Goal: Task Accomplishment & Management: Manage account settings

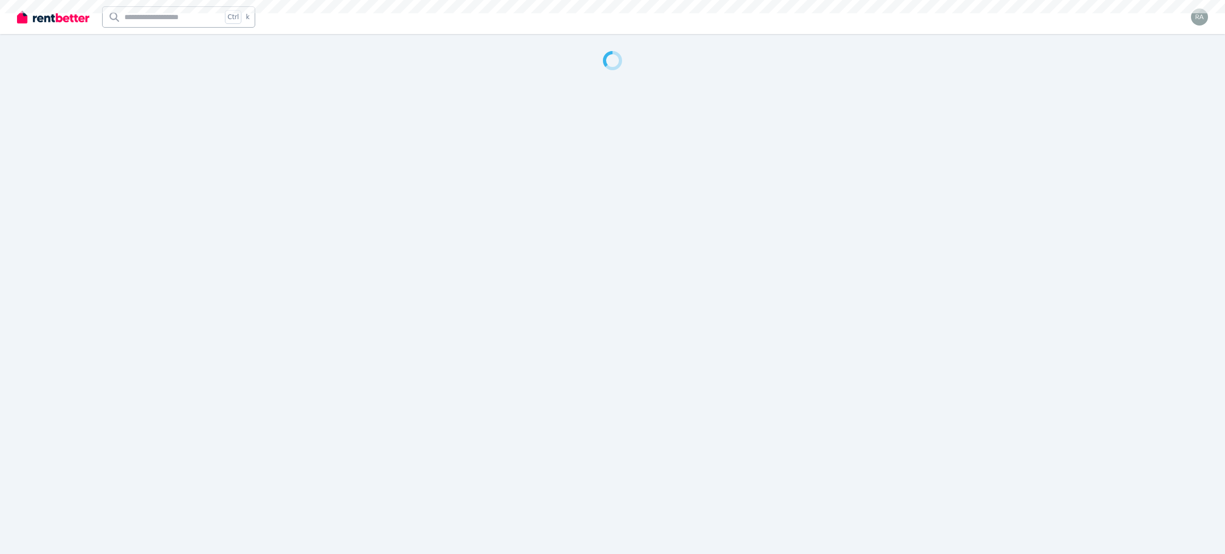
select select "***"
select select "**********"
select select "*********"
select select "**********"
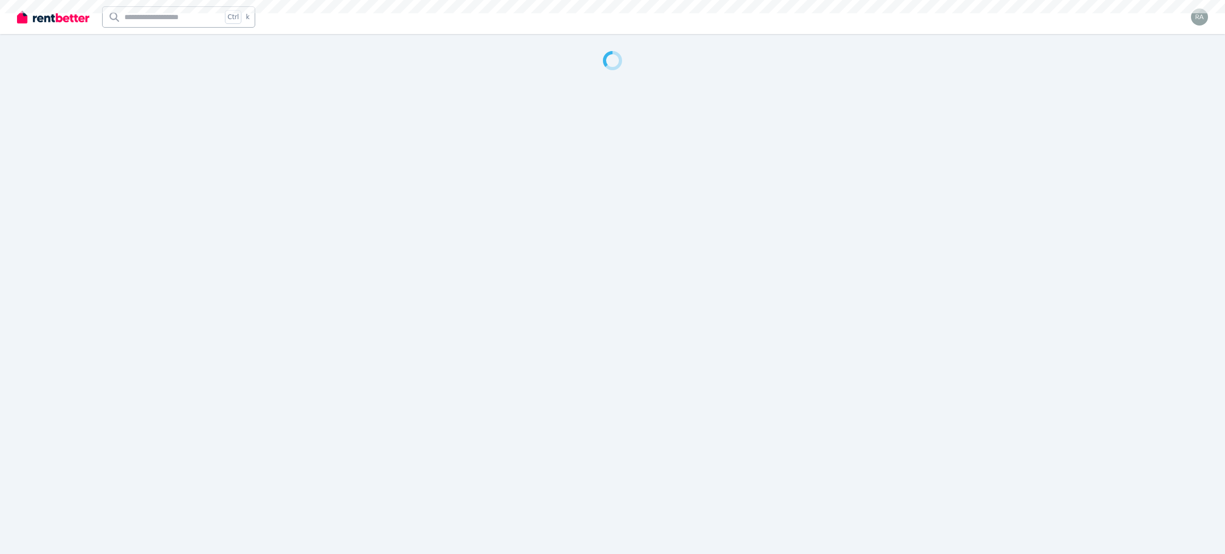
select select "**********"
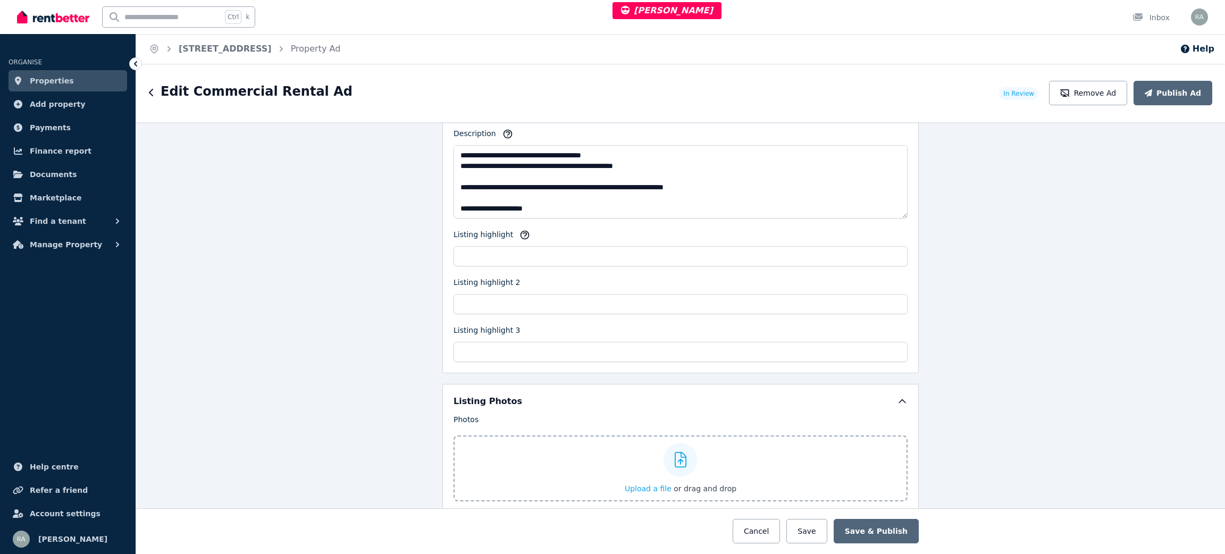
scroll to position [223, 0]
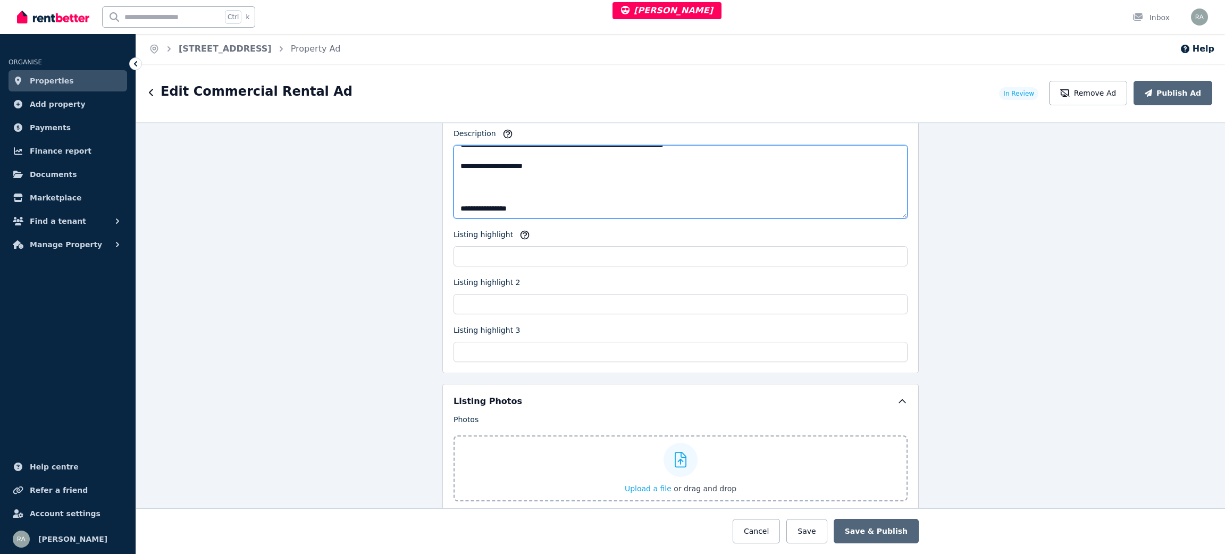
drag, startPoint x: 472, startPoint y: 173, endPoint x: 489, endPoint y: 172, distance: 17.6
click at [489, 172] on textarea "**********" at bounding box center [681, 181] width 454 height 73
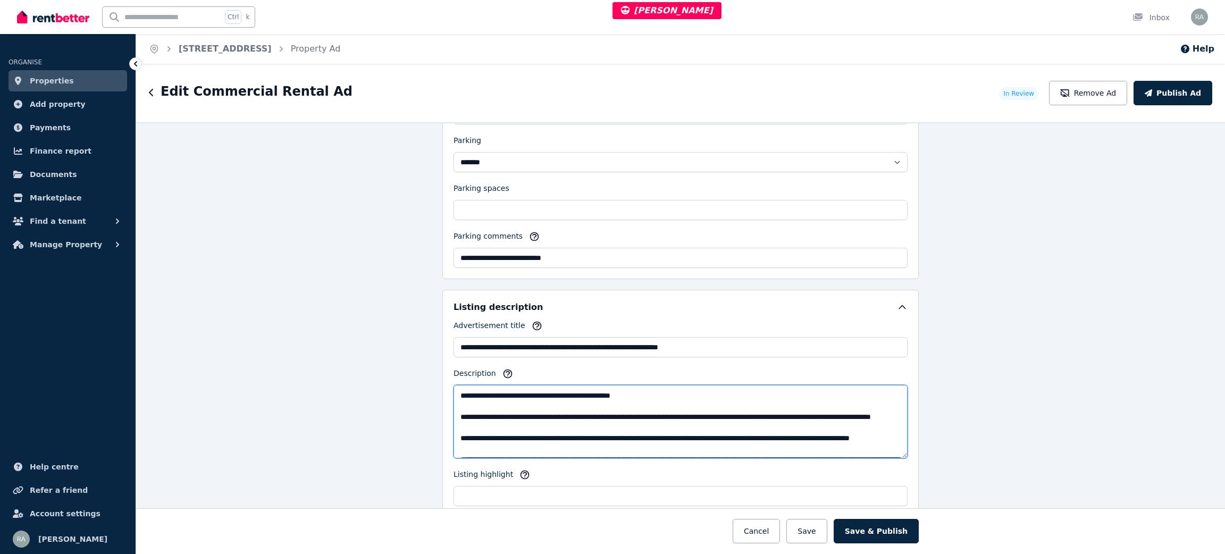
scroll to position [0, 0]
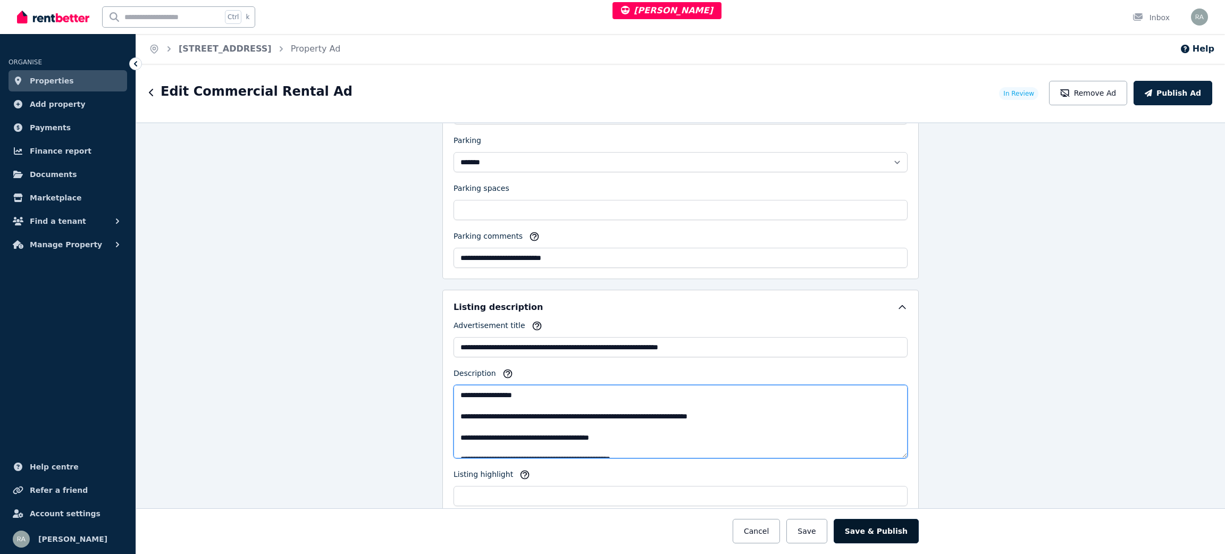
type textarea "**********"
click at [872, 531] on button "Save & Publish" at bounding box center [876, 531] width 85 height 24
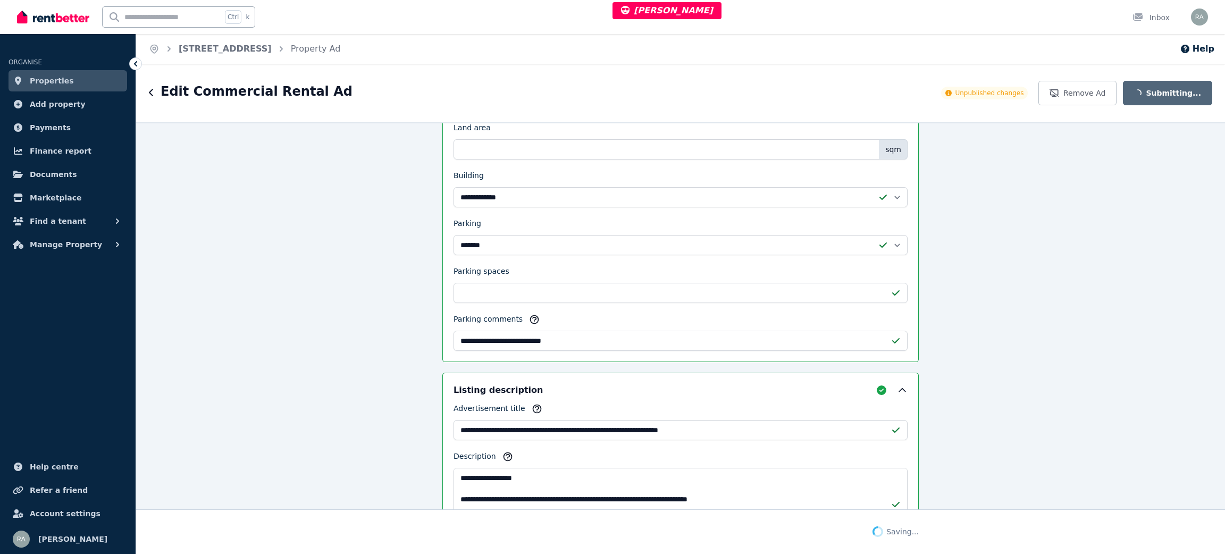
scroll to position [960, 0]
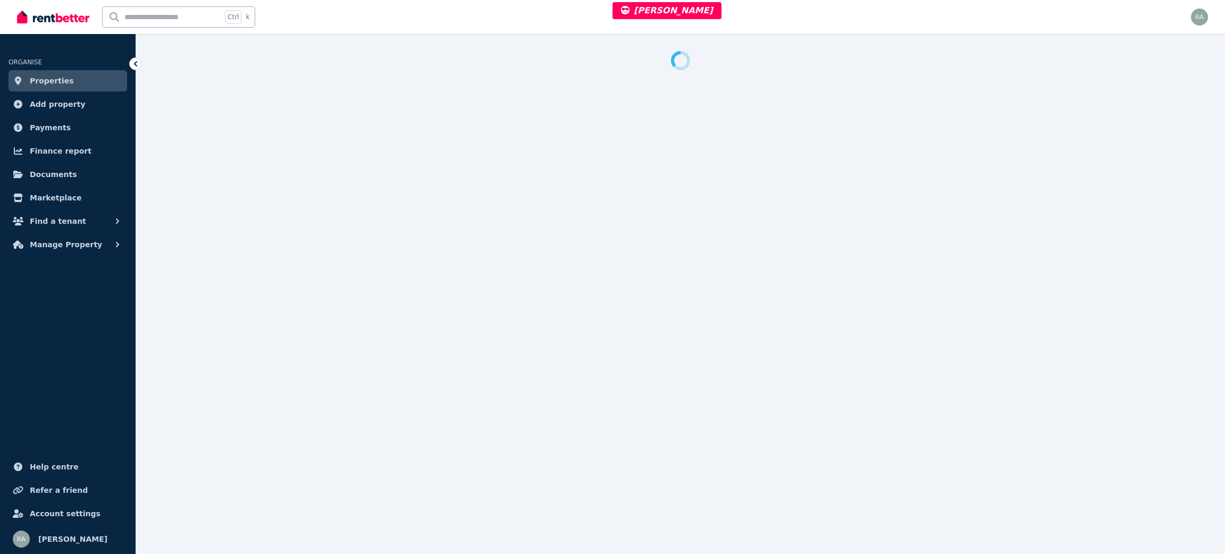
select select "***"
select select "**********"
select select "*********"
select select "**********"
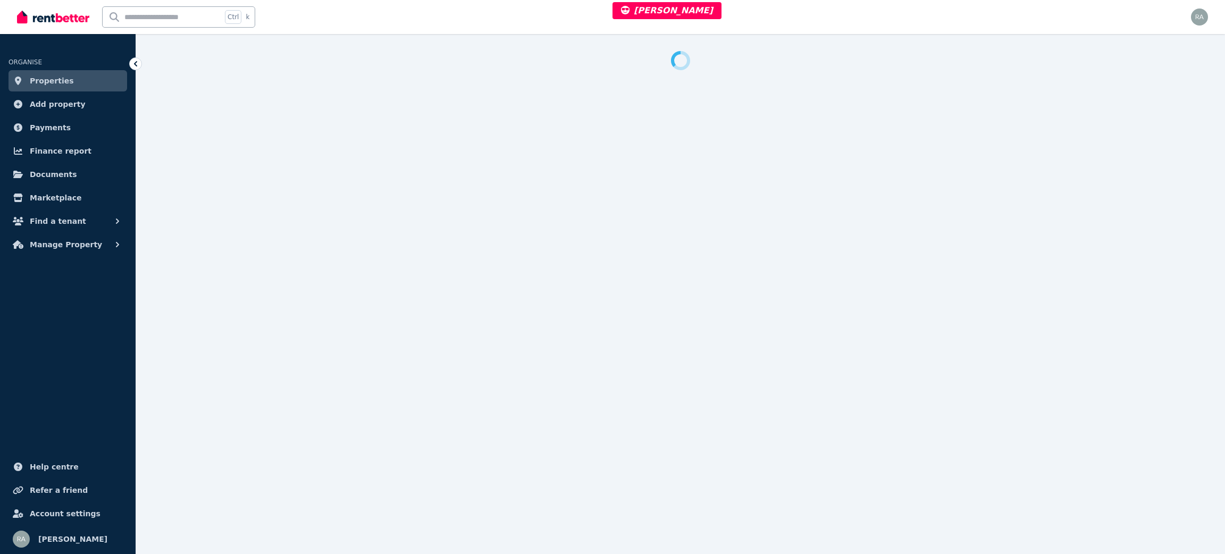
select select "**********"
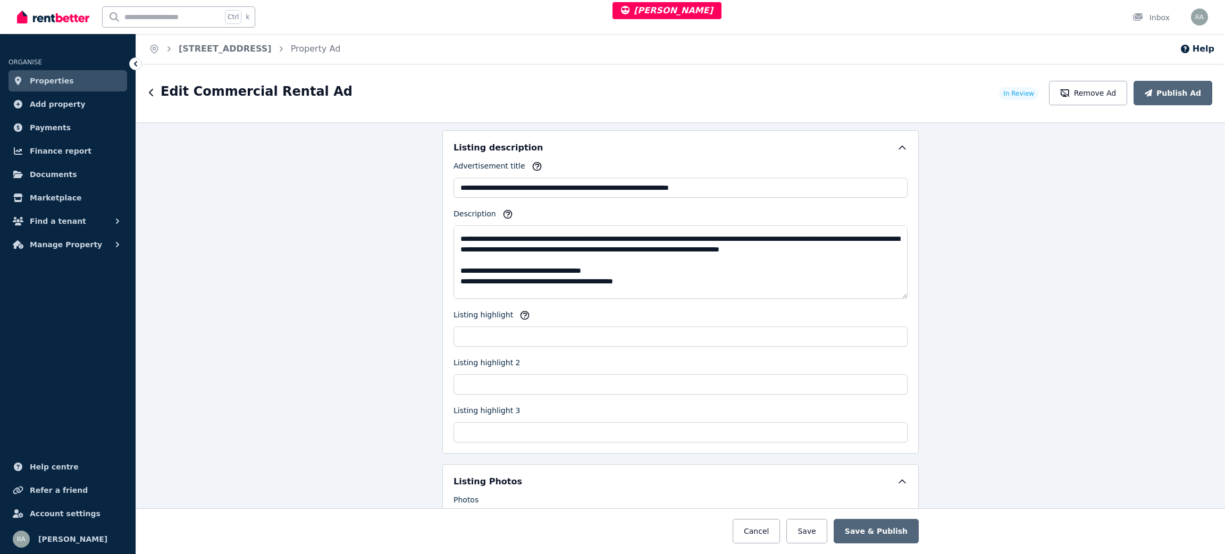
scroll to position [223, 0]
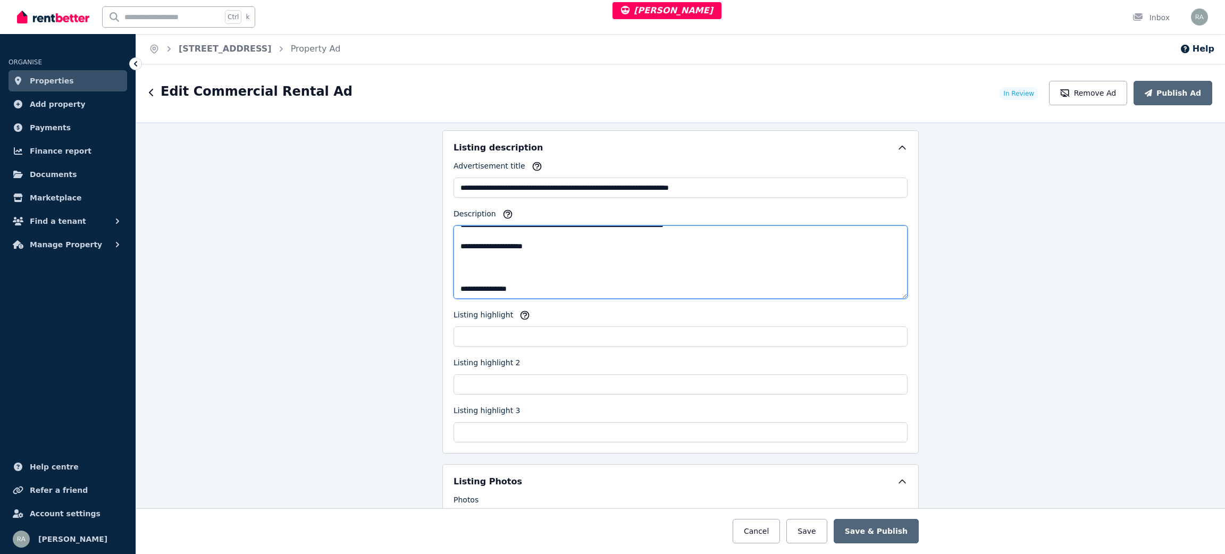
click at [489, 247] on textarea "Description" at bounding box center [681, 261] width 454 height 73
type textarea "**********"
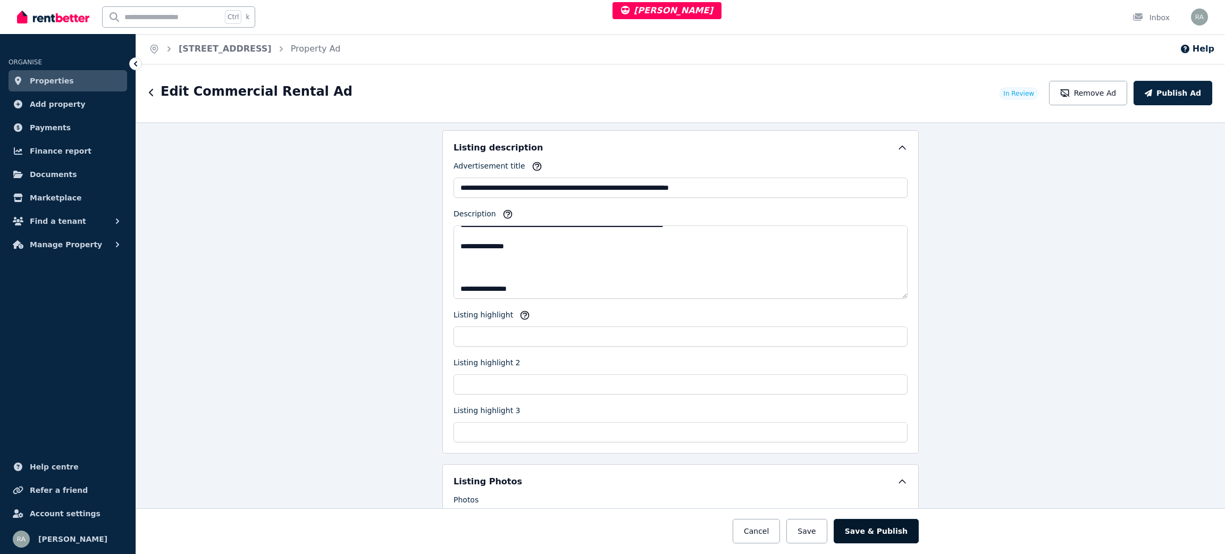
click at [875, 525] on button "Save & Publish" at bounding box center [876, 531] width 85 height 24
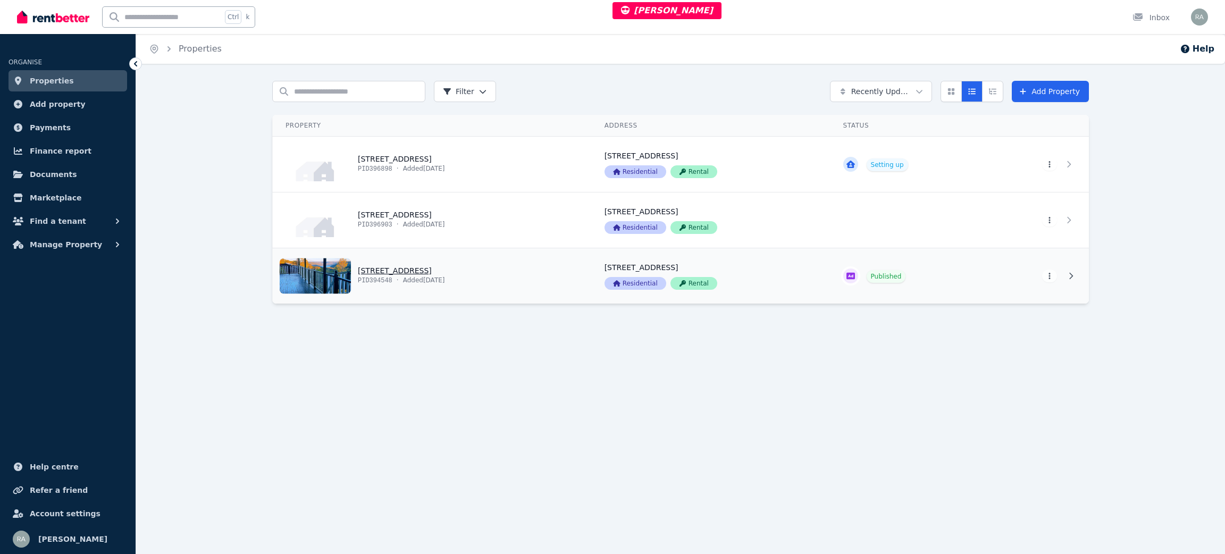
click at [537, 278] on link "View property details" at bounding box center [432, 275] width 319 height 55
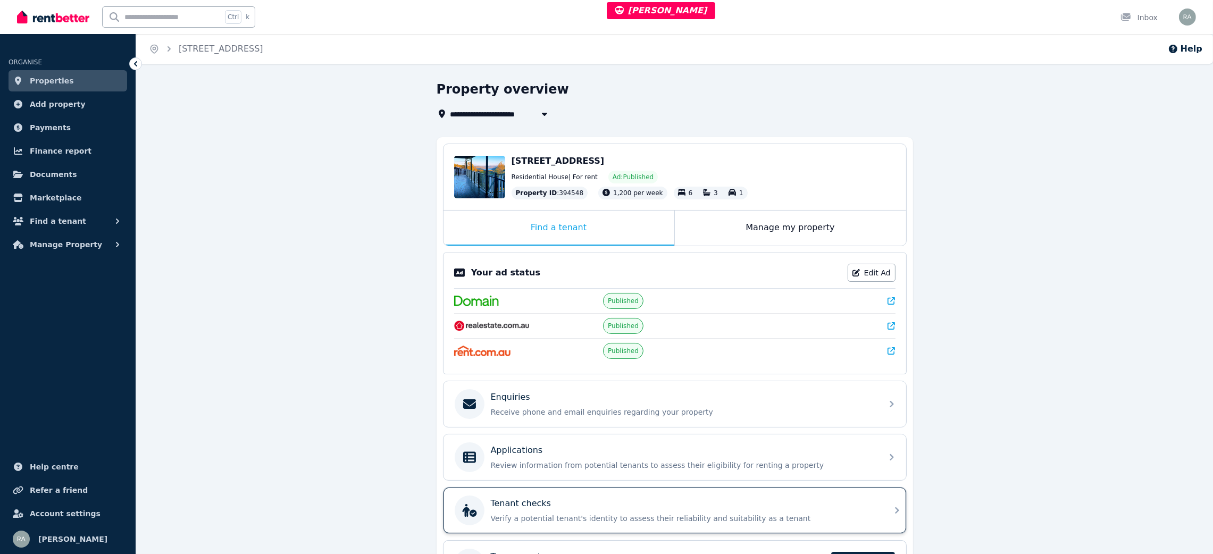
click at [581, 509] on div "Tenant checks" at bounding box center [683, 503] width 385 height 13
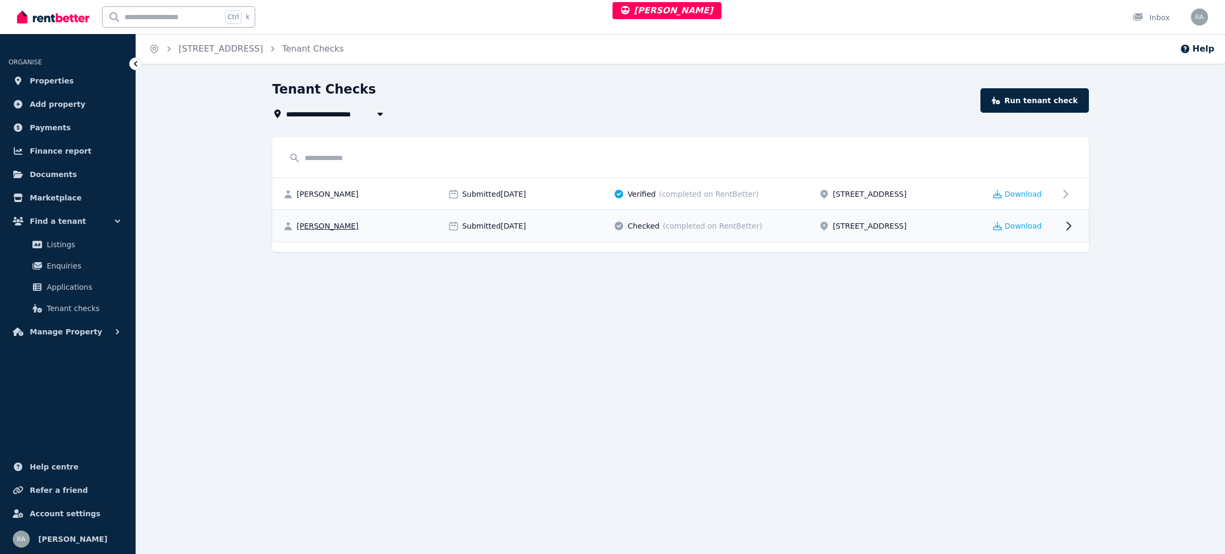
click at [378, 224] on div "[PERSON_NAME]" at bounding box center [362, 226] width 159 height 11
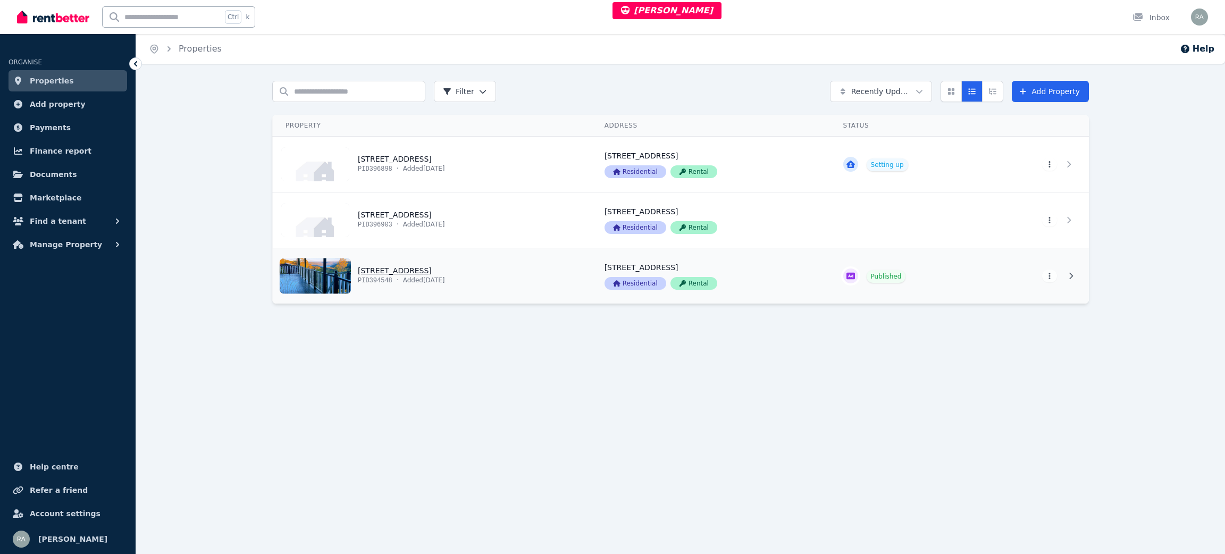
click at [512, 298] on link "View property details" at bounding box center [432, 275] width 319 height 55
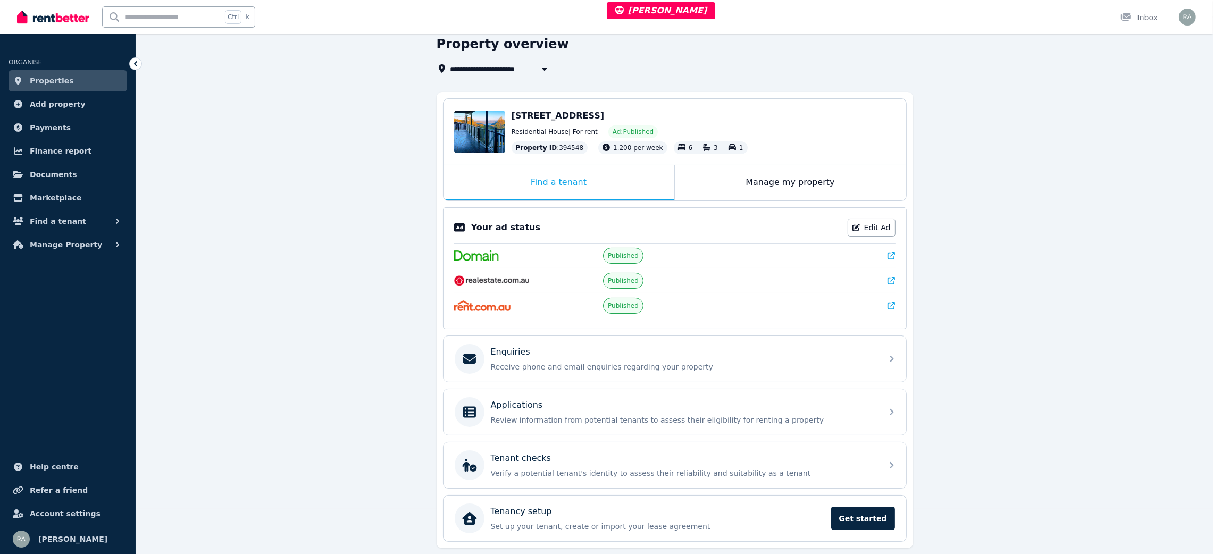
scroll to position [82, 0]
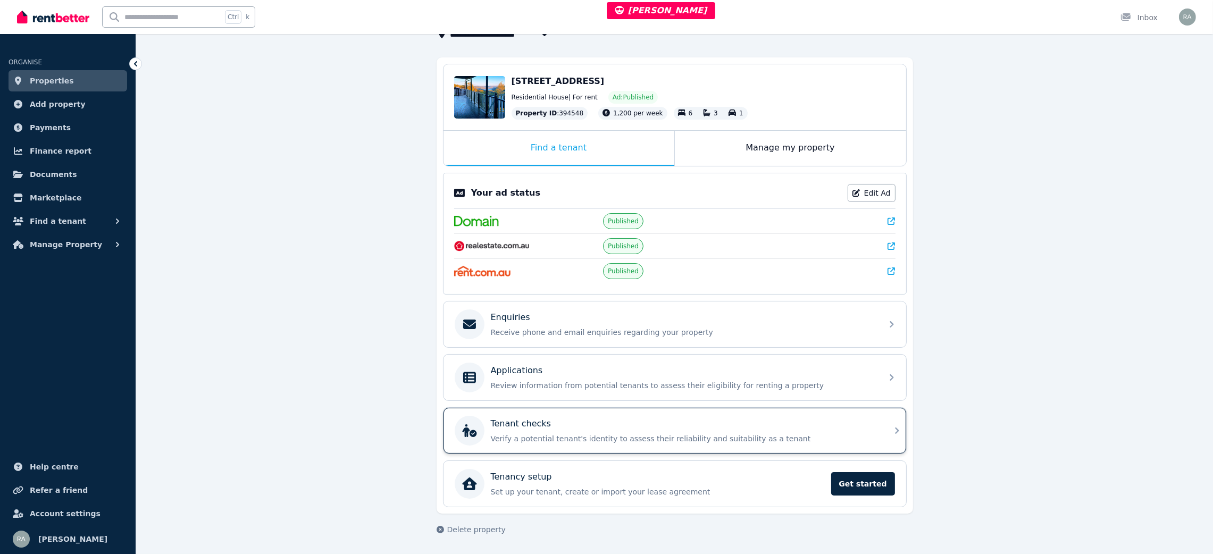
click at [564, 430] on div "Tenant checks Verify a potential tenant's identity to assess their reliability …" at bounding box center [683, 430] width 385 height 27
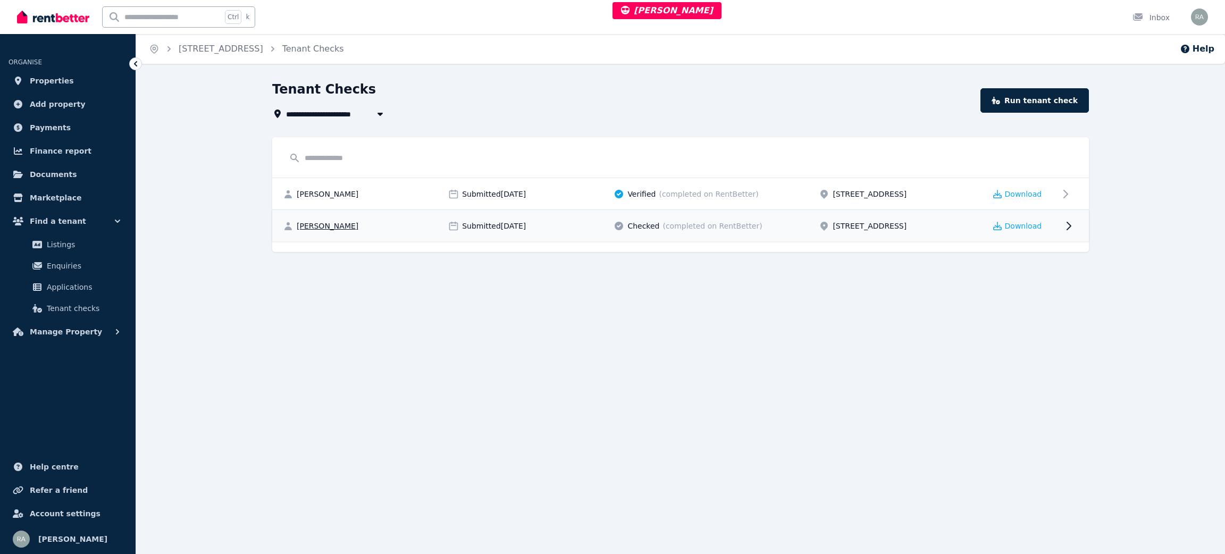
click at [410, 225] on div "Katie-Rose Buerckner" at bounding box center [362, 226] width 159 height 11
click at [1037, 98] on link "Run tenant check" at bounding box center [1035, 100] width 108 height 24
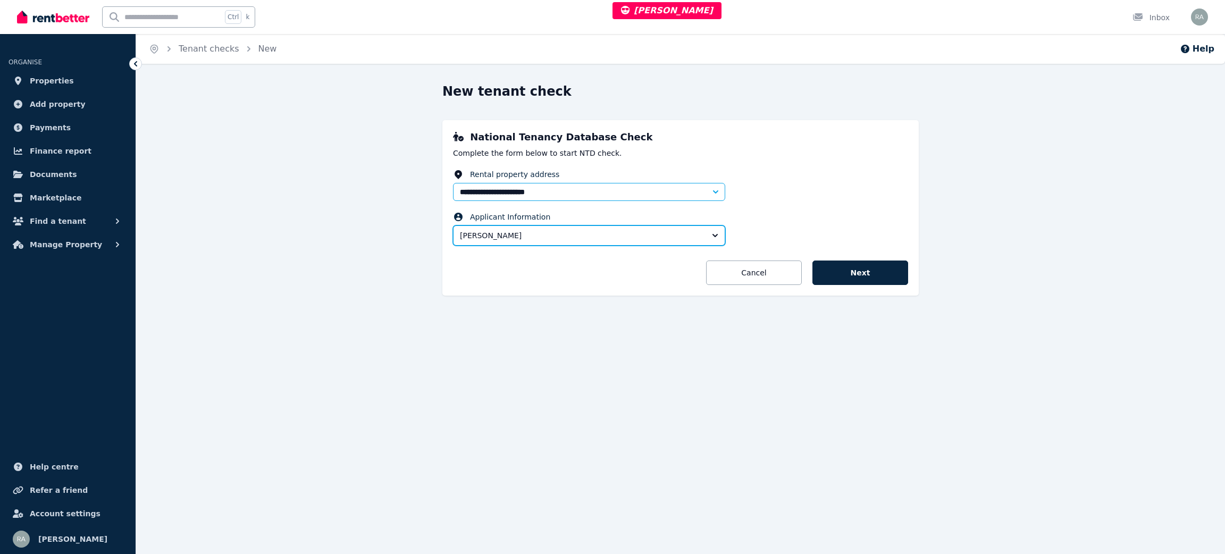
click at [640, 234] on span "Gustaaf Gulicher" at bounding box center [582, 235] width 244 height 11
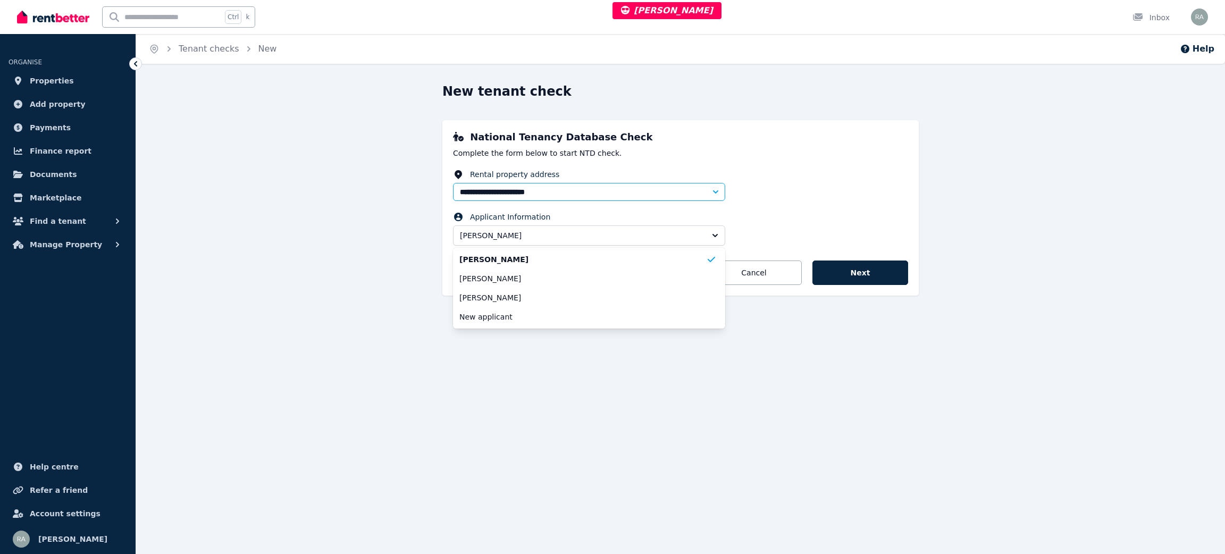
click at [854, 137] on h3 "National Tenancy Database Check" at bounding box center [680, 137] width 455 height 13
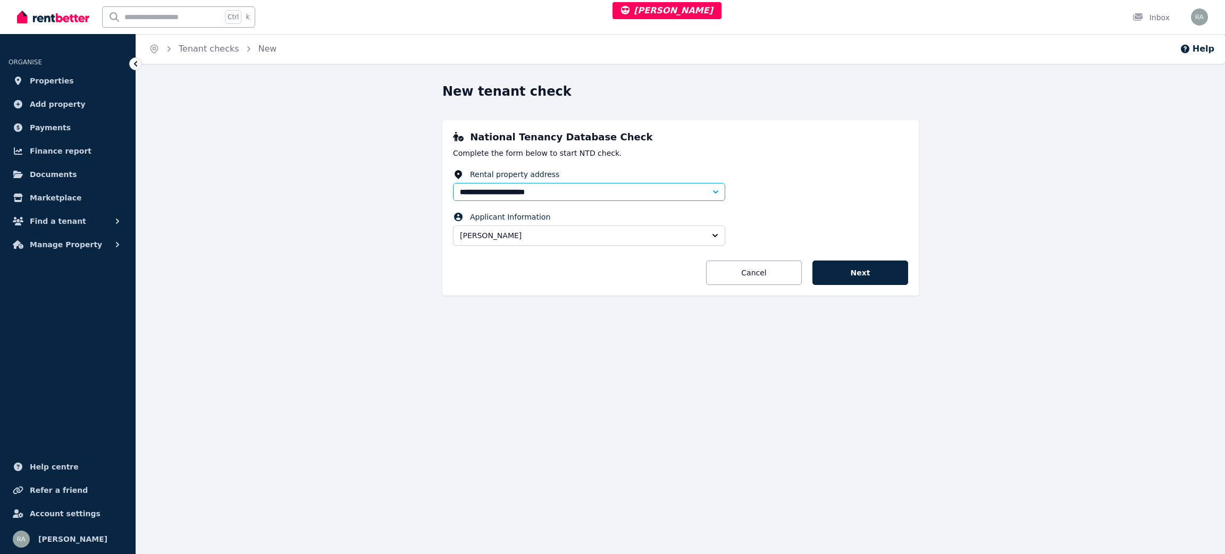
click at [232, 52] on ol "Home Tenant checks New" at bounding box center [212, 49] width 153 height 30
click at [221, 49] on link "Tenant checks" at bounding box center [209, 49] width 61 height 10
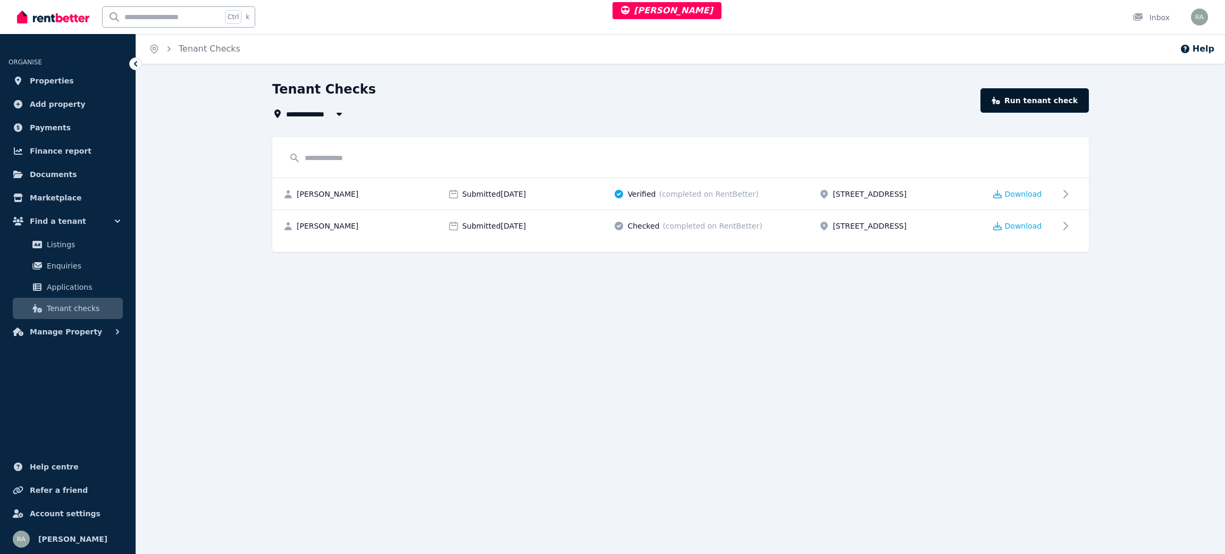
click at [1038, 107] on link "Run tenant check" at bounding box center [1035, 100] width 108 height 24
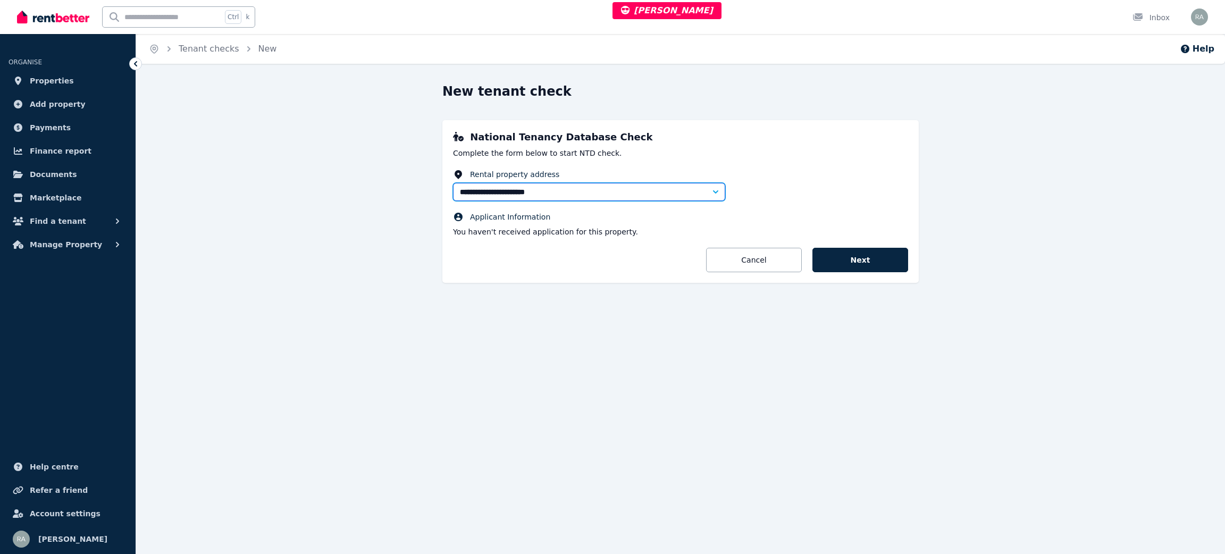
click at [685, 183] on input "**********" at bounding box center [589, 192] width 272 height 18
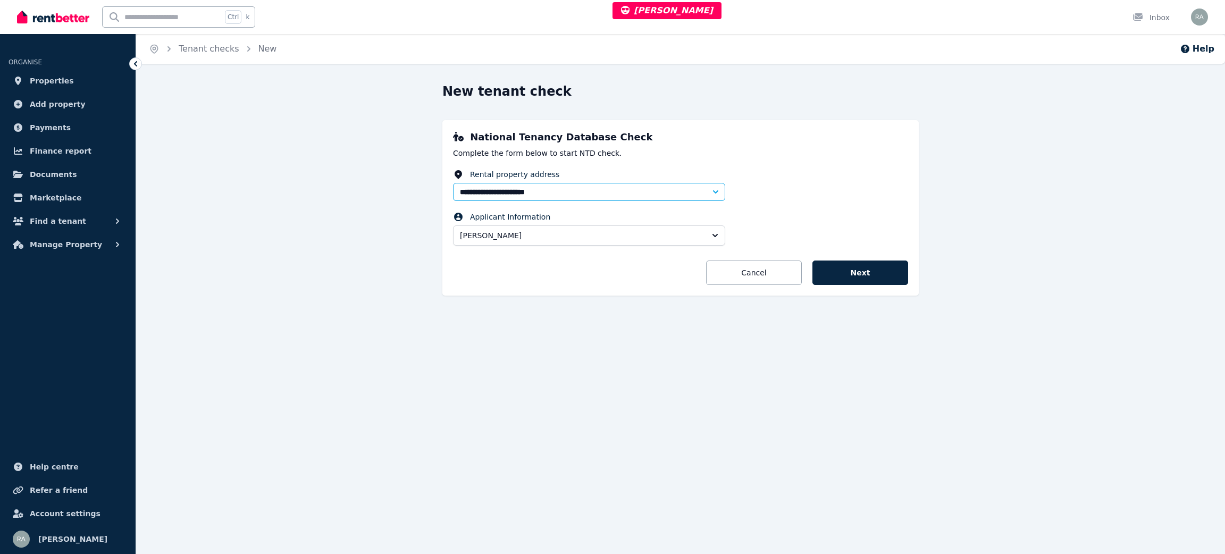
click at [623, 223] on div "Applicant Information Gustaaf Gulicher" at bounding box center [589, 229] width 272 height 34
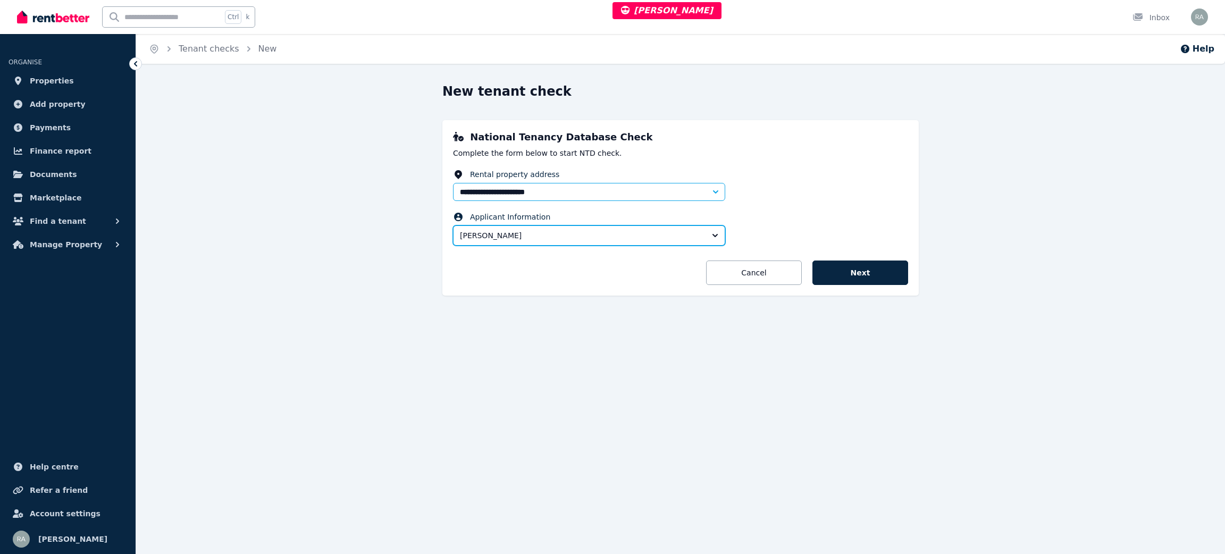
click at [623, 236] on span "Gustaaf Gulicher" at bounding box center [582, 235] width 244 height 11
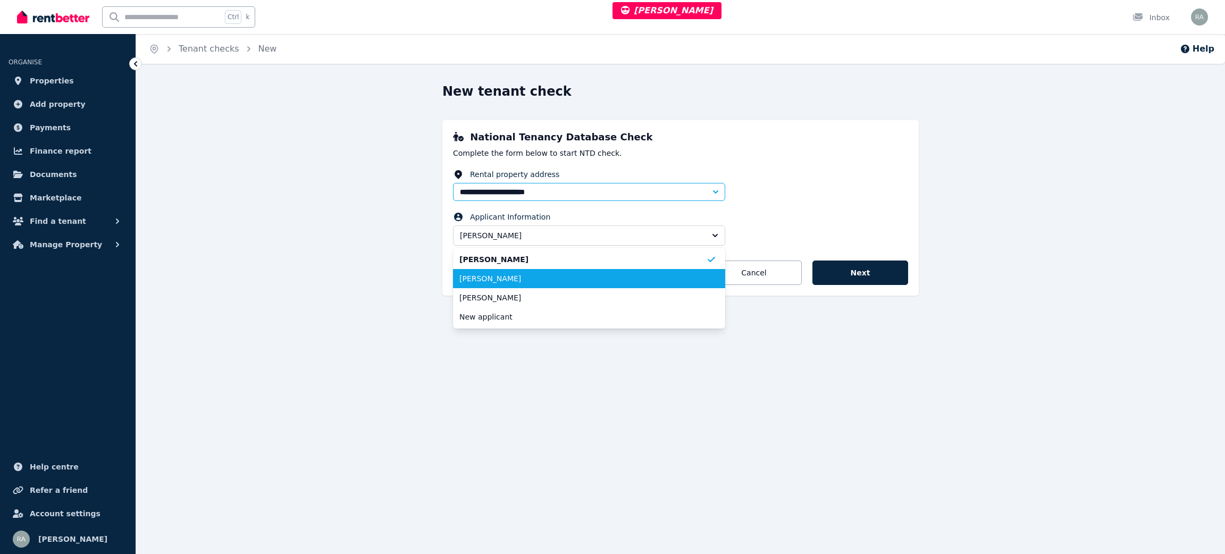
click at [524, 276] on span "Katie-Rose Buerckner" at bounding box center [582, 278] width 247 height 11
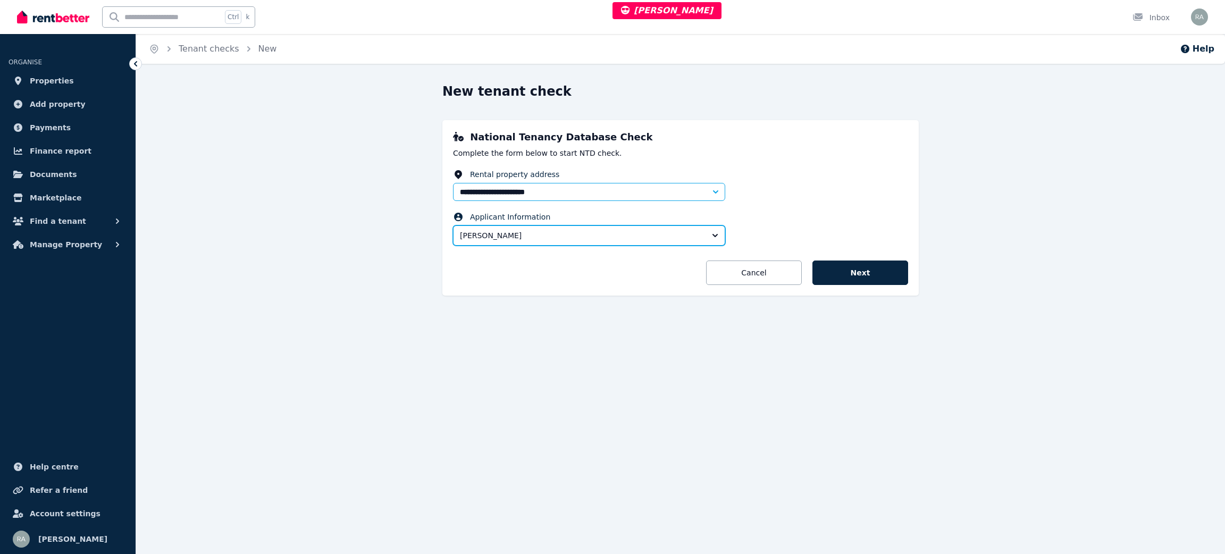
click at [552, 231] on span "Katie-Rose Buerckner" at bounding box center [582, 235] width 244 height 11
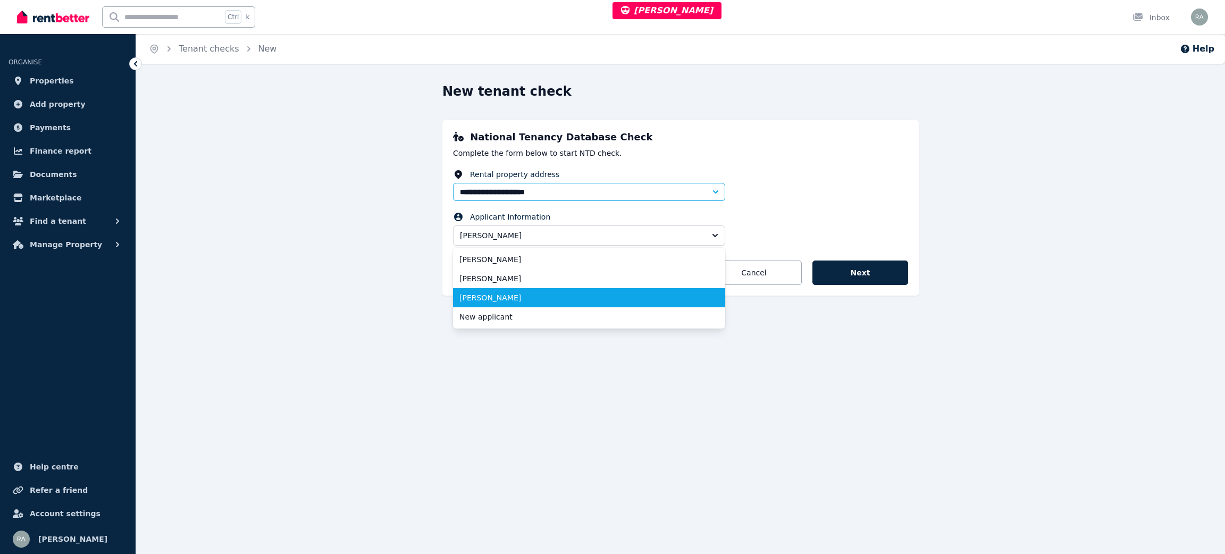
click at [531, 298] on span "Katie-Rose Buerckner" at bounding box center [582, 297] width 247 height 11
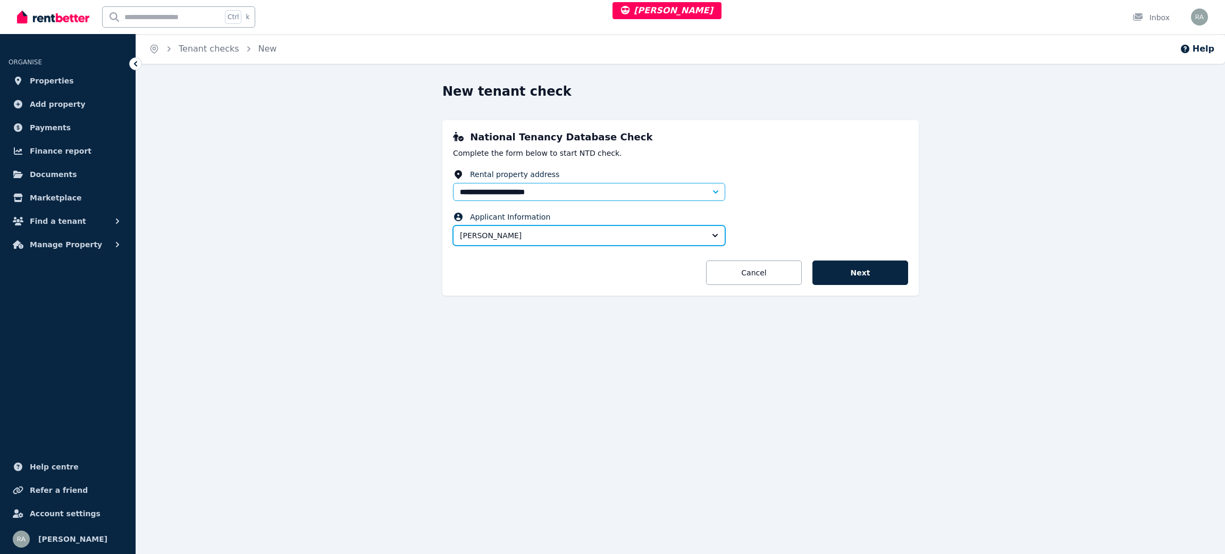
click at [564, 232] on span "Katie-Rose Buerckner" at bounding box center [582, 235] width 244 height 11
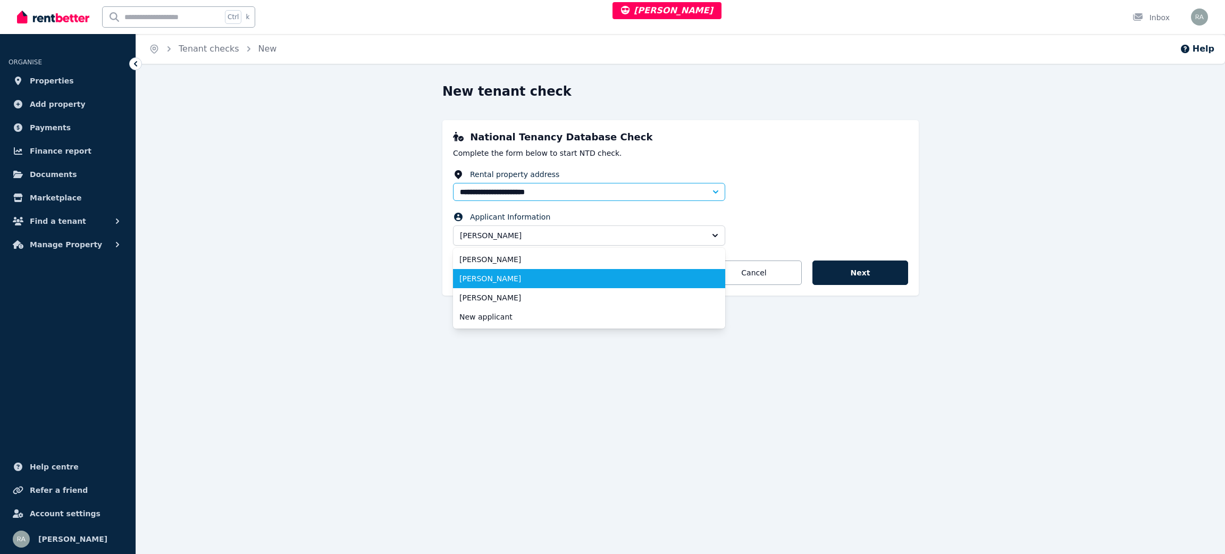
click at [643, 283] on span "Katie-Rose Buerckner" at bounding box center [582, 278] width 247 height 11
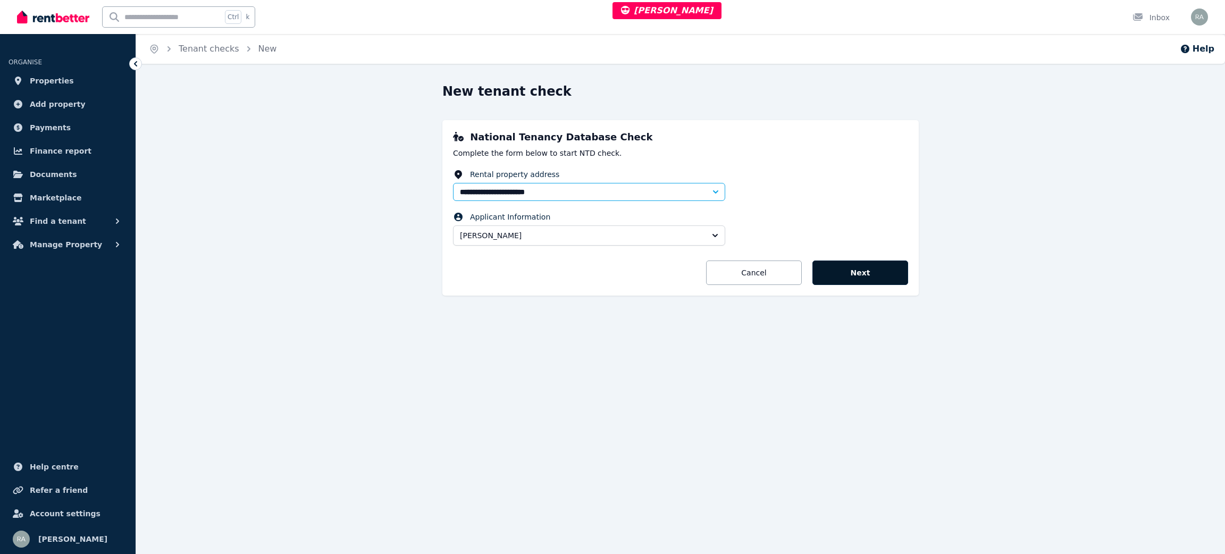
click at [886, 276] on button "Next" at bounding box center [860, 273] width 96 height 24
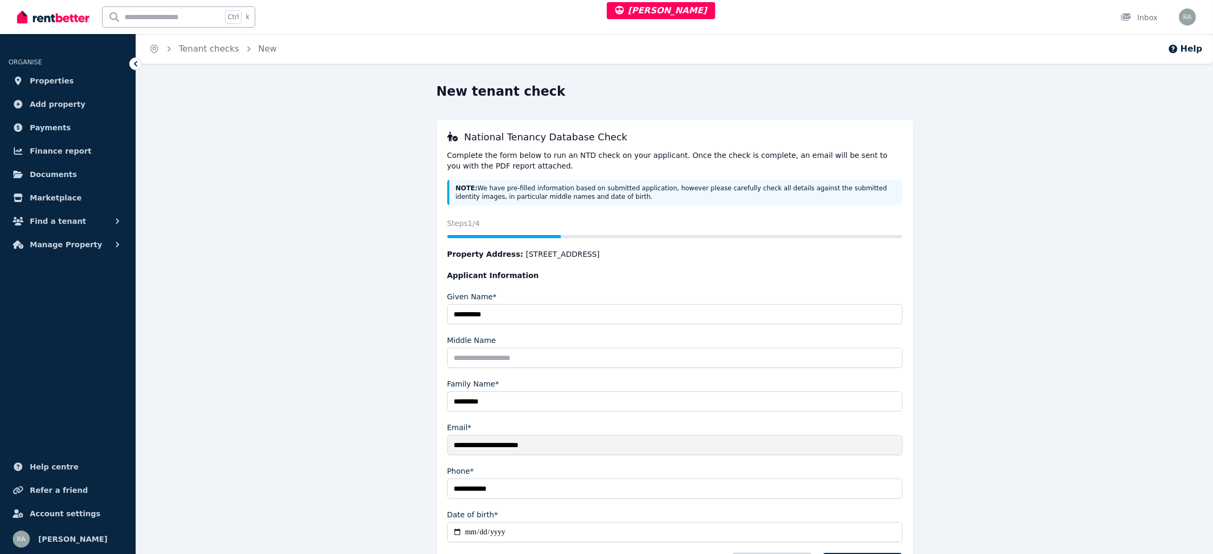
click at [206, 55] on ol "Home Tenant checks New" at bounding box center [212, 49] width 153 height 30
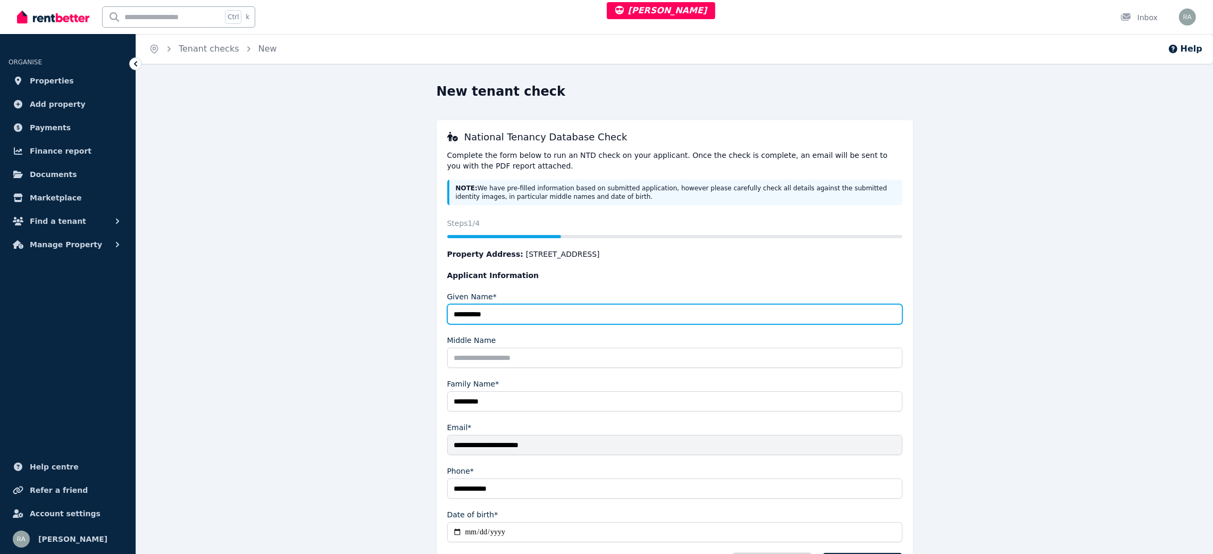
drag, startPoint x: 524, startPoint y: 311, endPoint x: 376, endPoint y: 317, distance: 148.0
click at [376, 317] on div "**********" at bounding box center [674, 350] width 817 height 535
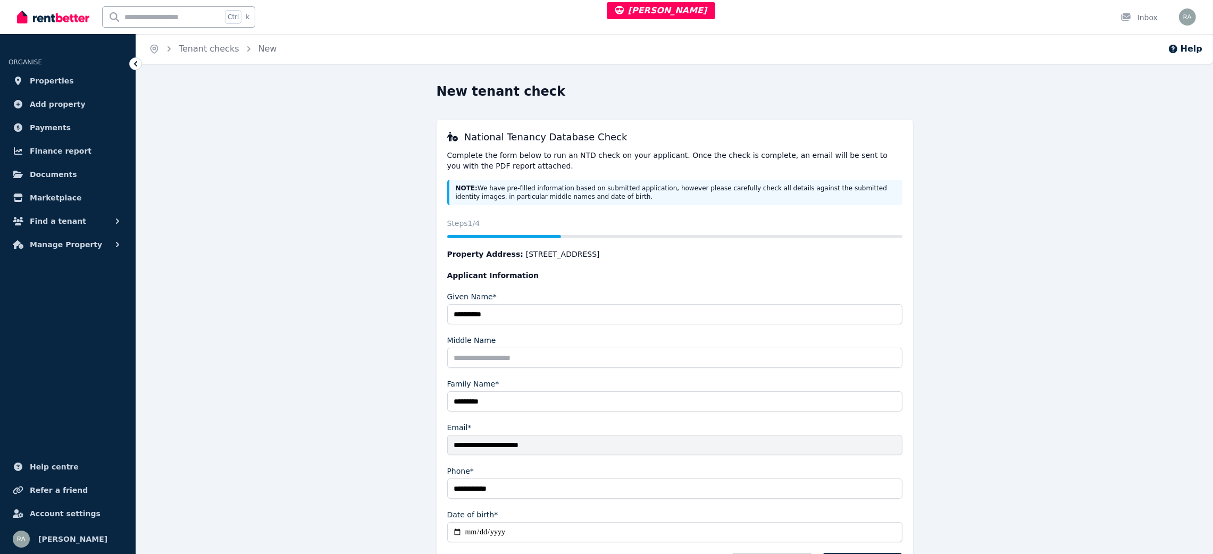
click at [208, 55] on ol "Home Tenant checks New" at bounding box center [212, 49] width 153 height 30
click at [207, 53] on link "Tenant checks" at bounding box center [209, 49] width 61 height 10
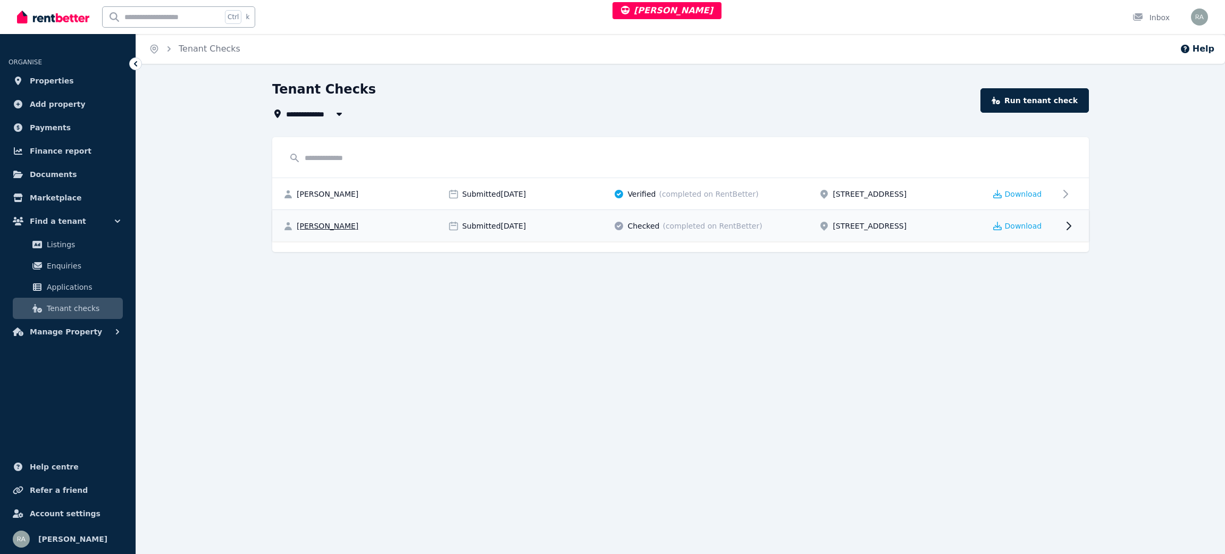
click at [566, 229] on div "Submitted 12/08/2025" at bounding box center [527, 226] width 159 height 11
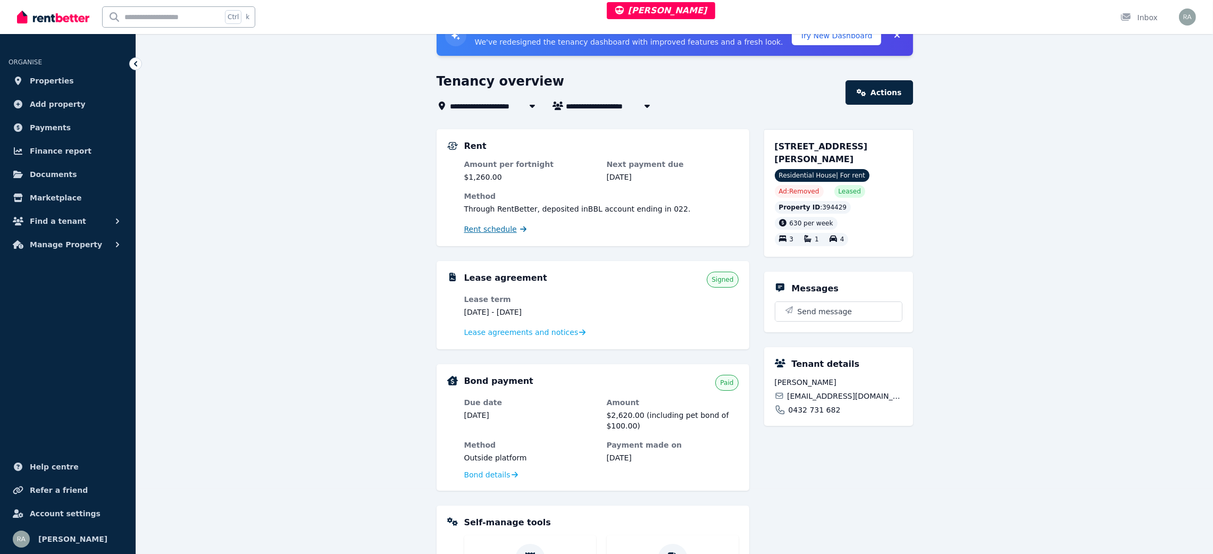
scroll to position [160, 0]
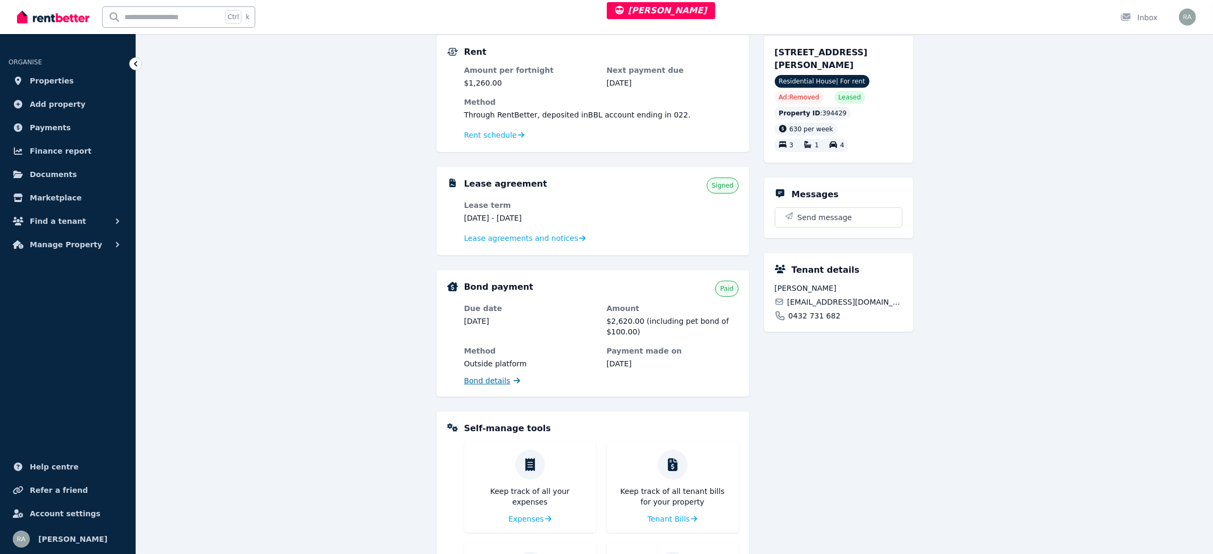
click at [489, 380] on span "Bond details" at bounding box center [487, 380] width 46 height 11
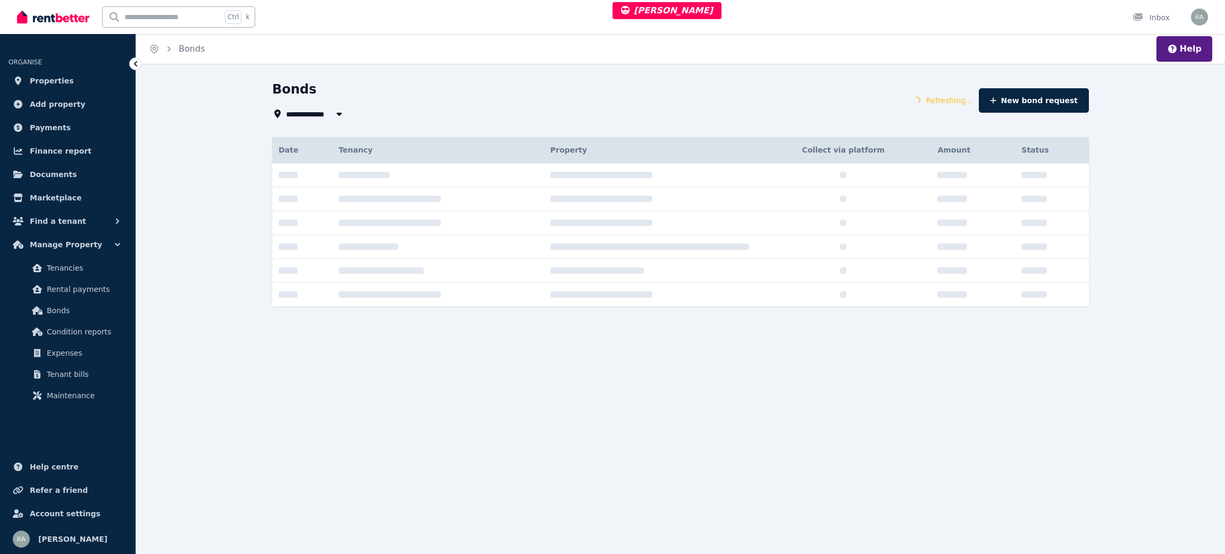
type input "**********"
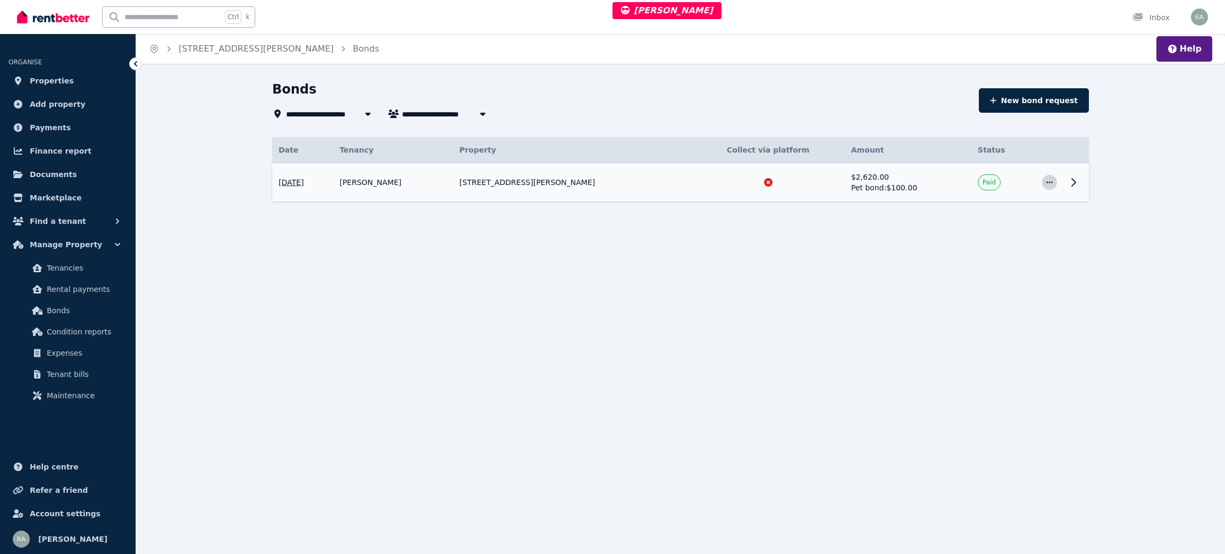
click at [1044, 183] on span "button" at bounding box center [1049, 182] width 15 height 15
click at [1051, 183] on icon "button" at bounding box center [1049, 182] width 6 height 2
click at [1075, 183] on icon at bounding box center [1074, 182] width 4 height 7
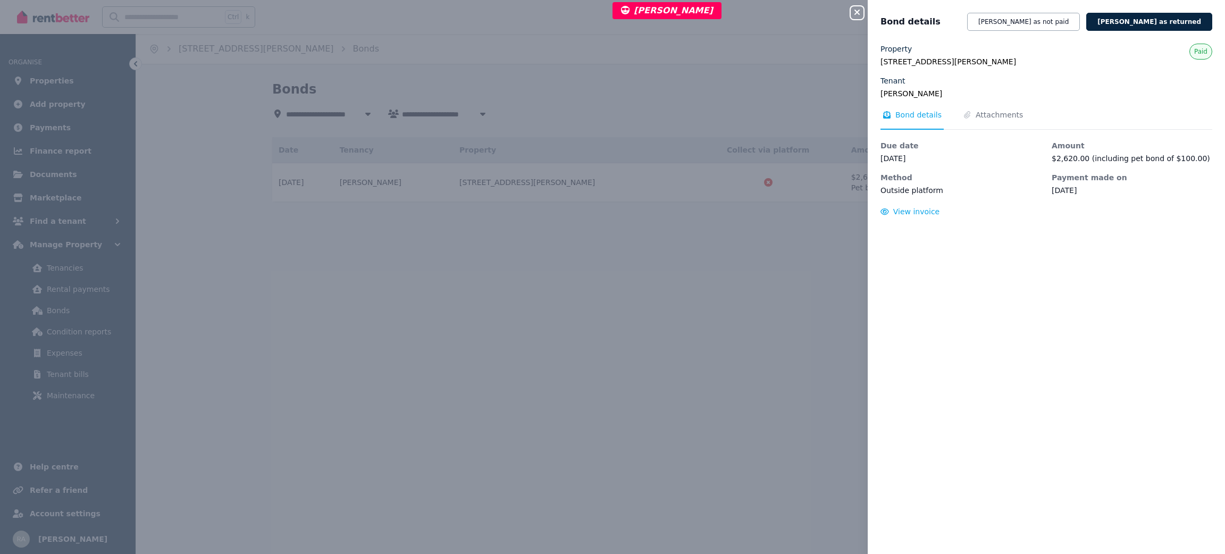
click at [611, 44] on div "Close panel Bond details Mark bond as not paid Mark bond as returned Property 2…" at bounding box center [612, 277] width 1225 height 554
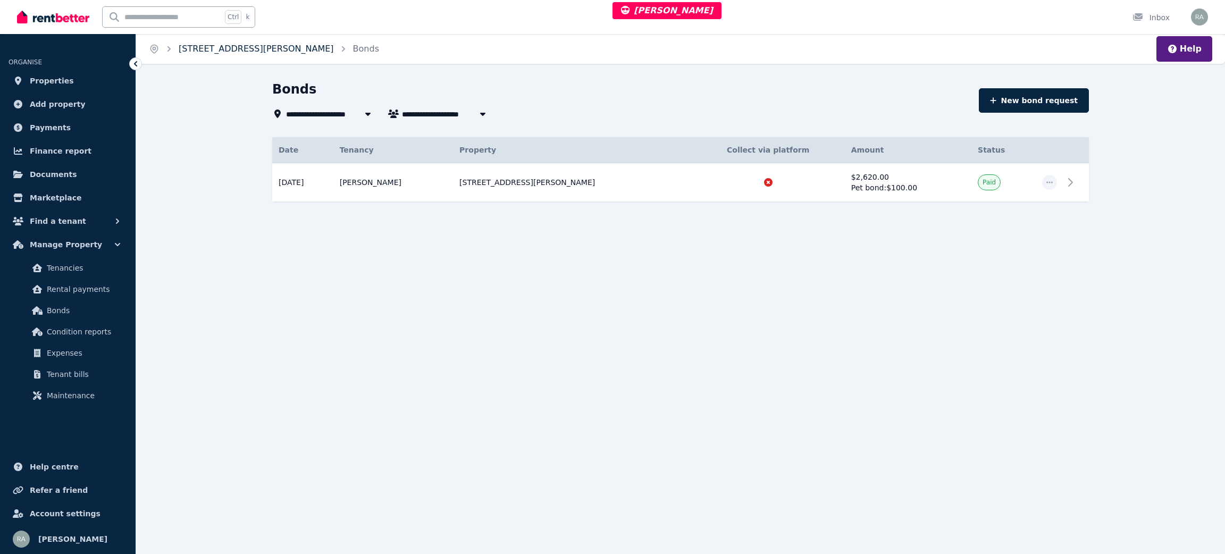
click at [219, 46] on link "289 Verna St, Gosnells" at bounding box center [256, 49] width 155 height 10
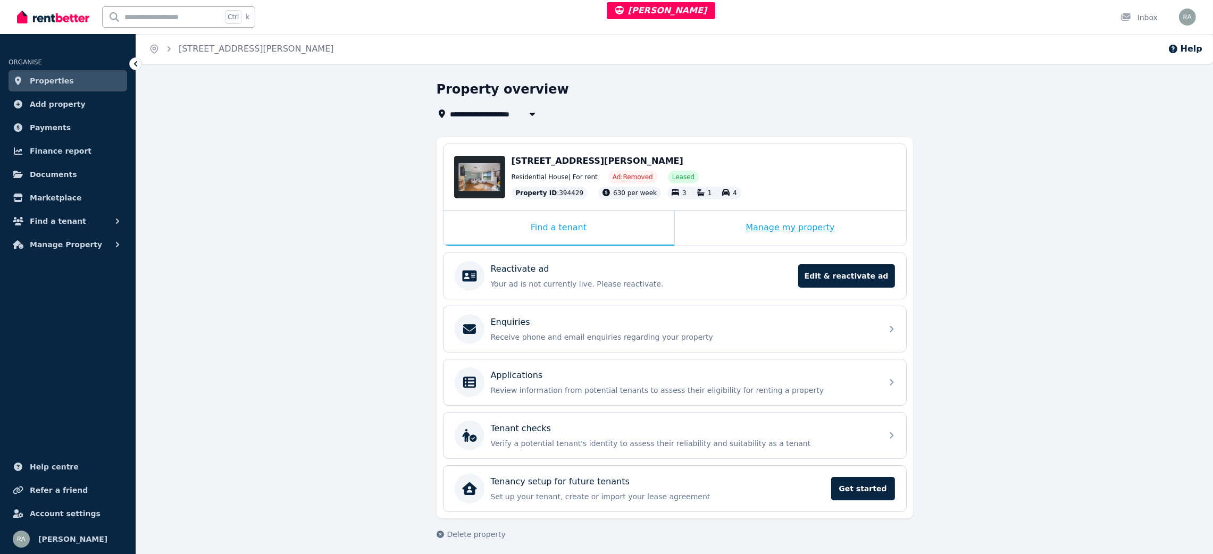
click at [706, 229] on div "Manage my property" at bounding box center [790, 228] width 231 height 35
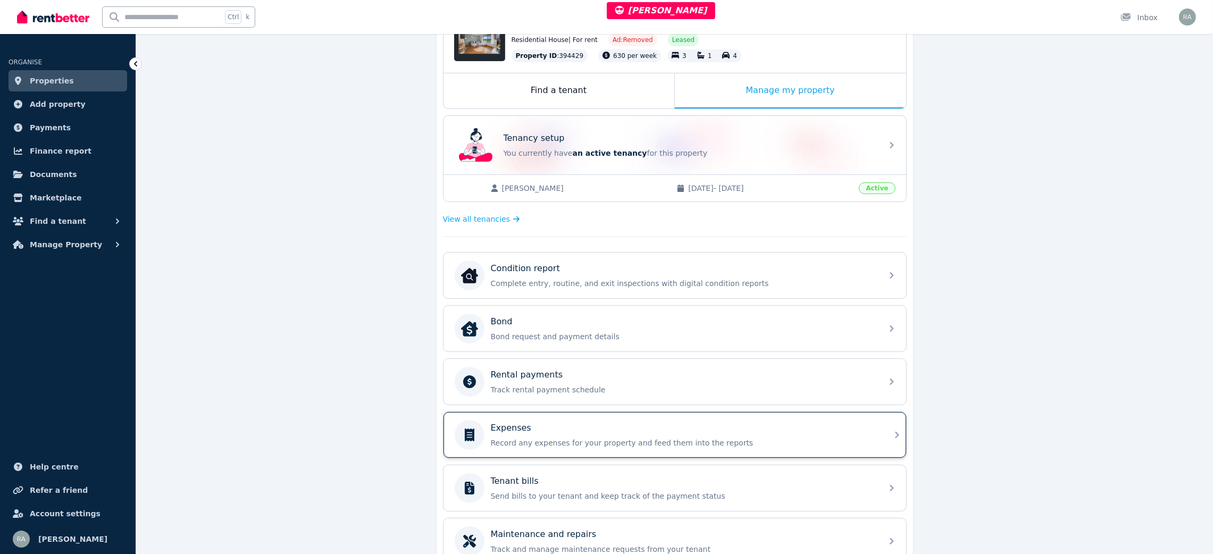
scroll to position [160, 0]
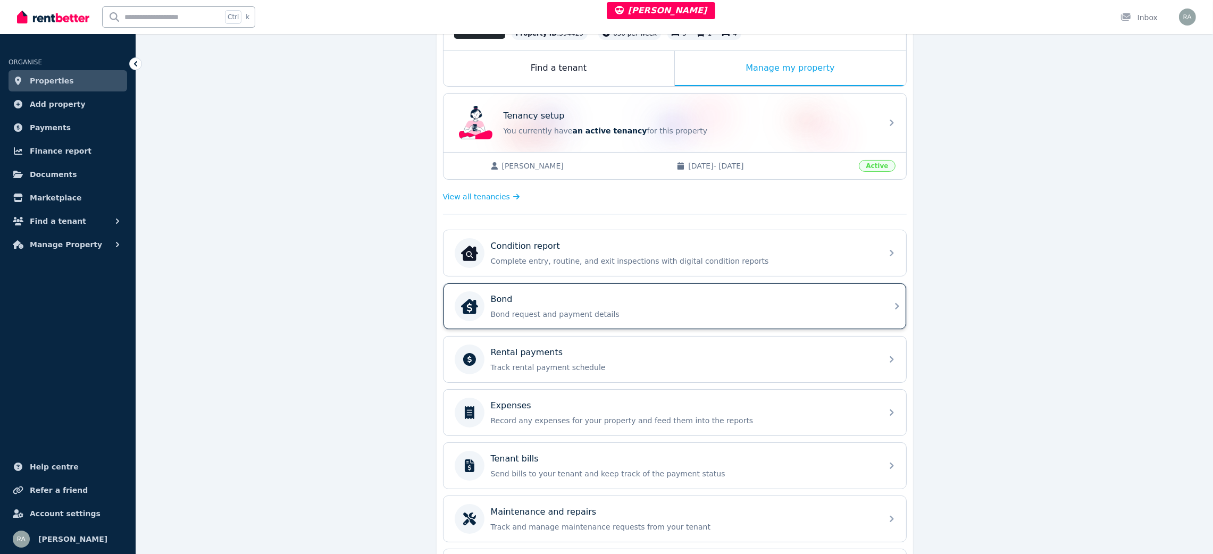
click at [548, 304] on div "Bond" at bounding box center [683, 299] width 385 height 13
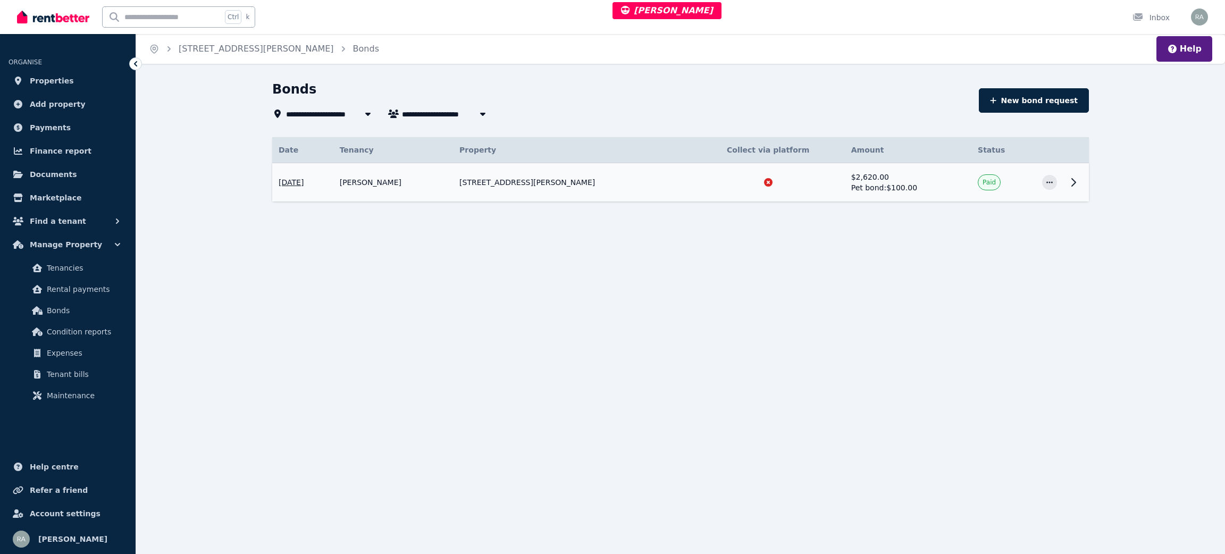
click at [694, 196] on td at bounding box center [768, 182] width 153 height 39
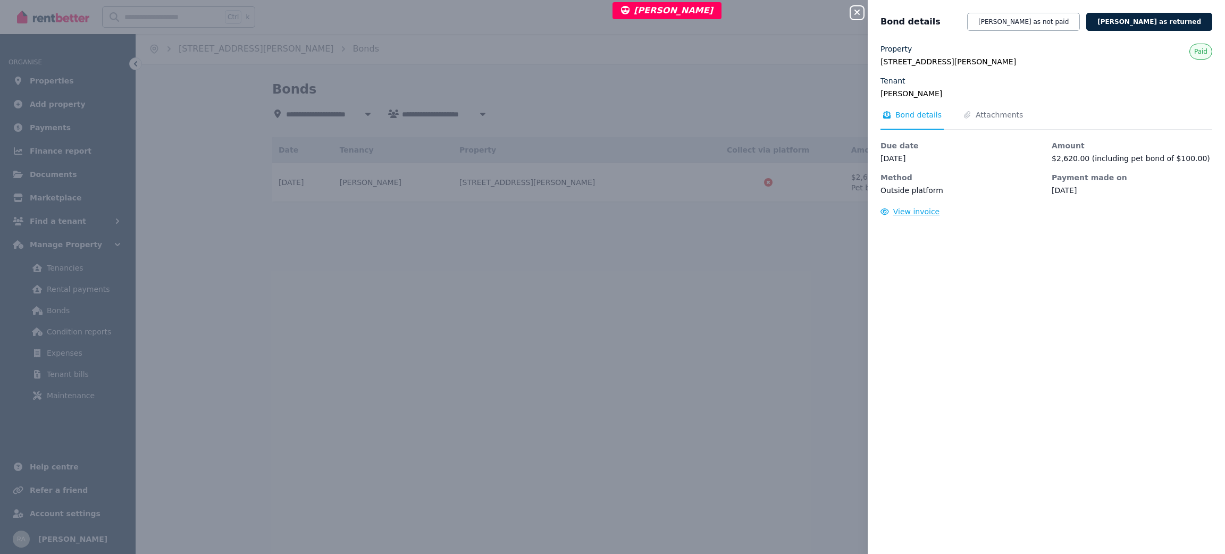
click at [917, 213] on span "View invoice" at bounding box center [916, 211] width 47 height 9
click at [273, 273] on div "Close panel Bond details Mark bond as not paid Mark bond as returned Property 2…" at bounding box center [612, 277] width 1225 height 554
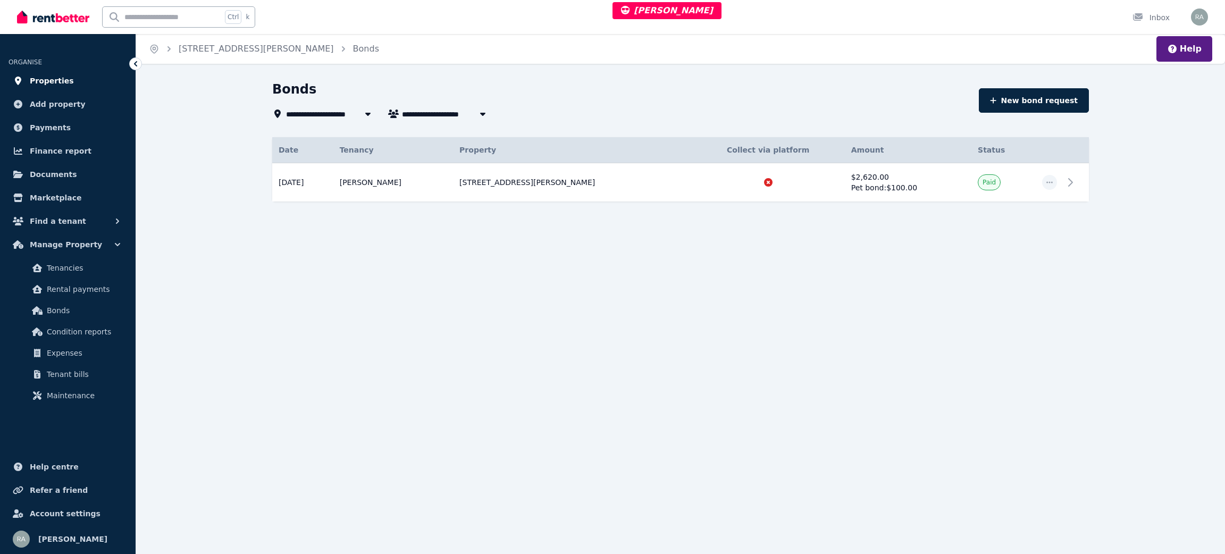
click at [68, 75] on link "Properties" at bounding box center [68, 80] width 119 height 21
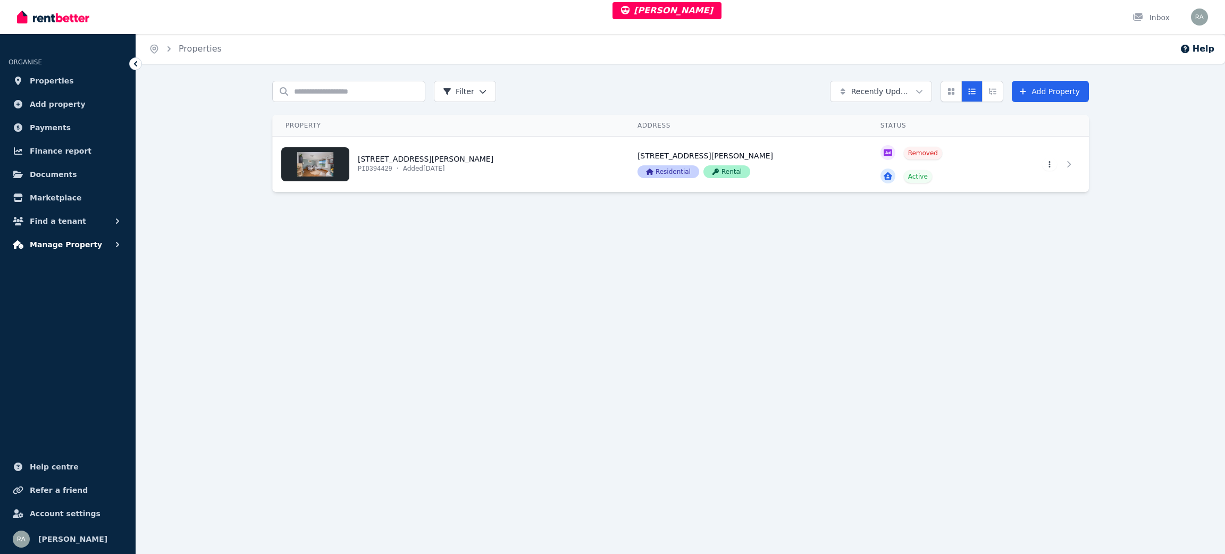
click at [117, 248] on icon "button" at bounding box center [117, 244] width 11 height 11
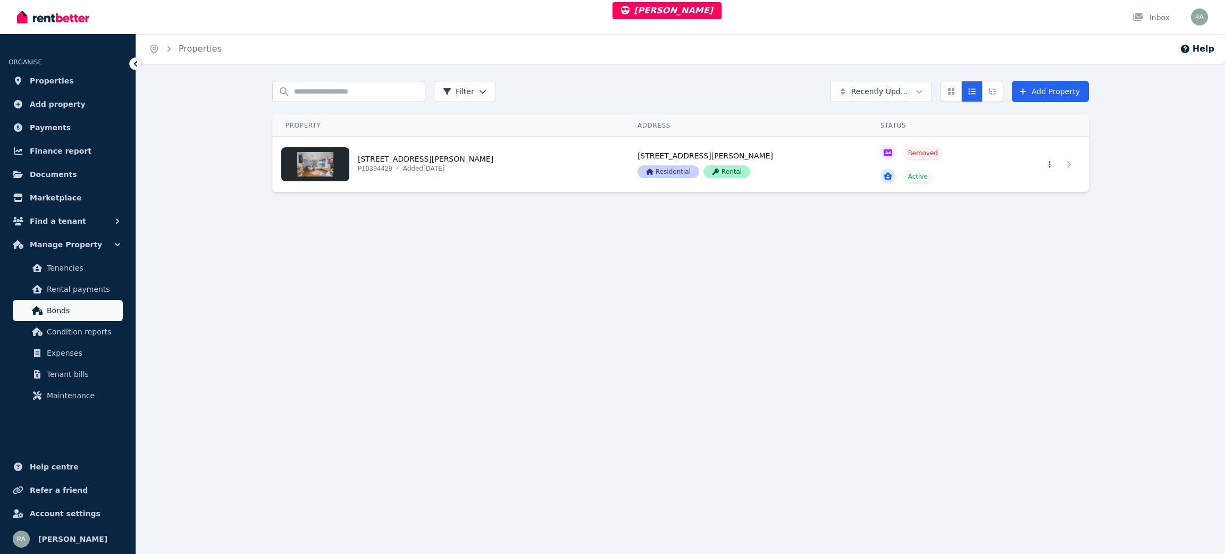
click at [46, 305] on link "Bonds" at bounding box center [68, 310] width 110 height 21
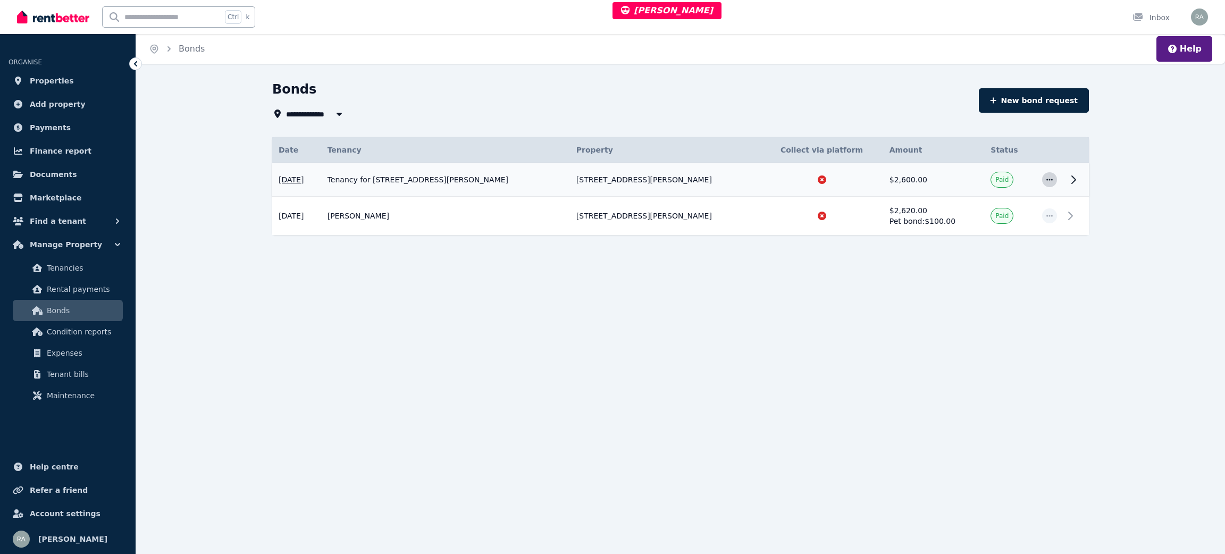
click at [1052, 178] on icon "button" at bounding box center [1049, 179] width 9 height 7
click at [1007, 215] on span "View details" at bounding box center [1015, 208] width 68 height 13
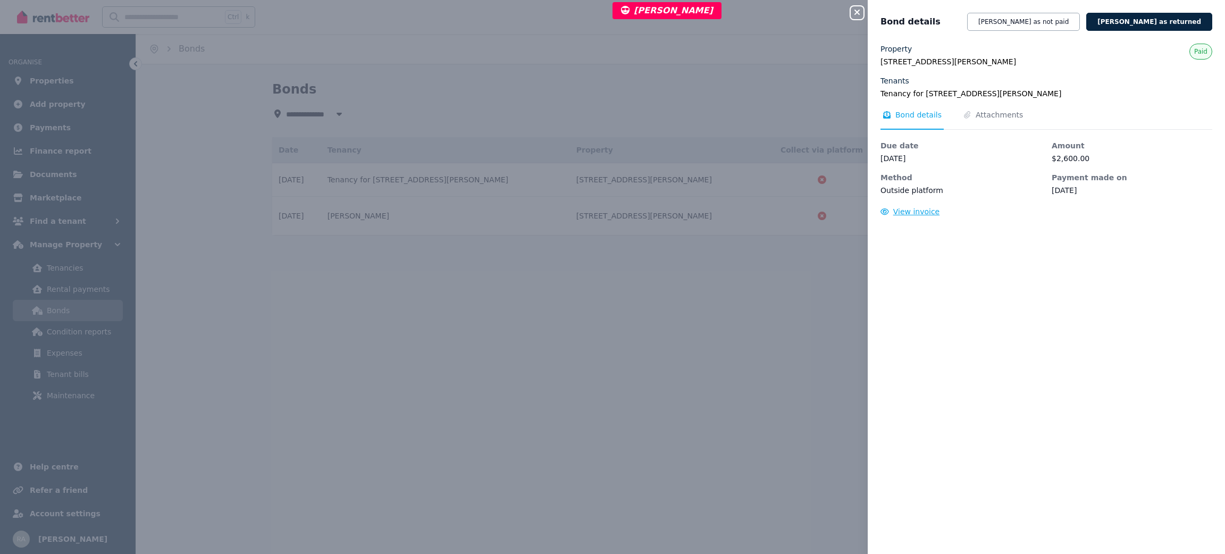
click at [904, 215] on span "View invoice" at bounding box center [916, 211] width 47 height 9
click at [917, 220] on div "Property 289 Verna St, Gosnells WA 6110 Tenants Tenancy for 289 Verna St, Gosne…" at bounding box center [1046, 293] width 357 height 498
click at [917, 211] on span "View invoice" at bounding box center [916, 211] width 47 height 9
click at [701, 378] on div "Close panel Bond details Mark bond as not paid Mark bond as returned Property 2…" at bounding box center [612, 277] width 1225 height 554
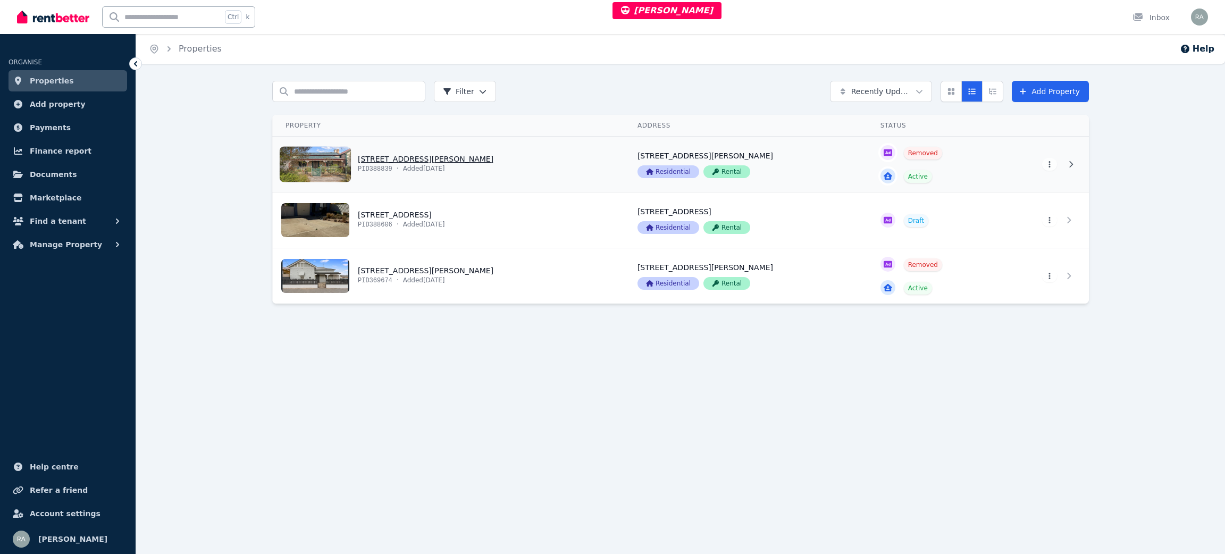
click at [524, 164] on link "View property details" at bounding box center [449, 164] width 352 height 55
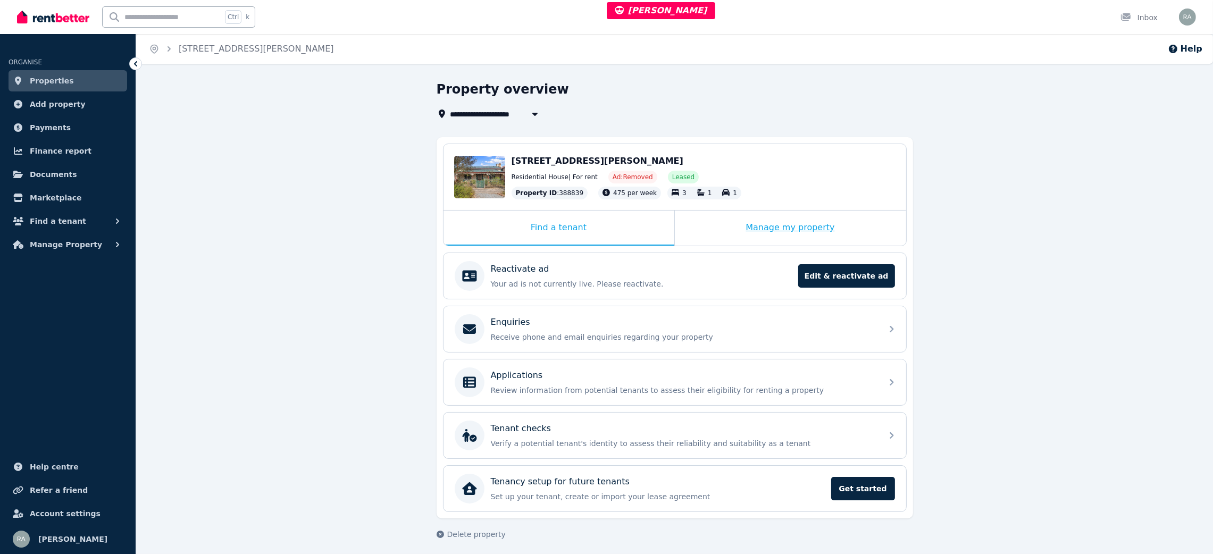
click at [691, 225] on div "Manage my property" at bounding box center [790, 228] width 231 height 35
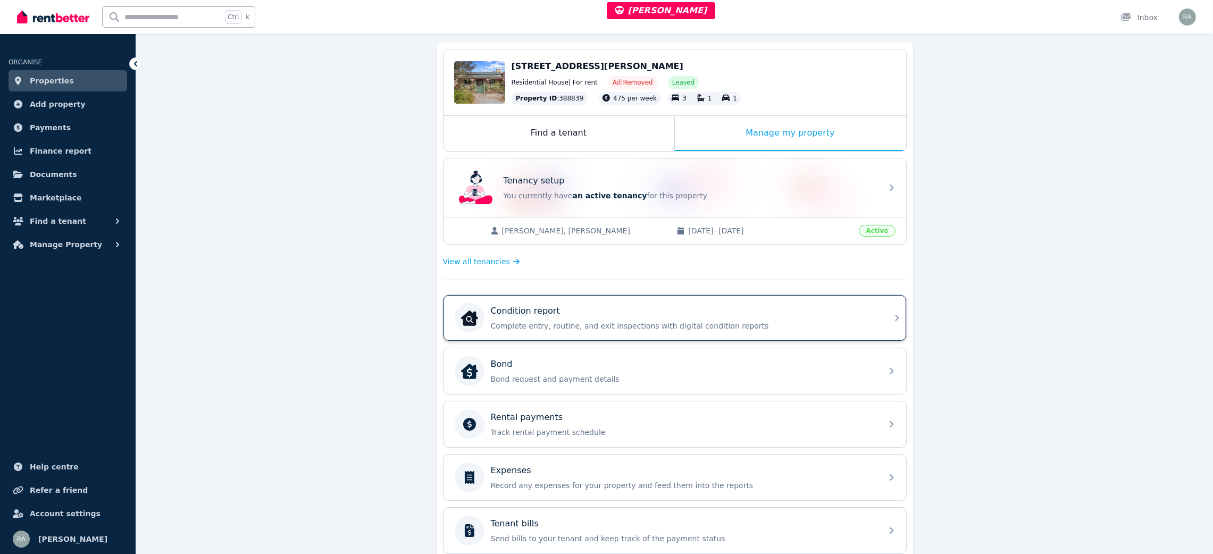
scroll to position [239, 0]
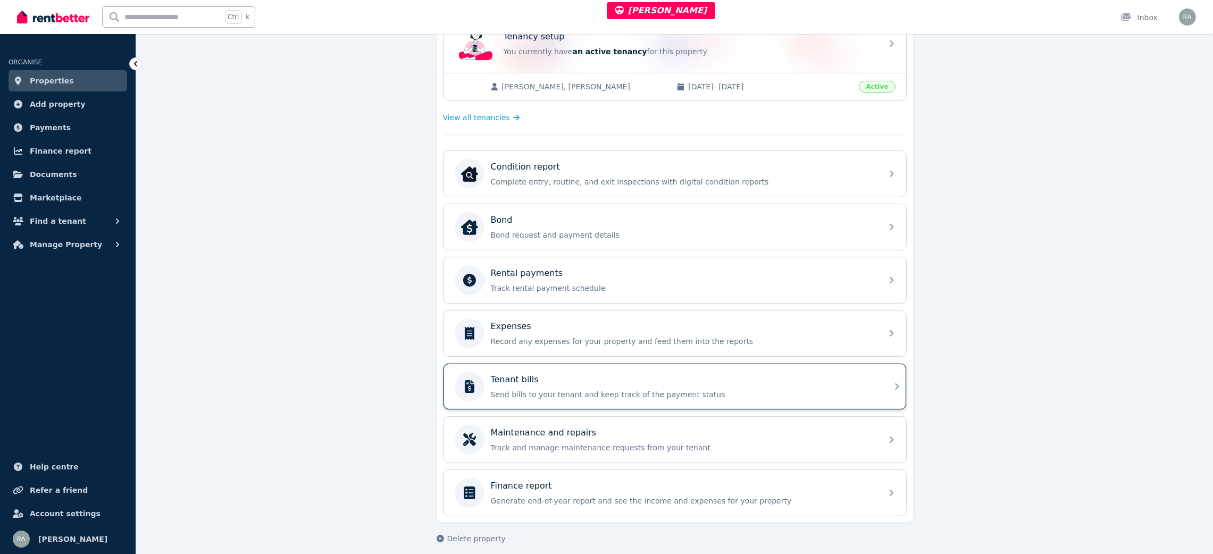
click at [591, 388] on div "Tenant bills Send bills to your tenant and keep track of the payment status" at bounding box center [683, 386] width 385 height 27
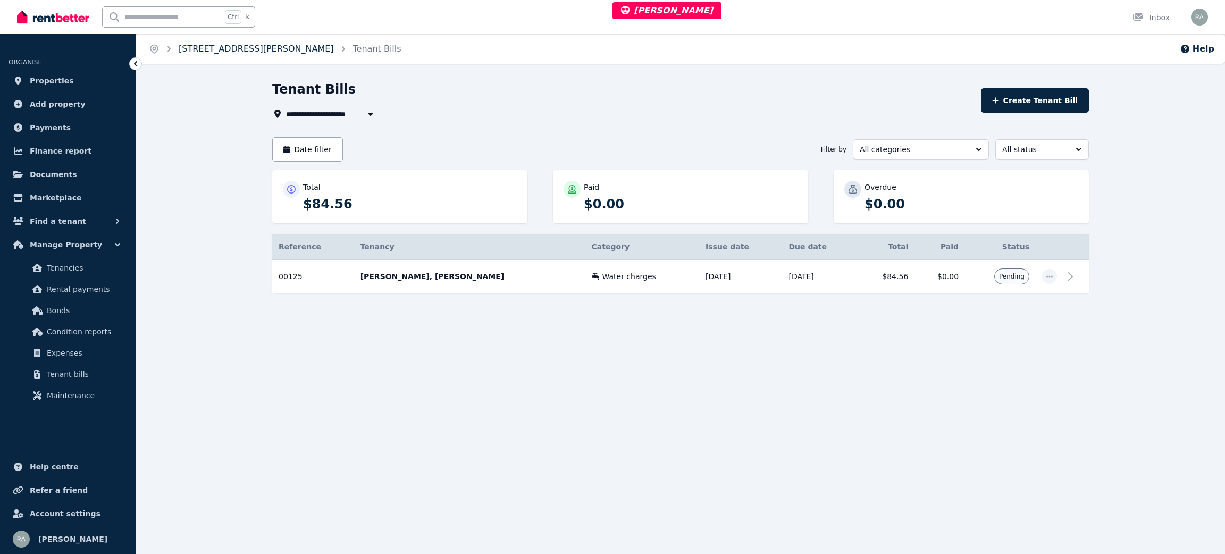
click at [220, 47] on link "[STREET_ADDRESS][PERSON_NAME]" at bounding box center [256, 49] width 155 height 10
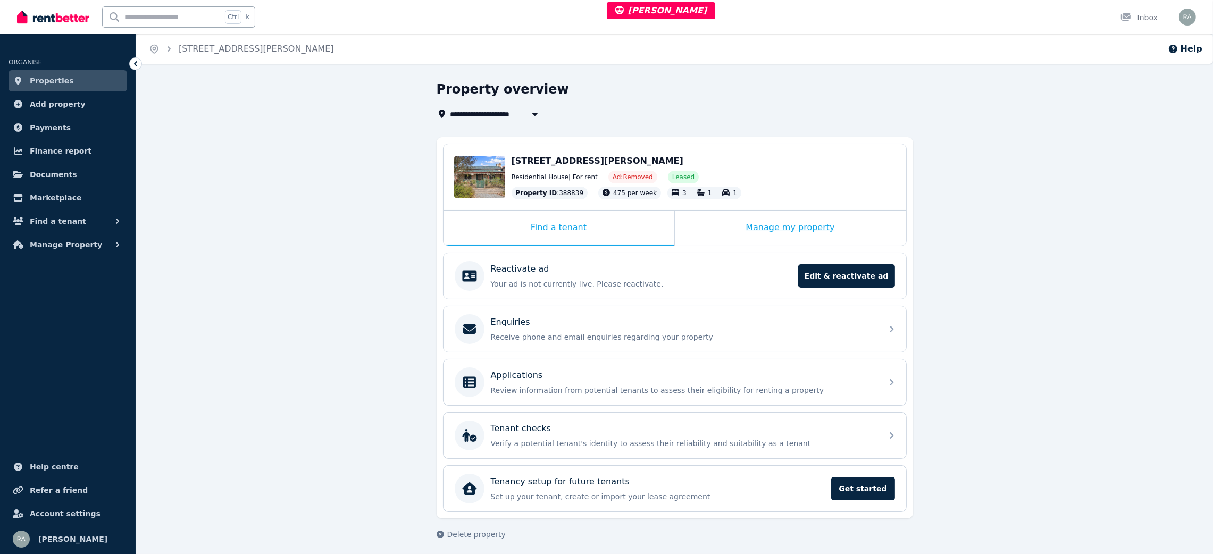
click at [719, 221] on div "Manage my property" at bounding box center [790, 228] width 231 height 35
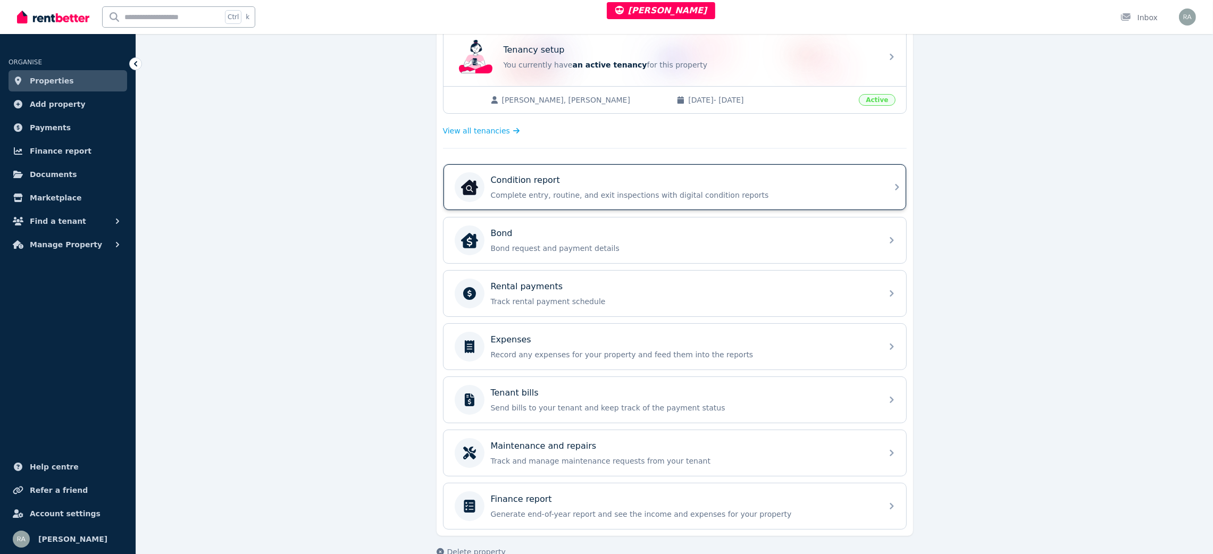
scroll to position [239, 0]
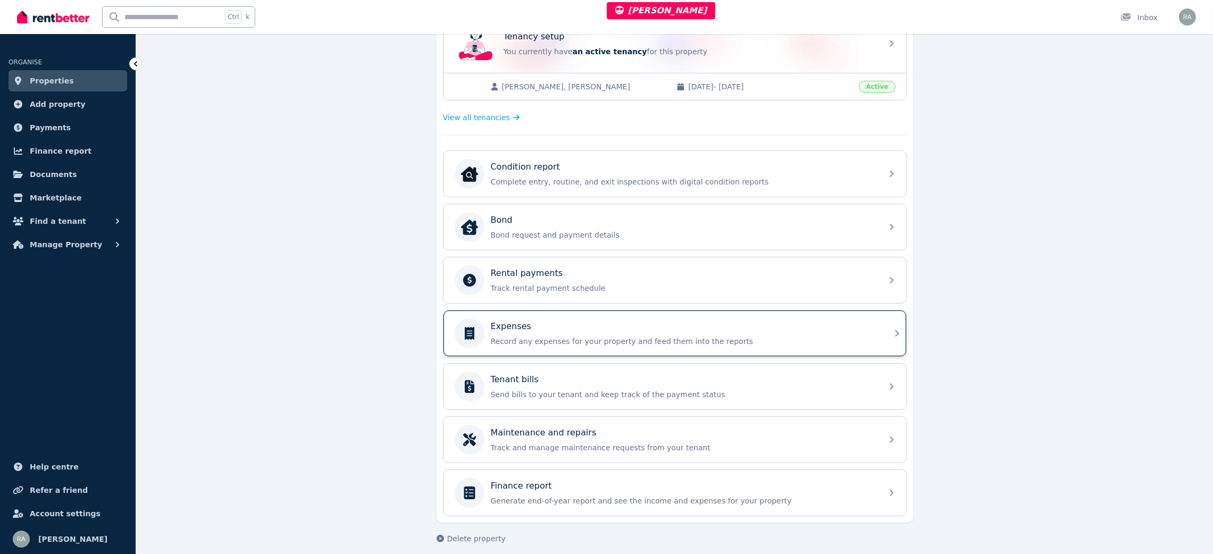
click at [552, 333] on div "Expenses" at bounding box center [683, 326] width 385 height 13
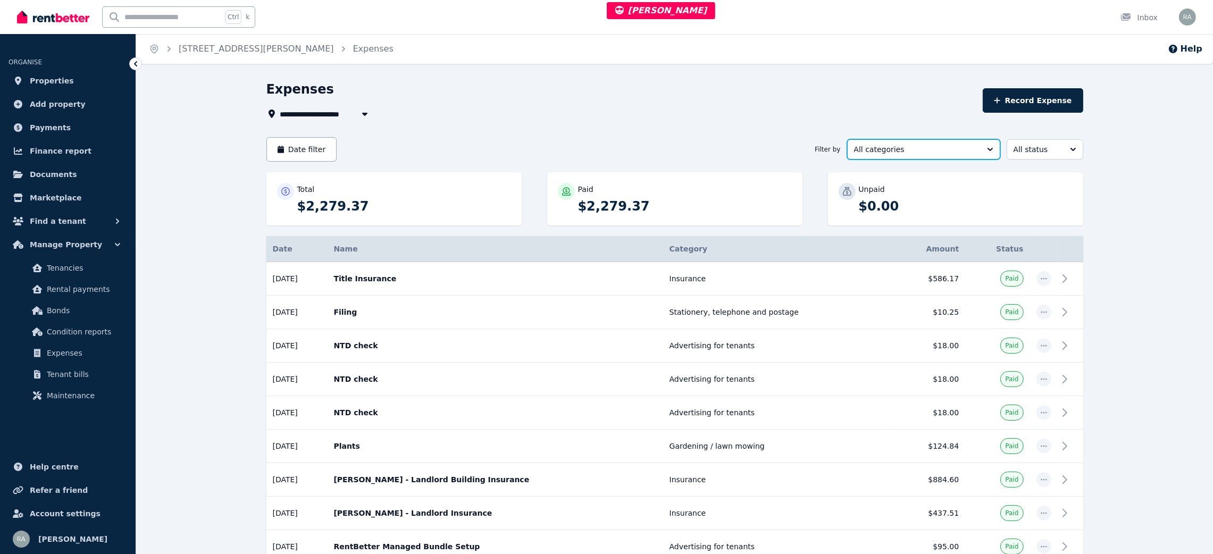
click at [896, 152] on span "All categories" at bounding box center [916, 149] width 124 height 11
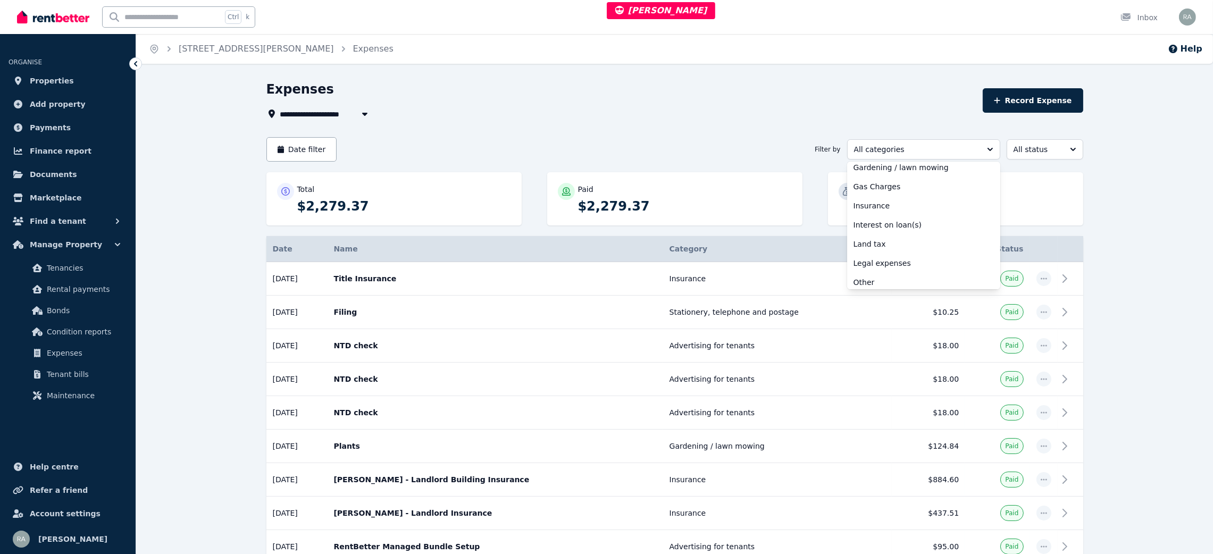
scroll to position [355, 0]
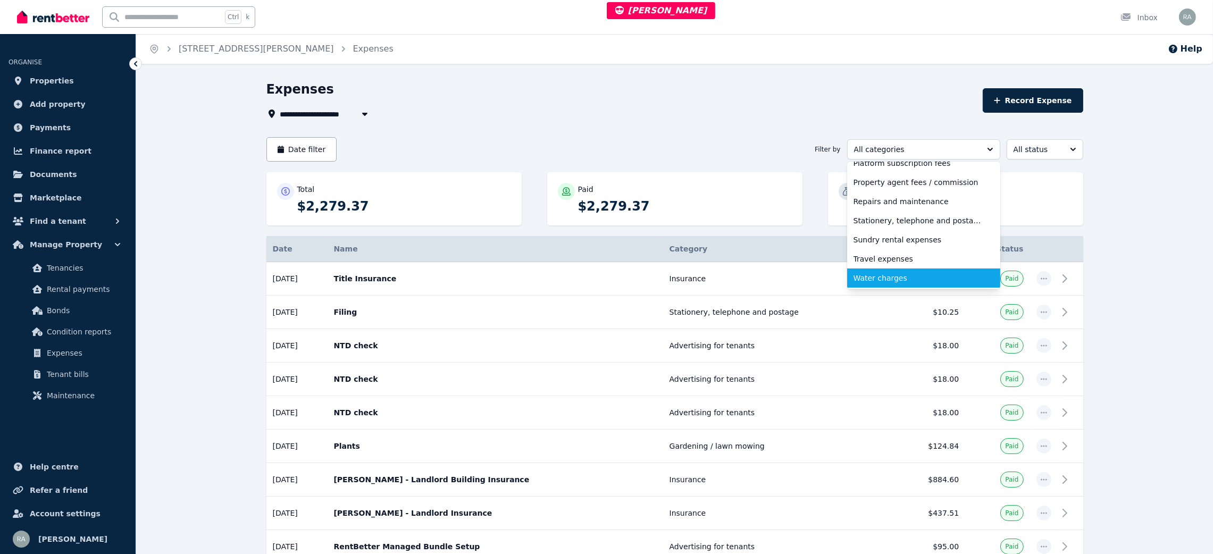
click at [910, 279] on span "Water charges" at bounding box center [917, 278] width 128 height 11
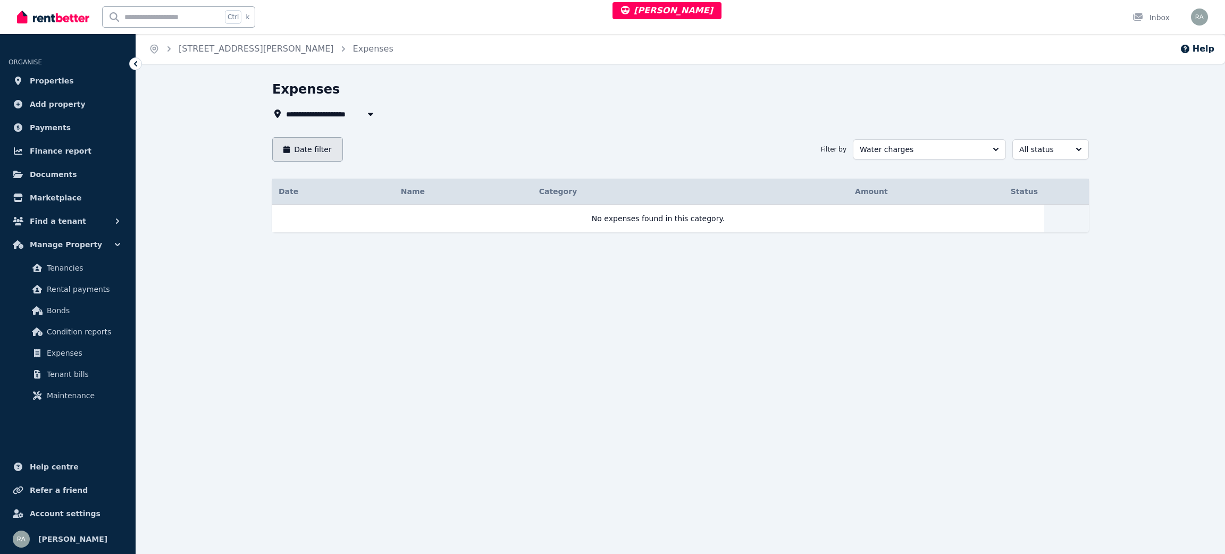
click at [322, 146] on button "Date filter" at bounding box center [307, 149] width 71 height 24
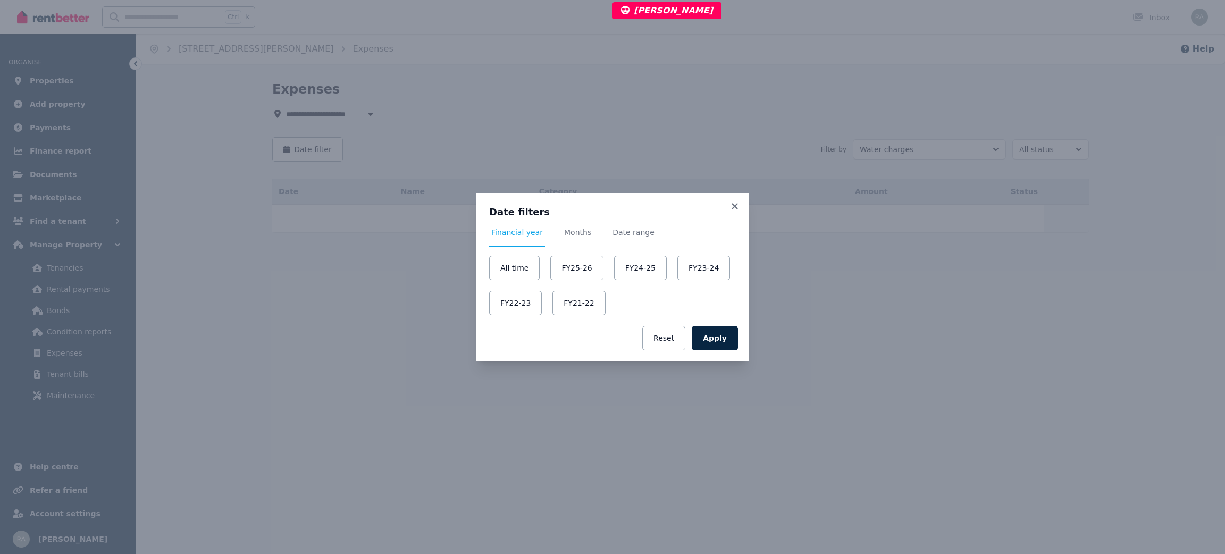
click at [746, 137] on div "Date filters Financial year Months Date range All time FY25-26 FY24-25 FY23-24 …" at bounding box center [612, 277] width 1225 height 554
click at [591, 137] on div "Date filters Financial year Months Date range All time FY25-26 FY24-25 FY23-24 …" at bounding box center [612, 277] width 1225 height 554
click at [736, 196] on div "Date filters Financial year Months Date range All time FY25-26 FY24-25 FY23-24 …" at bounding box center [612, 254] width 272 height 122
click at [735, 202] on icon at bounding box center [735, 207] width 11 height 10
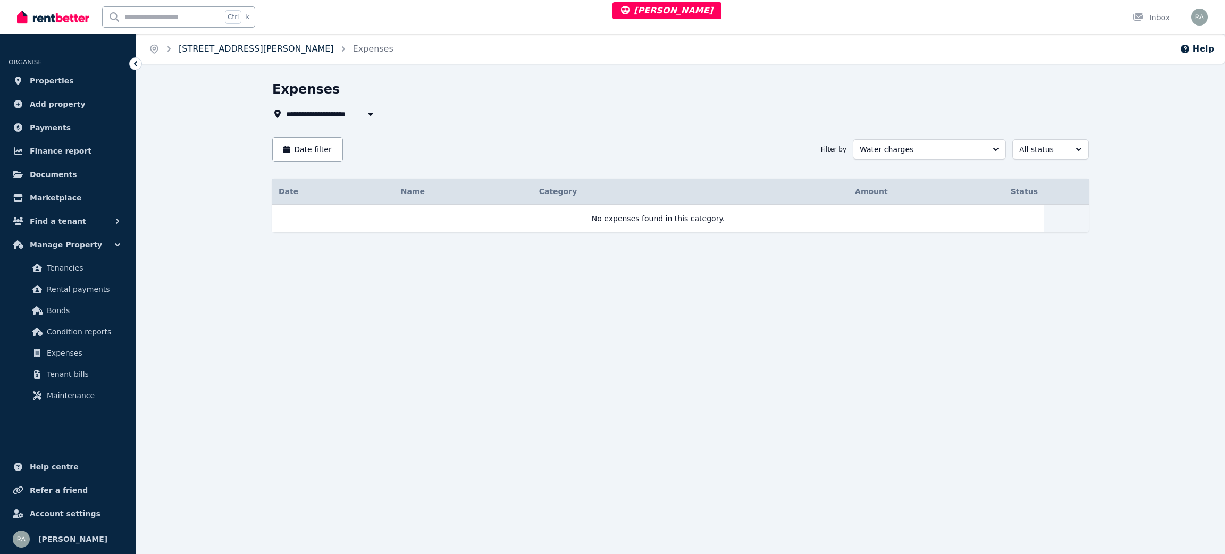
click at [226, 49] on link "11 Caroline St, Moonta" at bounding box center [256, 49] width 155 height 10
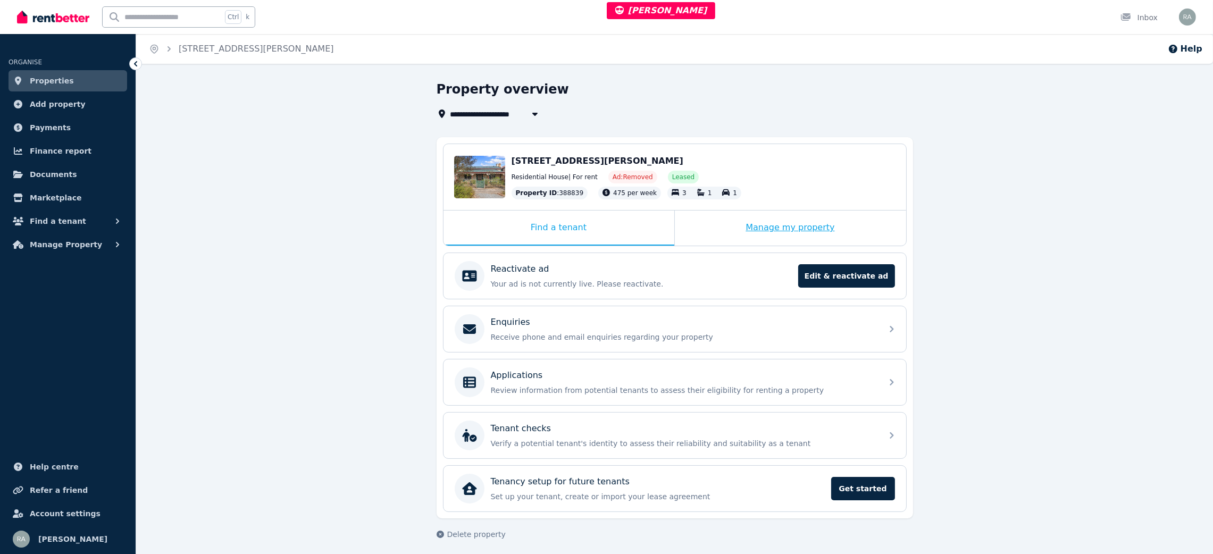
drag, startPoint x: 709, startPoint y: 228, endPoint x: 707, endPoint y: 241, distance: 12.9
click at [709, 228] on div "Manage my property" at bounding box center [790, 228] width 231 height 35
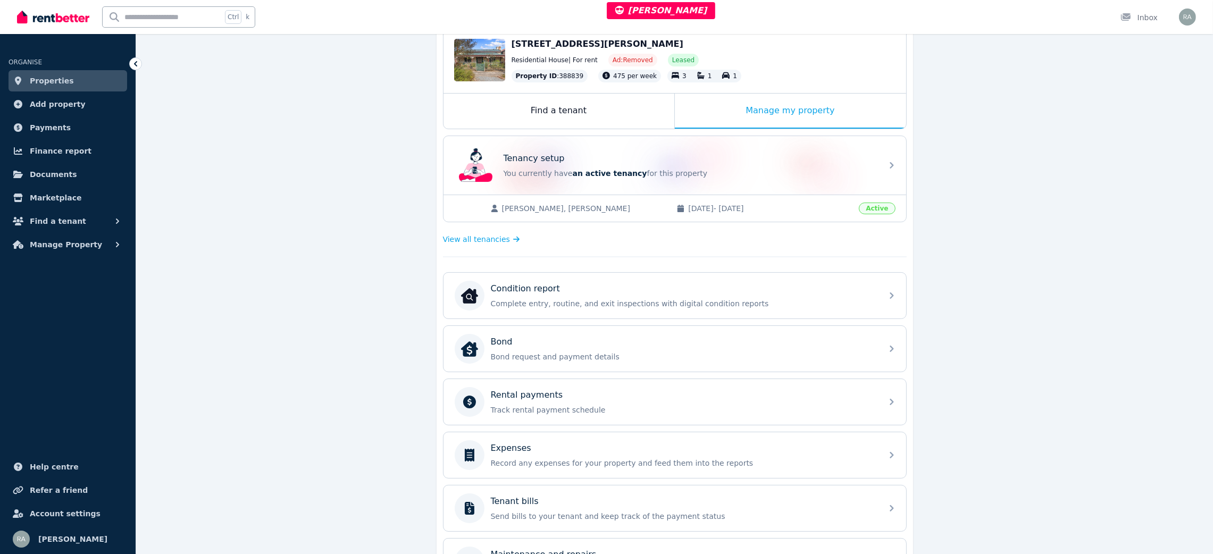
scroll to position [239, 0]
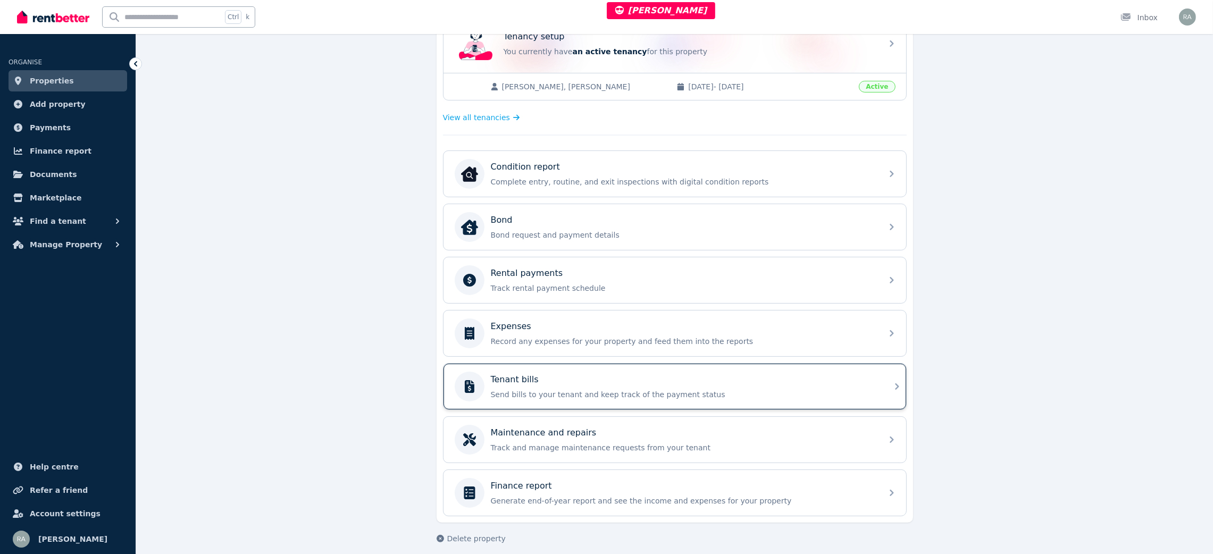
click at [584, 376] on div "Tenant bills" at bounding box center [683, 379] width 385 height 13
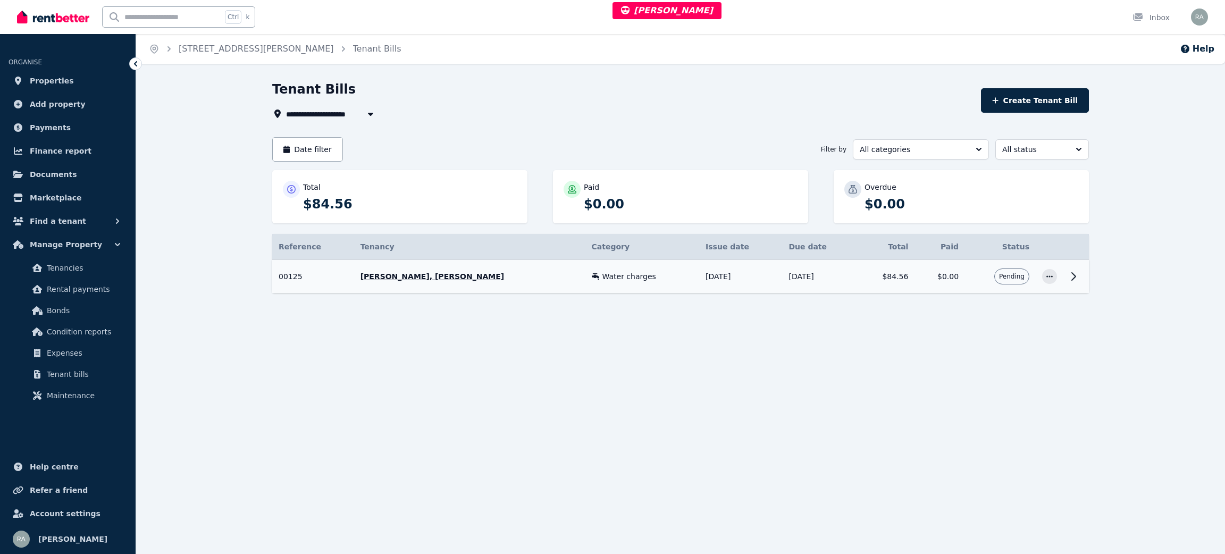
click at [970, 275] on td "Pending" at bounding box center [1000, 276] width 71 height 33
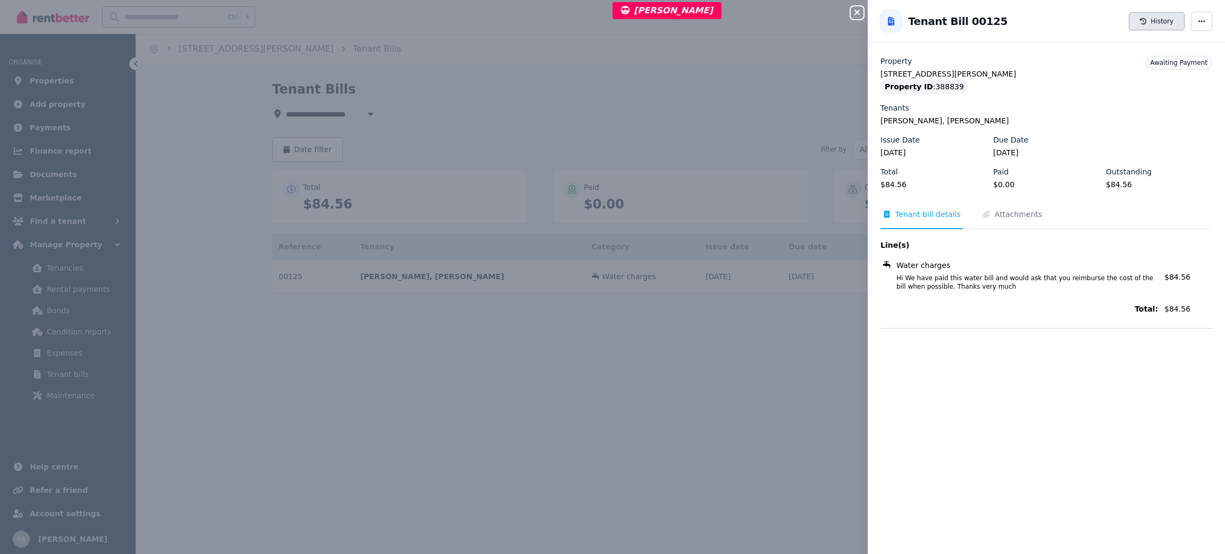
click at [1160, 15] on button "History" at bounding box center [1157, 21] width 56 height 18
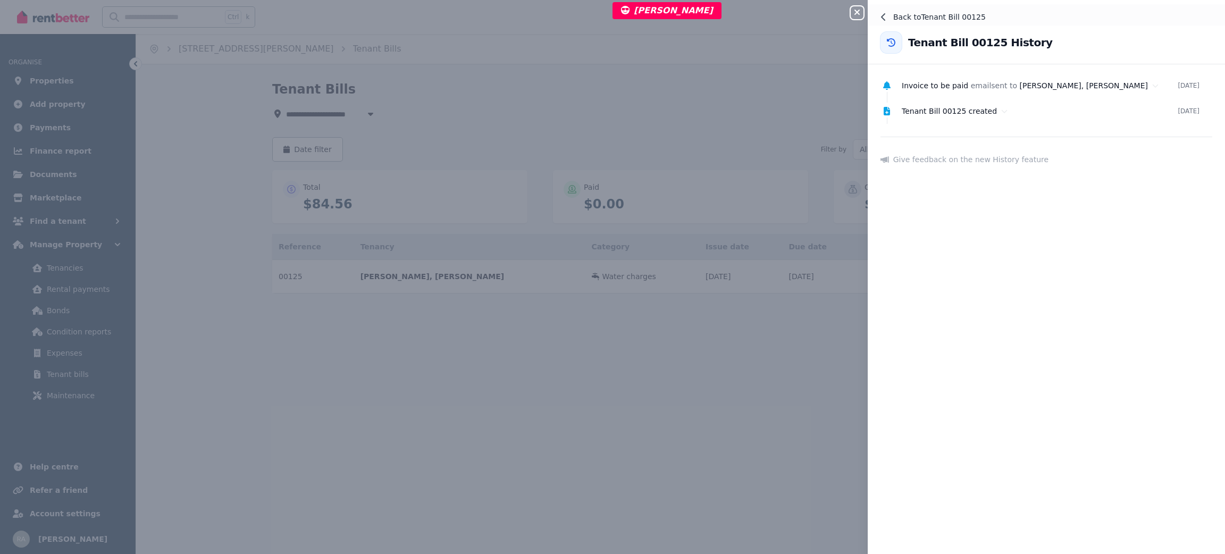
click at [882, 10] on button "Back to Tenant Bill 00125" at bounding box center [1046, 17] width 357 height 26
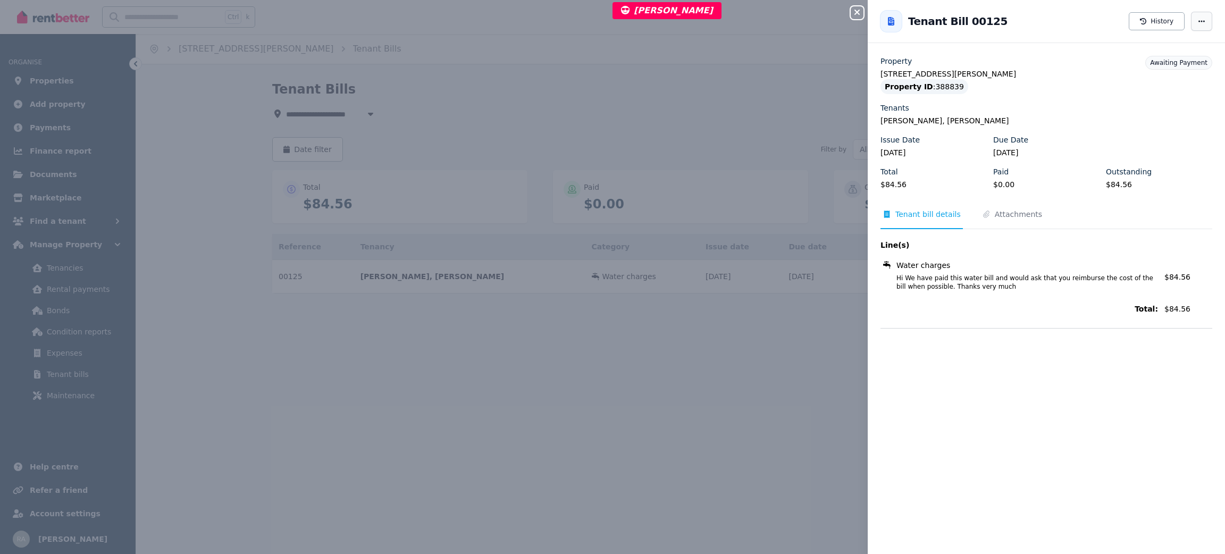
click at [1197, 20] on icon "button" at bounding box center [1201, 21] width 9 height 7
click at [997, 65] on div "Property" at bounding box center [1047, 61] width 332 height 11
click at [647, 53] on div "Close panel Back to Tenant Bill 00125 Tenant Bill 00125 History Property 11 Car…" at bounding box center [612, 277] width 1225 height 554
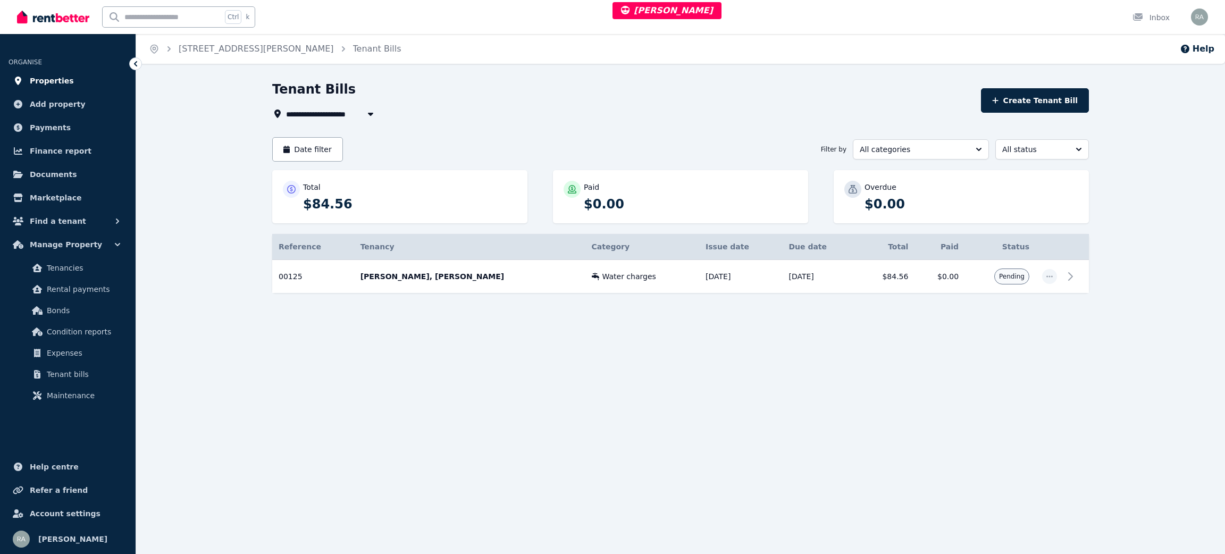
click at [71, 84] on link "Properties" at bounding box center [68, 80] width 119 height 21
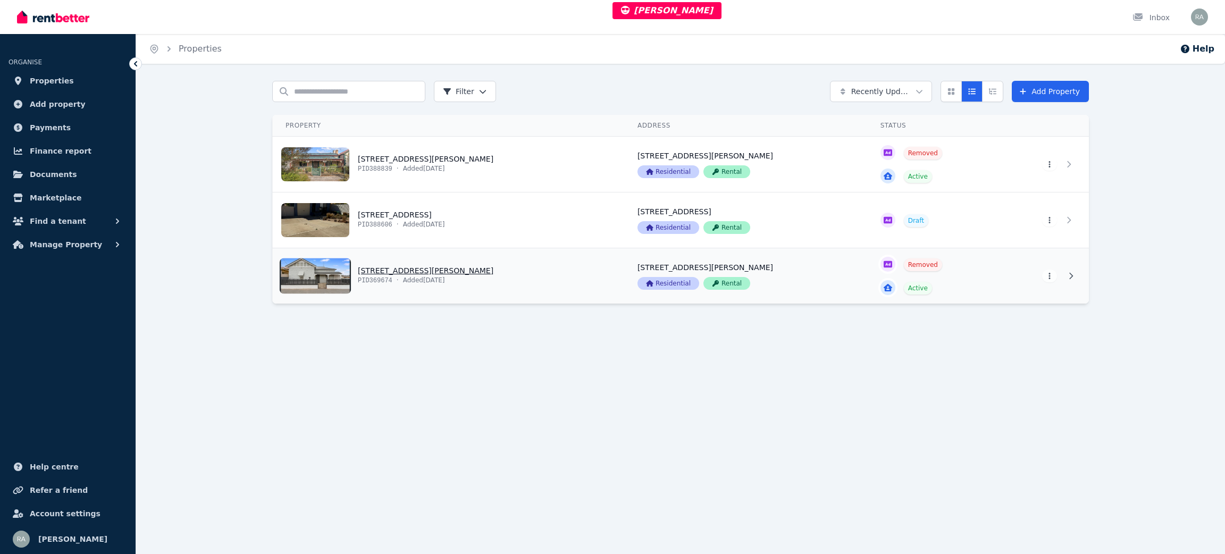
click at [466, 270] on link "View property details" at bounding box center [449, 275] width 352 height 55
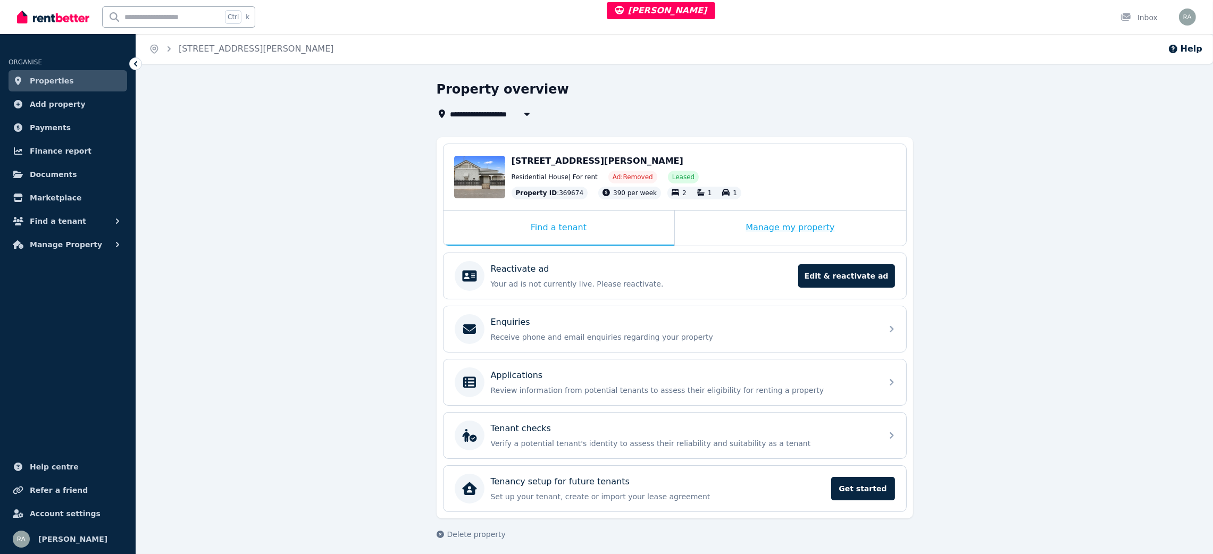
click at [696, 225] on div "Manage my property" at bounding box center [790, 228] width 231 height 35
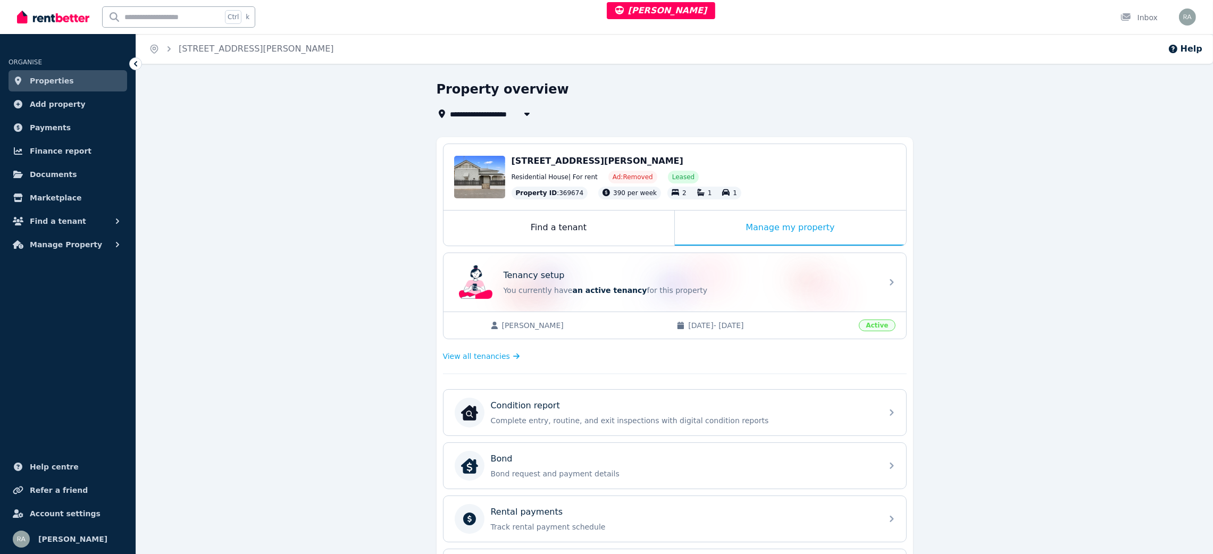
scroll to position [239, 0]
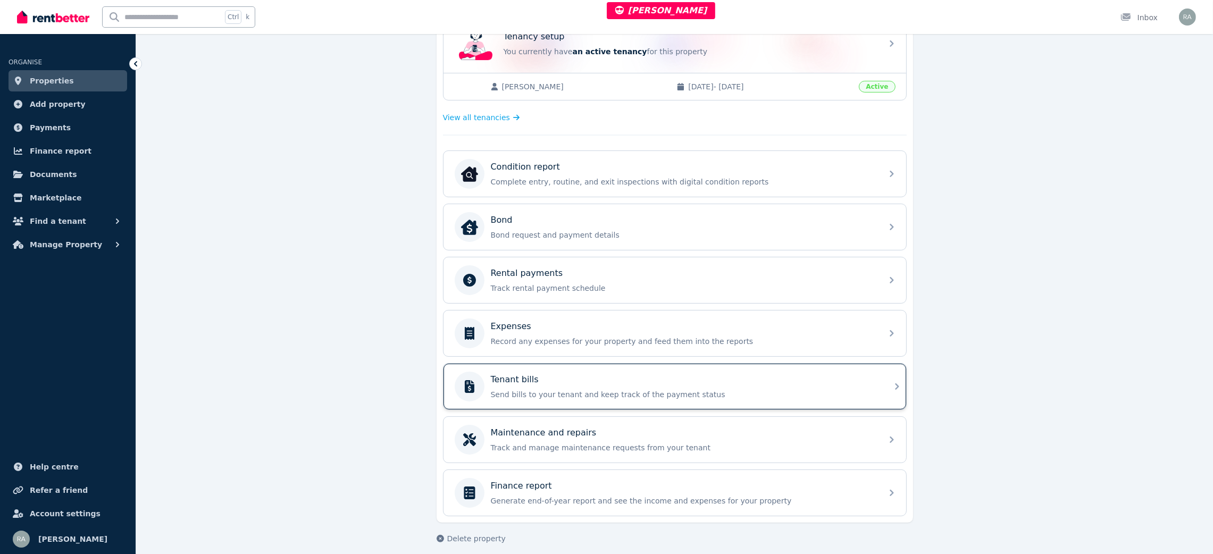
click at [574, 386] on div "Tenant bills" at bounding box center [683, 379] width 385 height 13
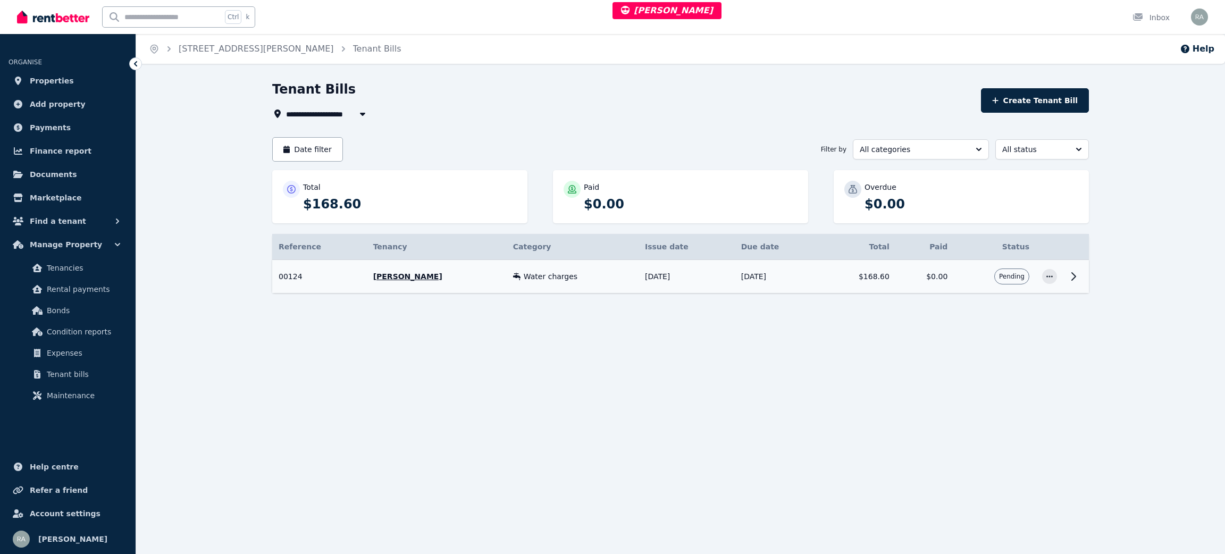
click at [985, 280] on td "Pending" at bounding box center [995, 276] width 82 height 33
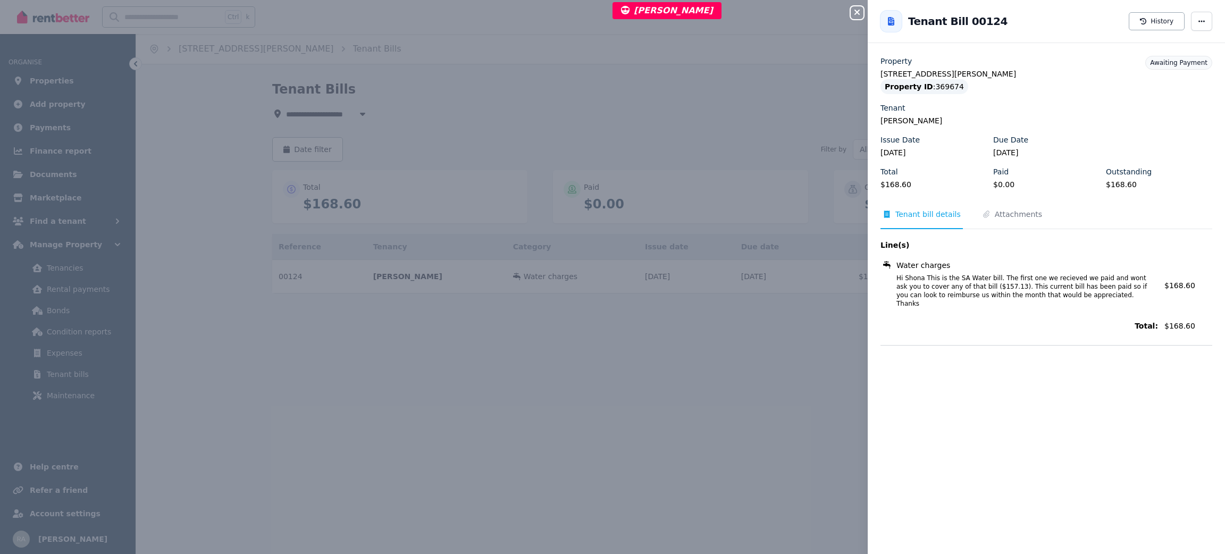
click at [760, 106] on div "Close panel Back to Tenant Bill 00125 Tenant Bill 00124 History Property 16 For…" at bounding box center [612, 277] width 1225 height 554
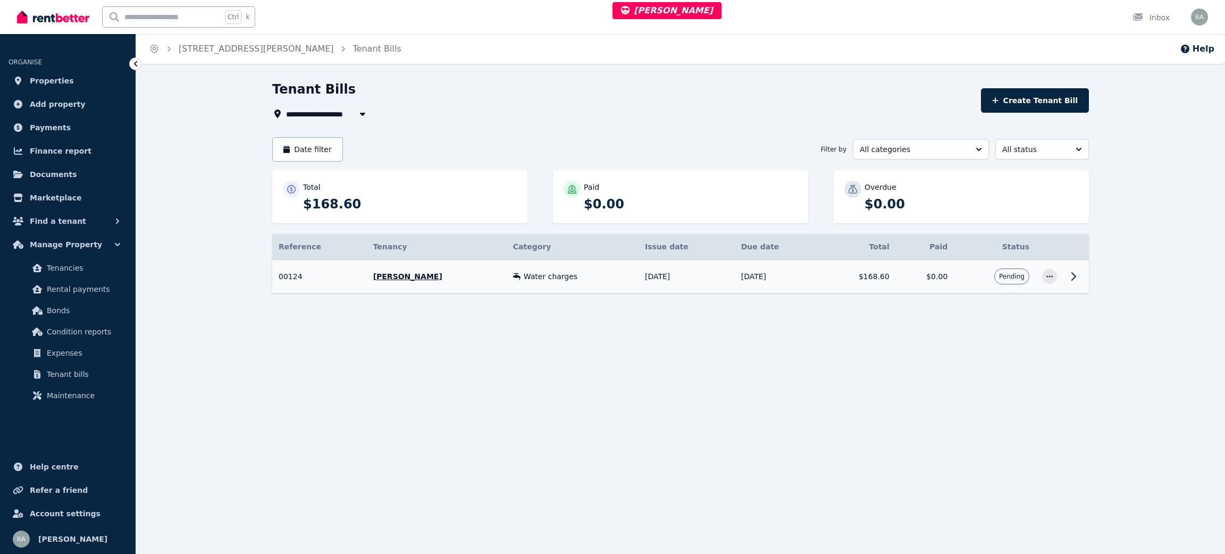
click at [840, 275] on td "$168.60" at bounding box center [859, 276] width 74 height 33
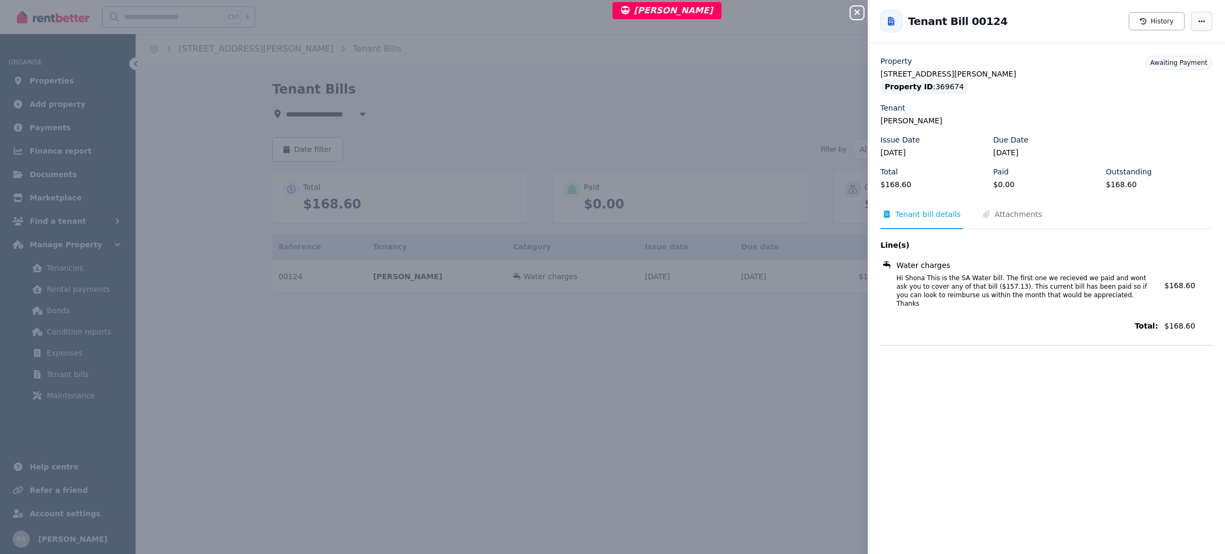
click at [1191, 13] on span "button" at bounding box center [1201, 21] width 21 height 19
click at [693, 142] on div "Close panel Back to Tenant Bill 00125 Tenant Bill 00124 History Resend tenant b…" at bounding box center [612, 277] width 1225 height 554
click at [782, 127] on div "Close panel Back to Tenant Bill 00125 Tenant Bill 00124 History Property 16 For…" at bounding box center [612, 277] width 1225 height 554
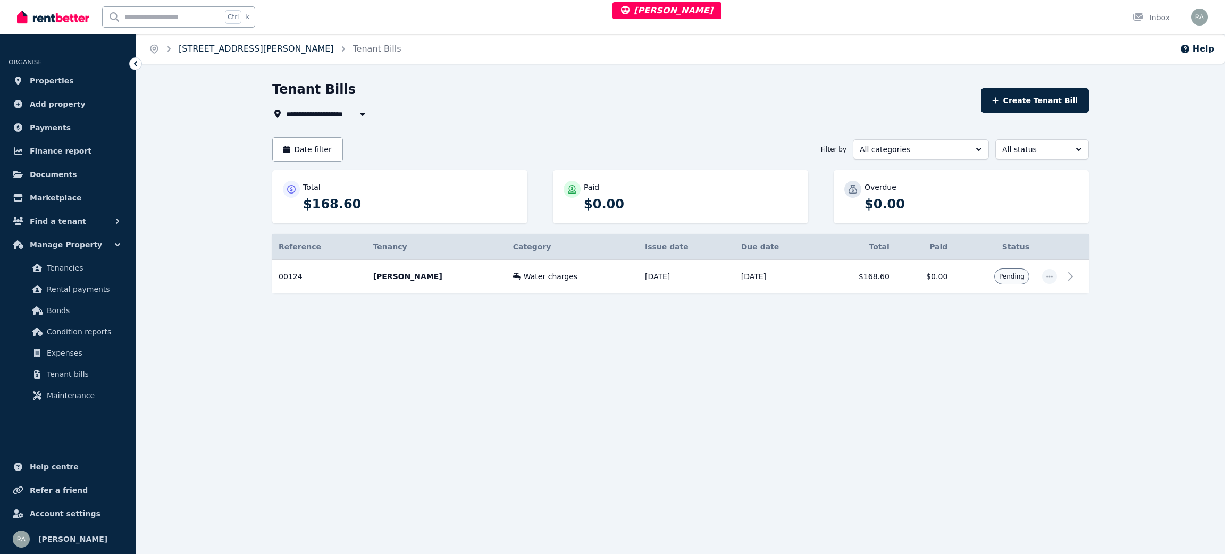
click at [234, 49] on link "[STREET_ADDRESS][PERSON_NAME]" at bounding box center [256, 49] width 155 height 10
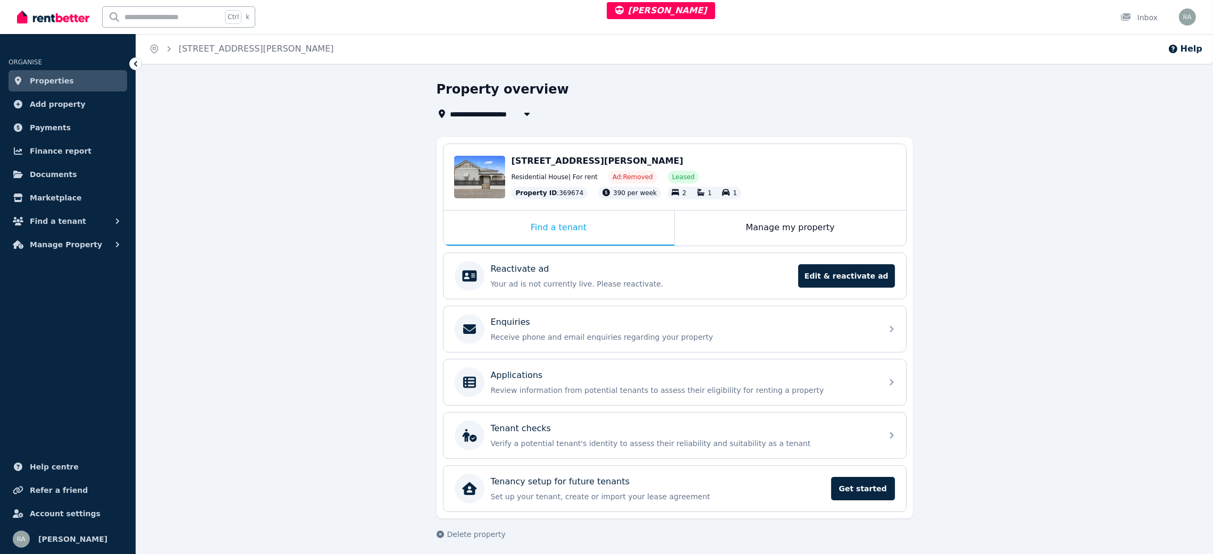
click at [724, 231] on div "Manage my property" at bounding box center [790, 228] width 231 height 35
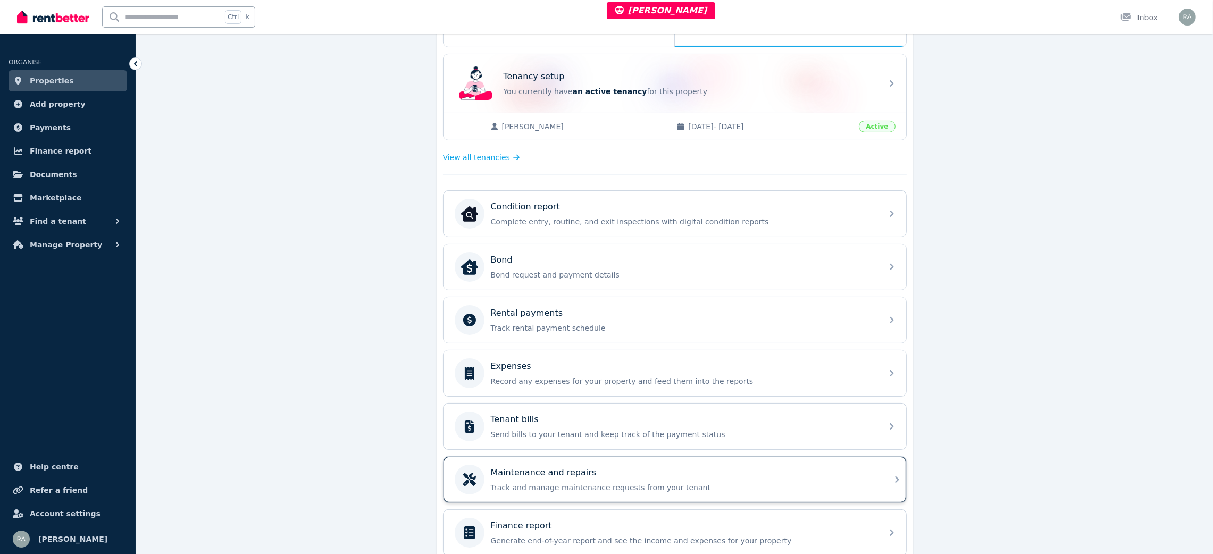
scroll to position [239, 0]
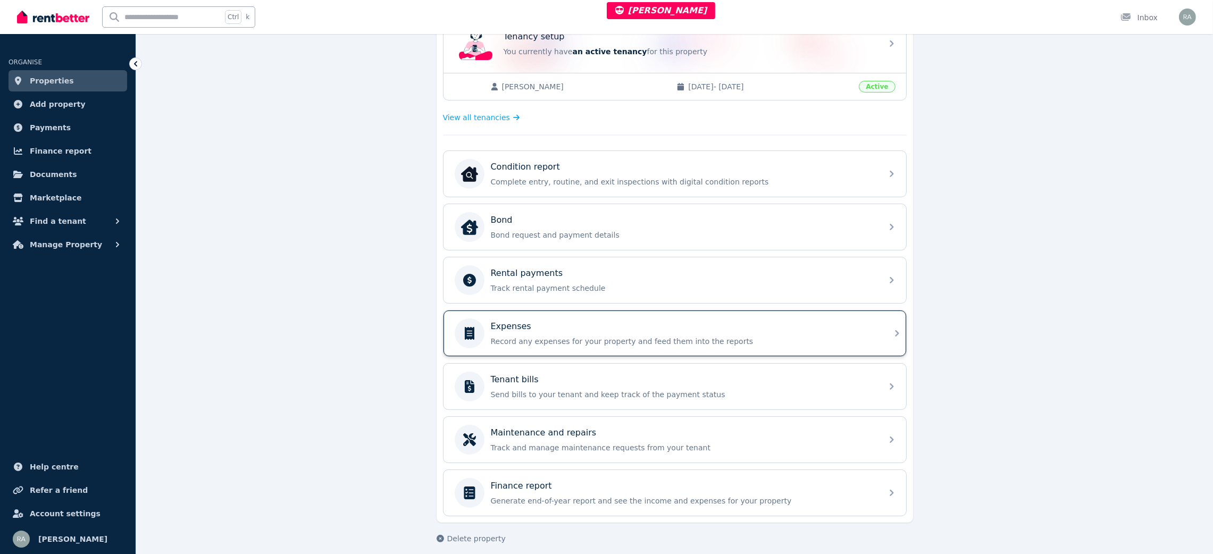
click at [535, 338] on p "Record any expenses for your property and feed them into the reports" at bounding box center [683, 341] width 385 height 11
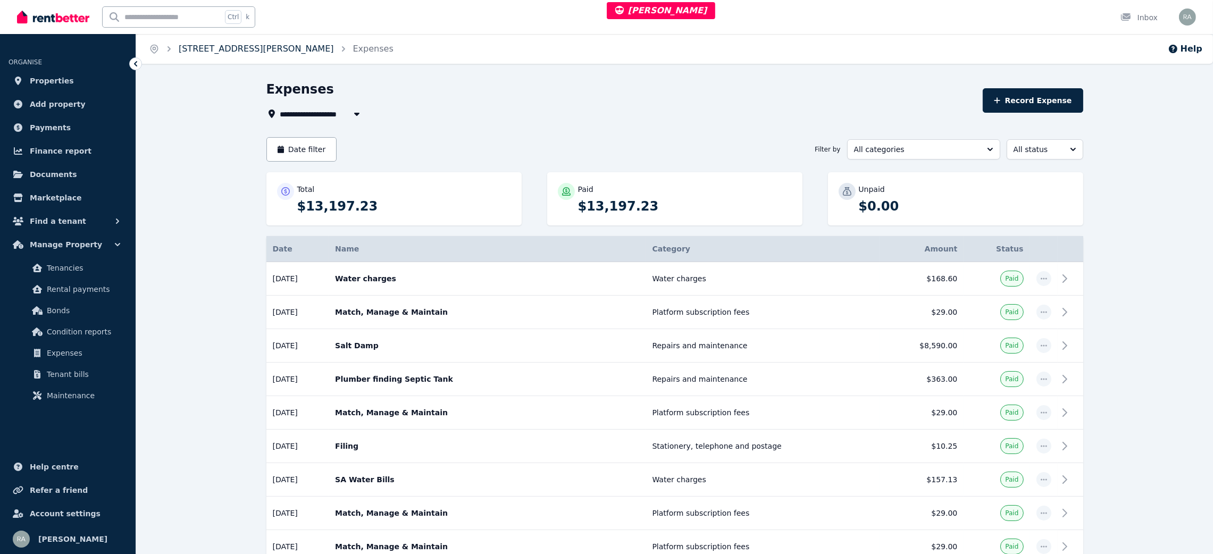
click at [230, 44] on link "[STREET_ADDRESS][PERSON_NAME]" at bounding box center [256, 49] width 155 height 10
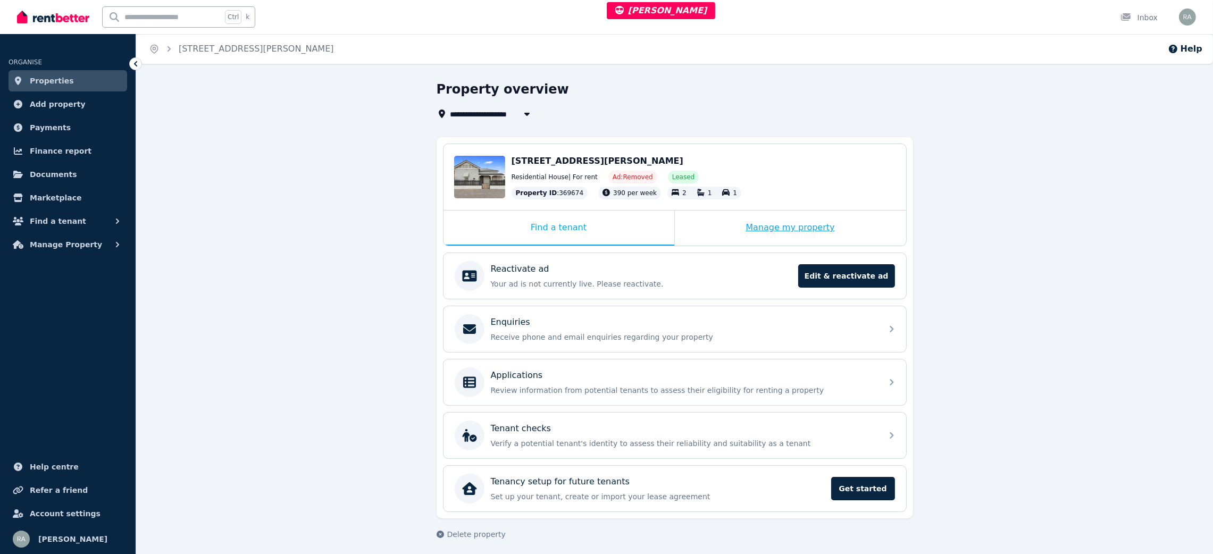
click at [699, 217] on div "Manage my property" at bounding box center [790, 228] width 231 height 35
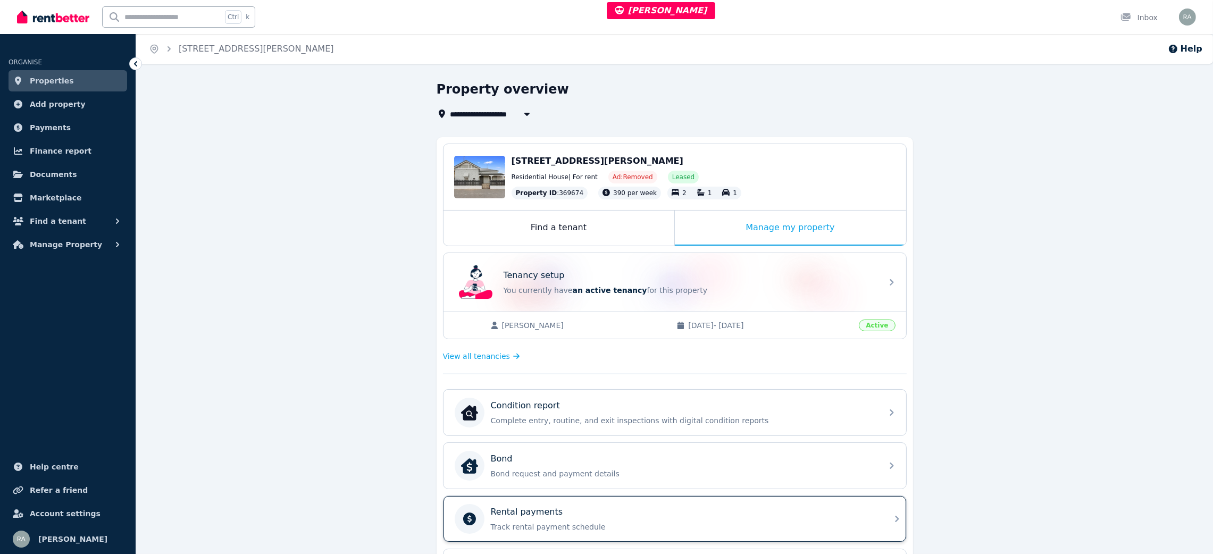
scroll to position [250, 0]
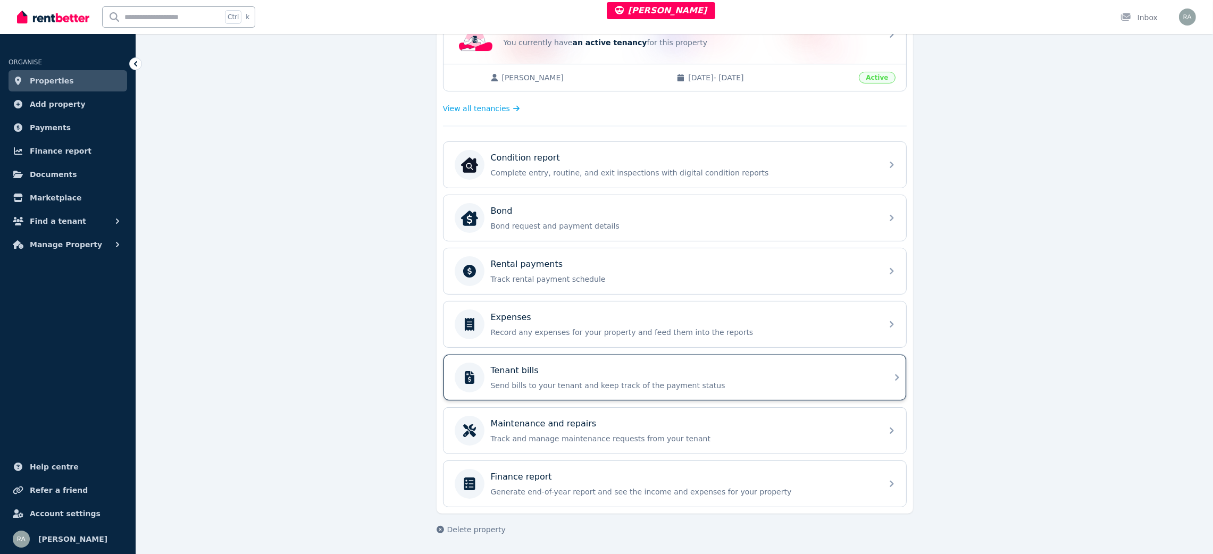
click at [567, 376] on div "Tenant bills Send bills to your tenant and keep track of the payment status" at bounding box center [683, 377] width 385 height 27
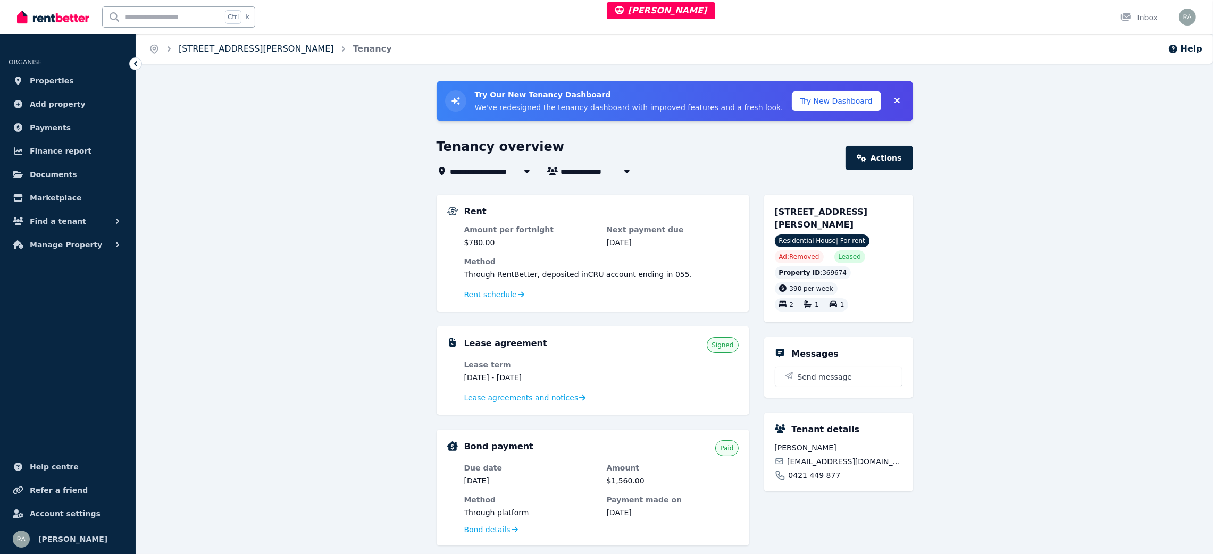
click at [228, 52] on link "[STREET_ADDRESS][PERSON_NAME]" at bounding box center [256, 49] width 155 height 10
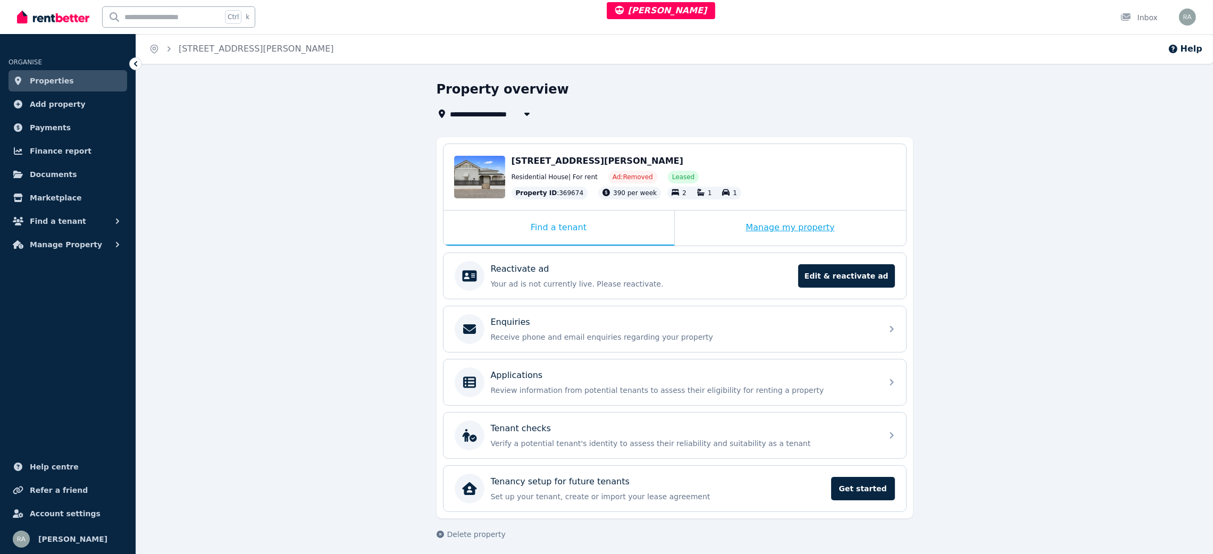
click at [701, 228] on div "Manage my property" at bounding box center [790, 228] width 231 height 35
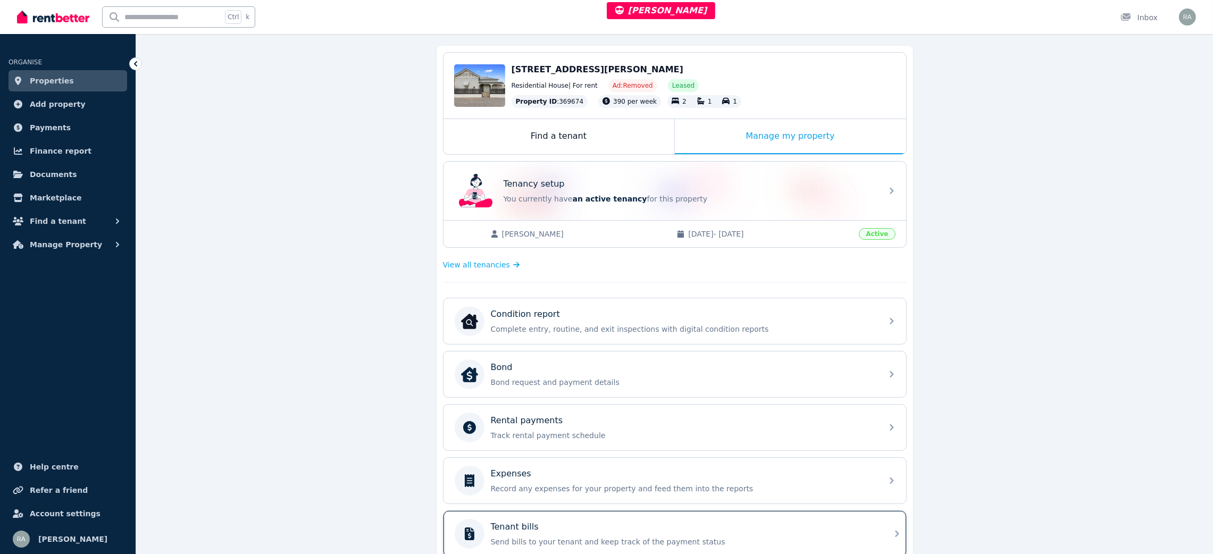
scroll to position [239, 0]
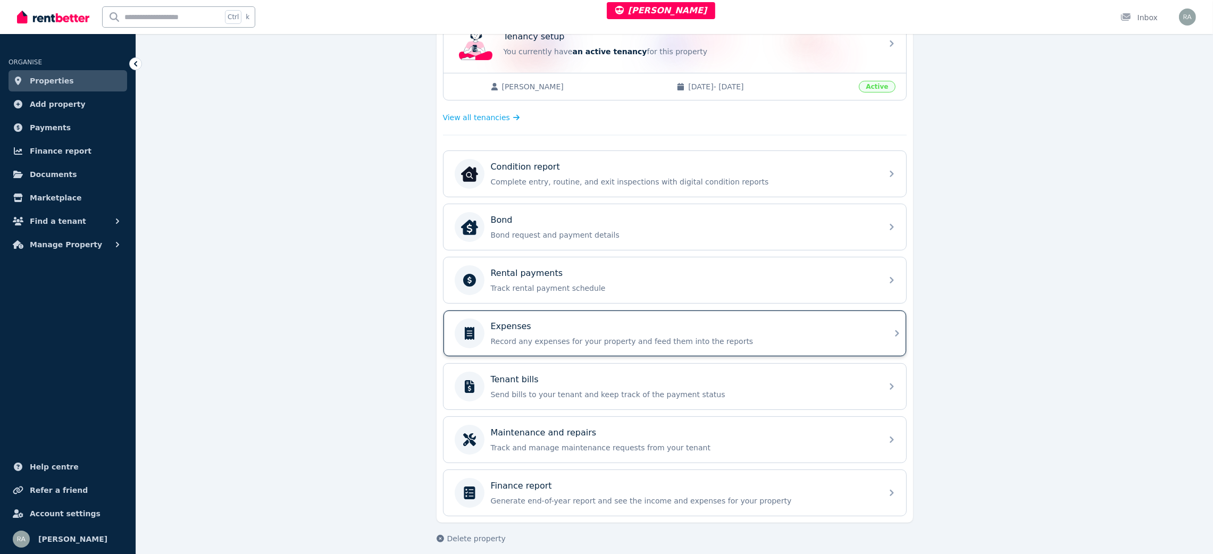
click at [548, 324] on div "Expenses" at bounding box center [683, 326] width 385 height 13
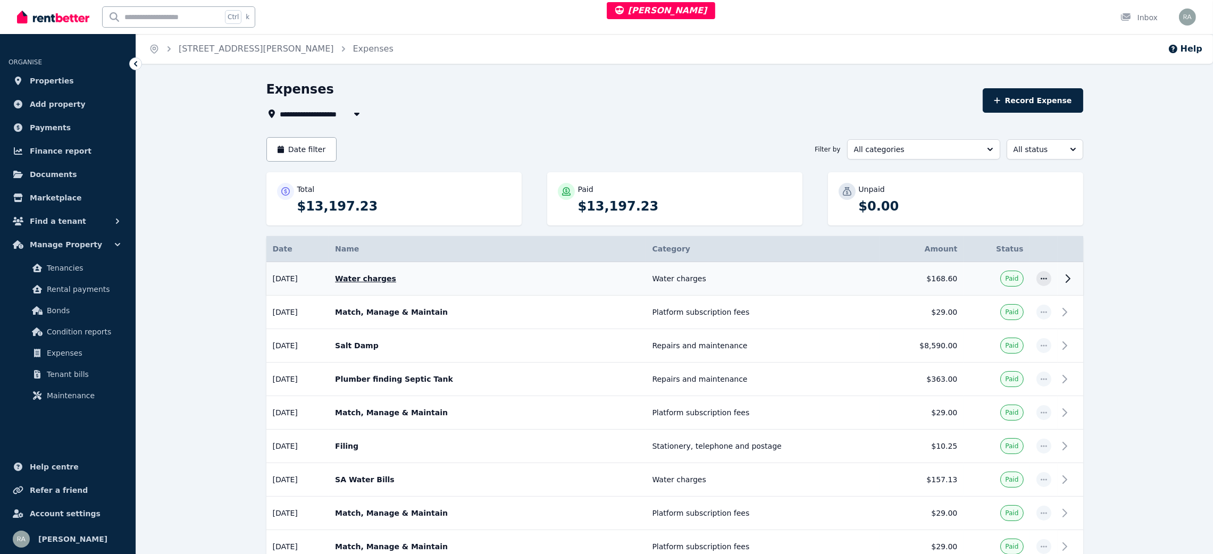
click at [572, 277] on p "Water charges" at bounding box center [487, 278] width 304 height 11
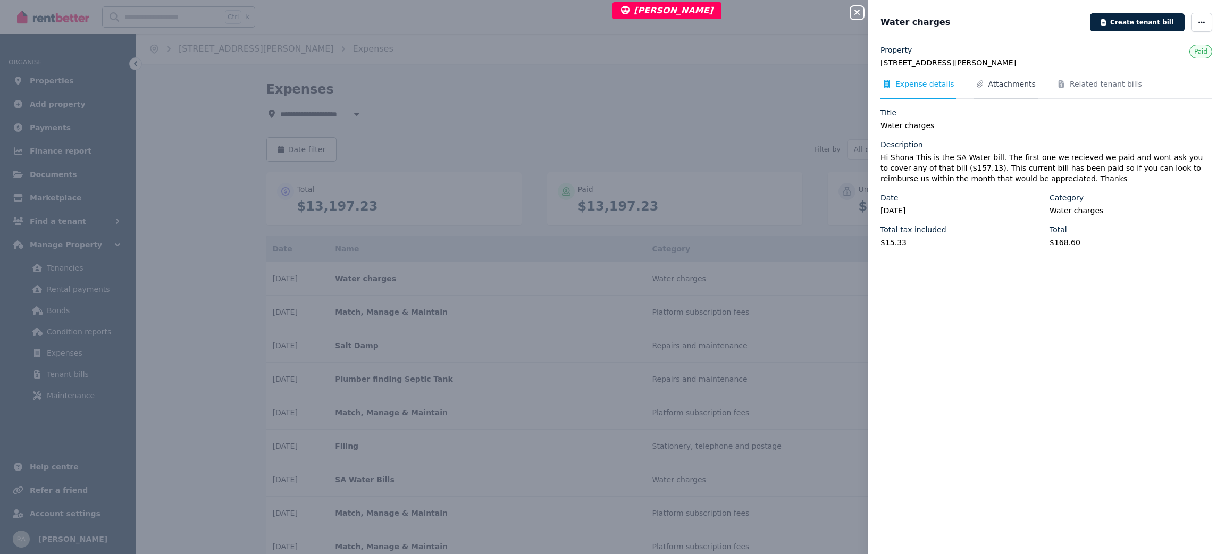
click at [992, 81] on span "Attachments" at bounding box center [1012, 84] width 47 height 11
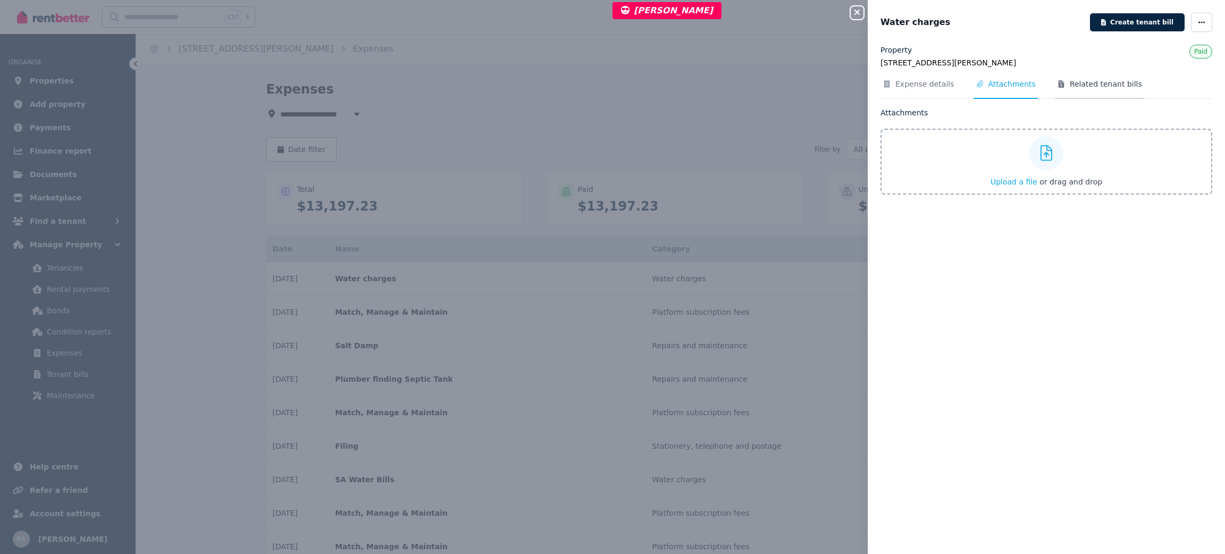
click at [1096, 81] on span "Related tenant bills" at bounding box center [1106, 84] width 72 height 11
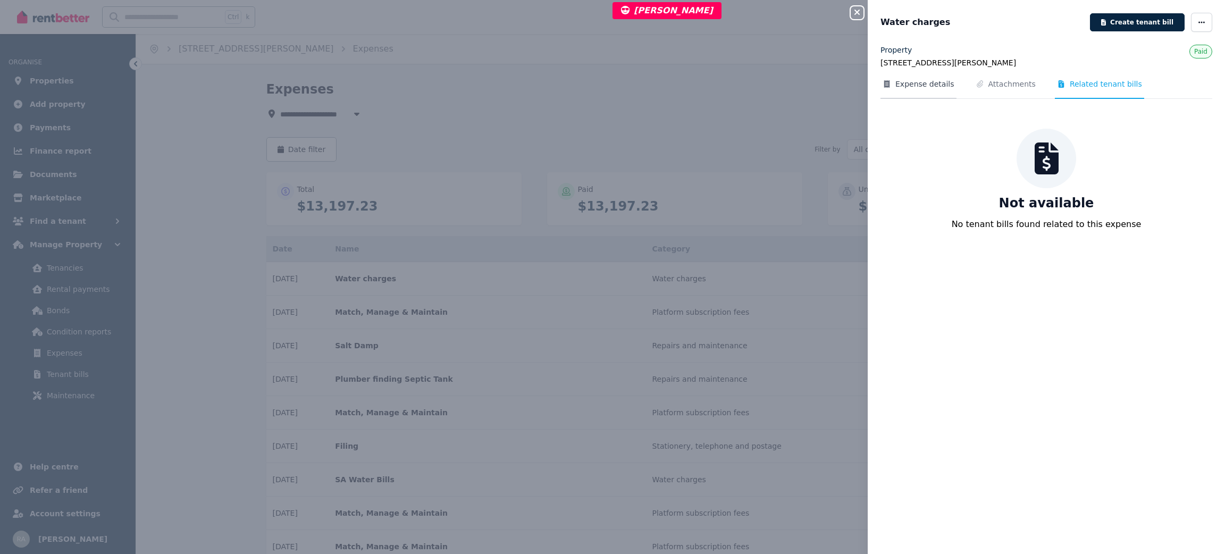
click at [914, 82] on span "Expense details" at bounding box center [924, 84] width 59 height 11
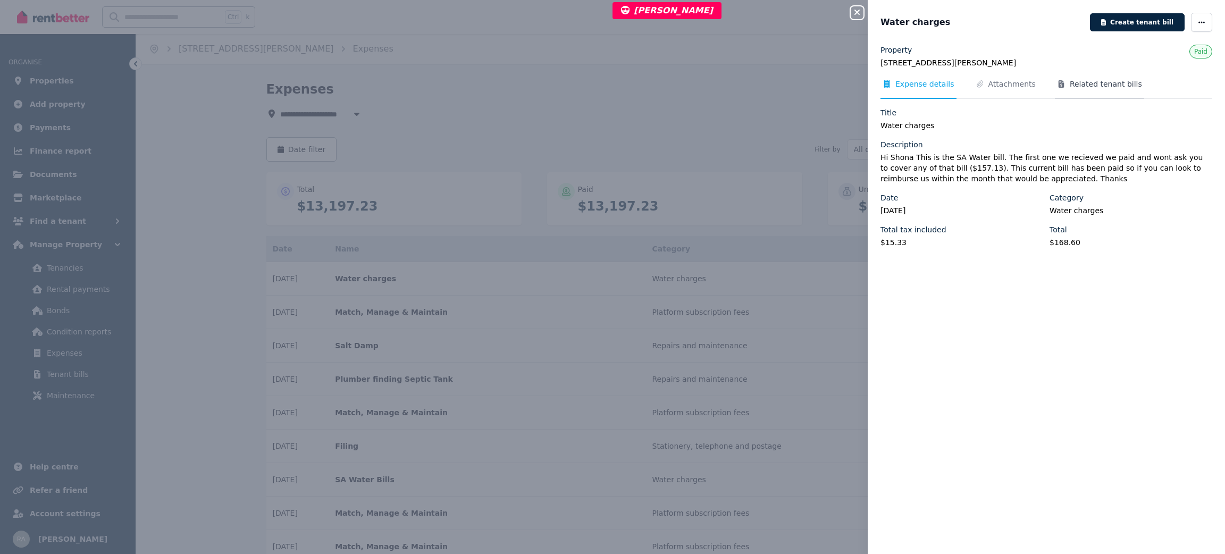
click at [1082, 79] on span "Related tenant bills" at bounding box center [1106, 84] width 72 height 11
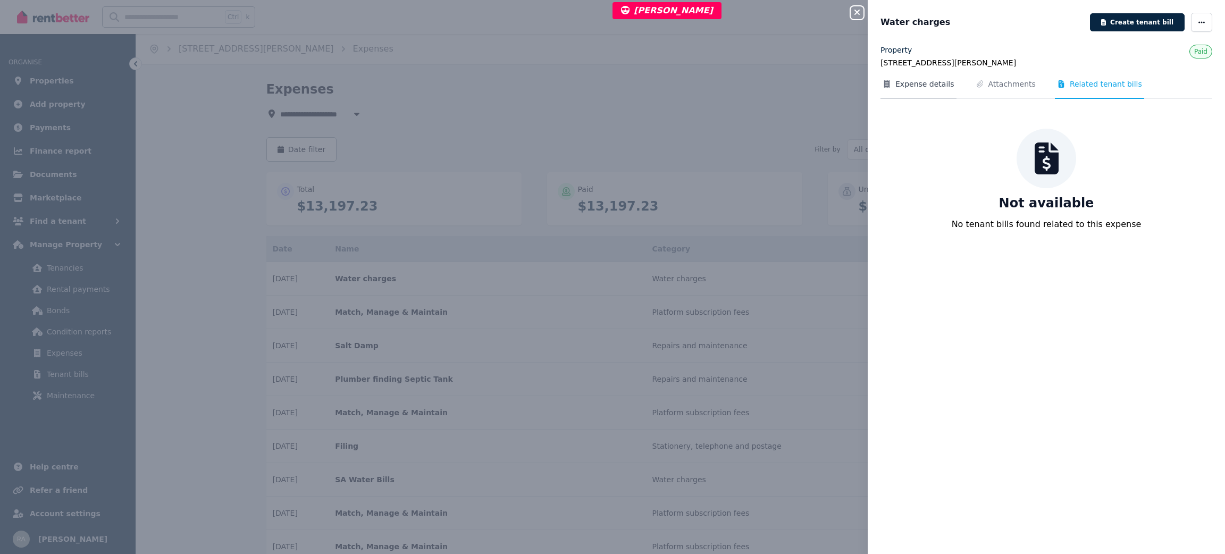
click at [892, 85] on span "Expense details" at bounding box center [919, 89] width 76 height 20
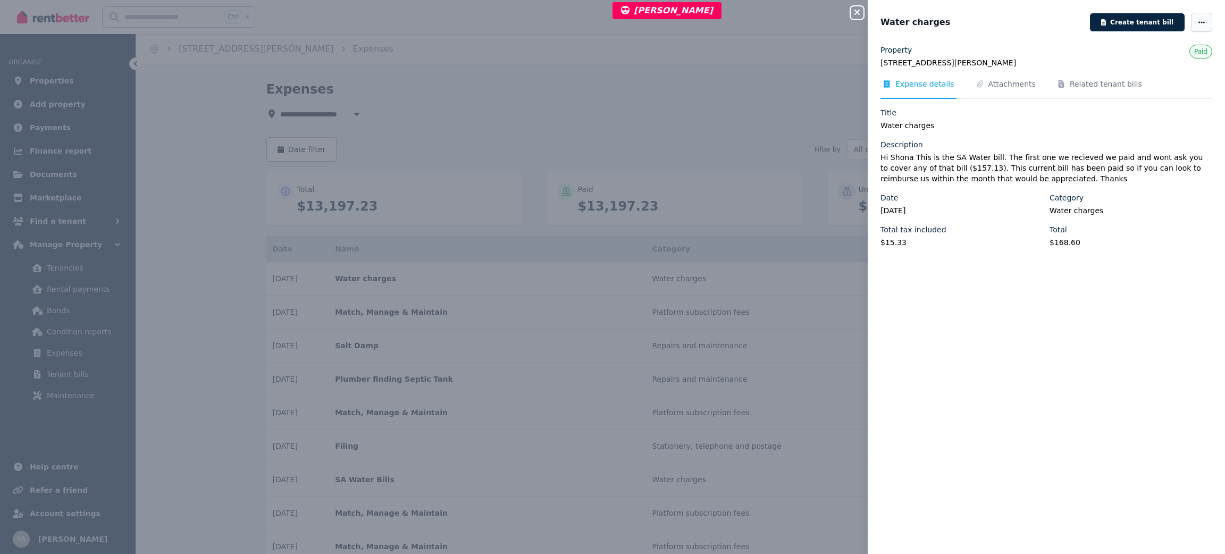
click at [1191, 16] on span "button" at bounding box center [1201, 22] width 21 height 19
click at [1032, 134] on div "Title Water charges Description Hi Shona This is the SA Water bill. The first o…" at bounding box center [1047, 181] width 332 height 149
click at [905, 85] on span "Expense details" at bounding box center [924, 84] width 59 height 11
click at [1077, 86] on span "Related tenant bills" at bounding box center [1106, 84] width 72 height 11
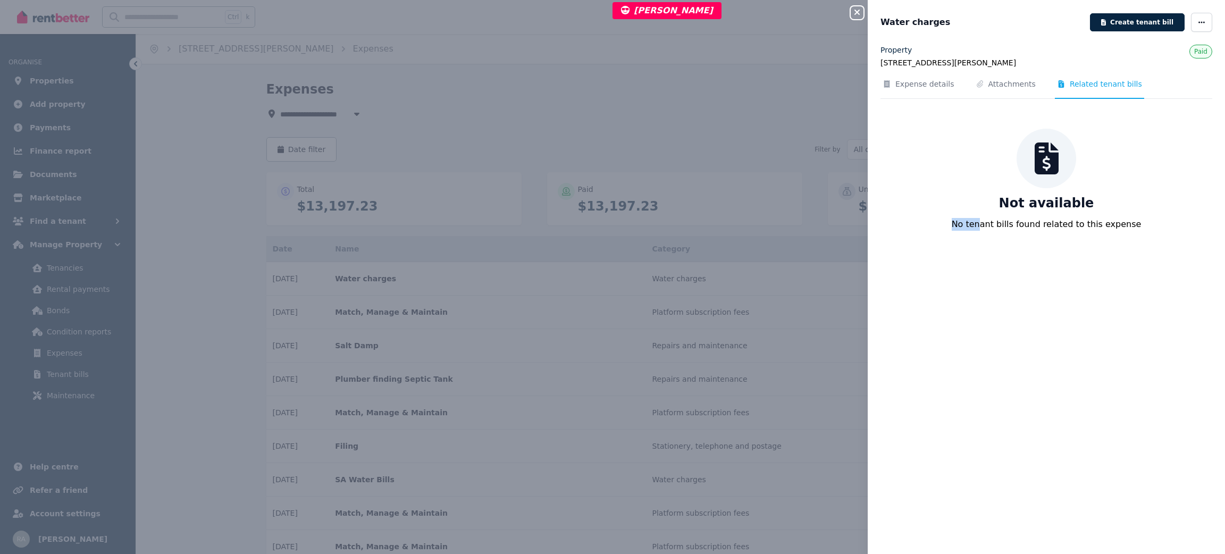
drag, startPoint x: 1068, startPoint y: 205, endPoint x: 1079, endPoint y: 204, distance: 11.3
click at [1079, 204] on div "Not available No tenant bills found related to this expense" at bounding box center [1046, 180] width 311 height 102
click at [1026, 211] on p "Not available" at bounding box center [1046, 203] width 95 height 17
drag, startPoint x: 1004, startPoint y: 205, endPoint x: 1083, endPoint y: 202, distance: 79.3
click at [1083, 202] on div "Not available No tenant bills found related to this expense" at bounding box center [1046, 180] width 311 height 102
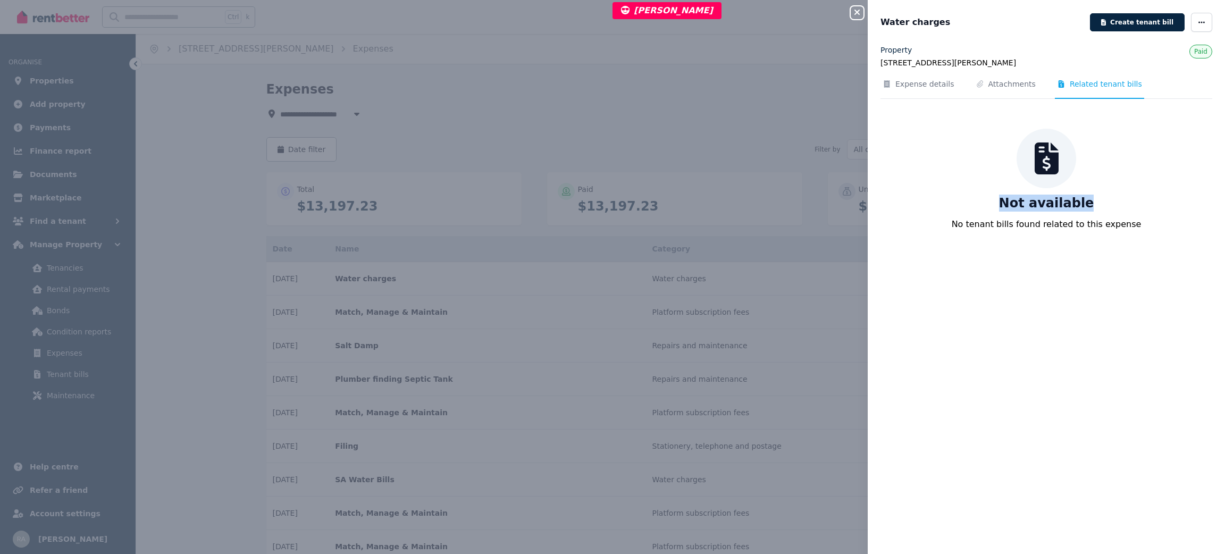
copy p "Not available"
click at [696, 153] on div "Close panel Water charges Create tenant bill Property 16 Forster St, Kadina Pai…" at bounding box center [612, 277] width 1225 height 554
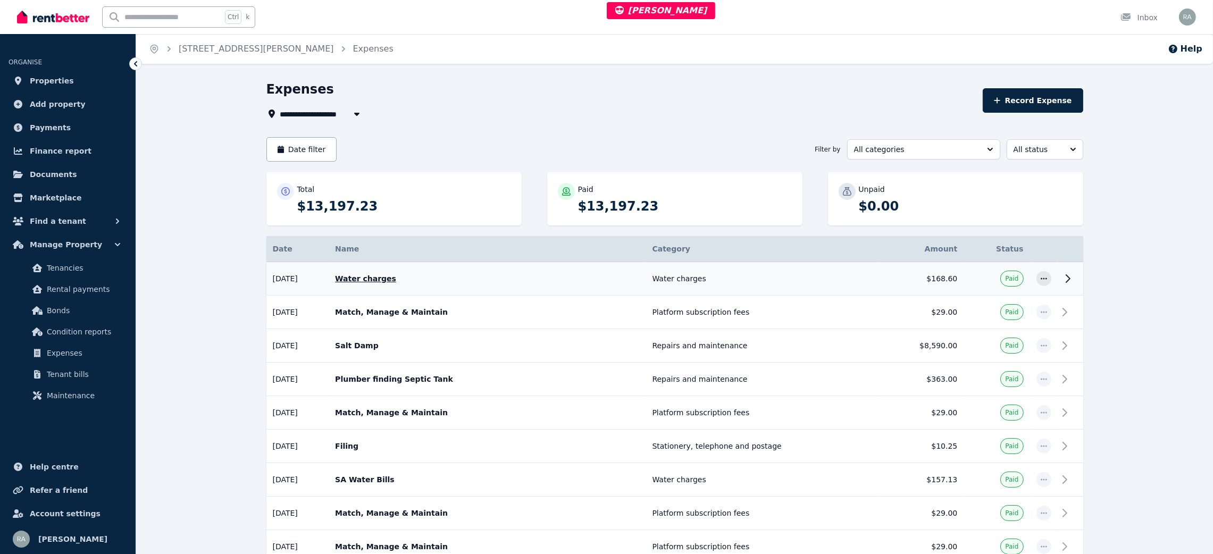
click at [843, 276] on td "Water charges" at bounding box center [763, 278] width 234 height 33
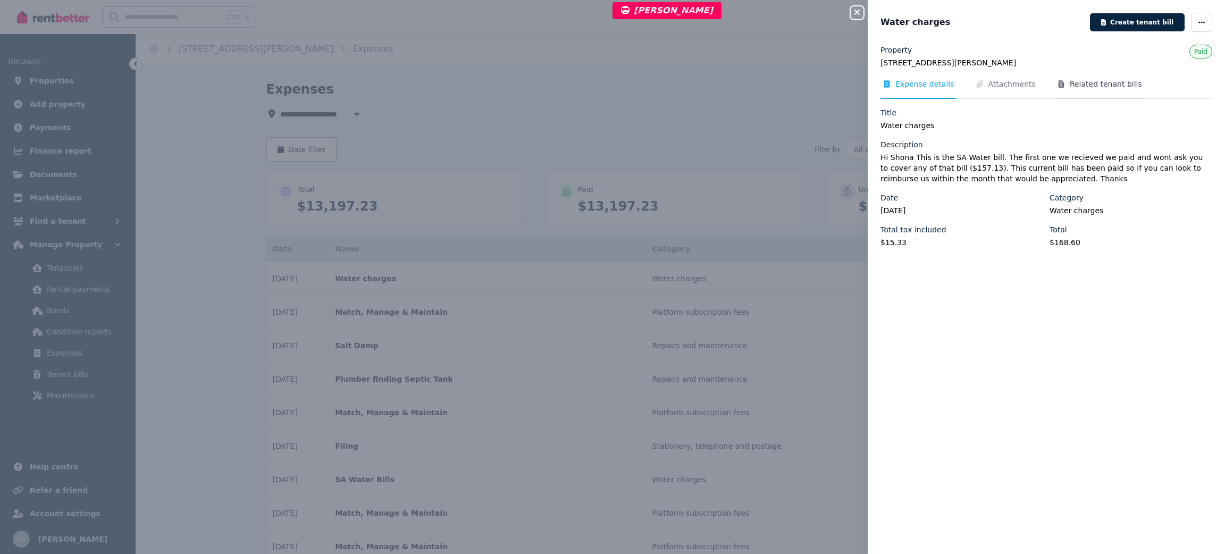
click at [1103, 85] on span "Related tenant bills" at bounding box center [1106, 84] width 72 height 11
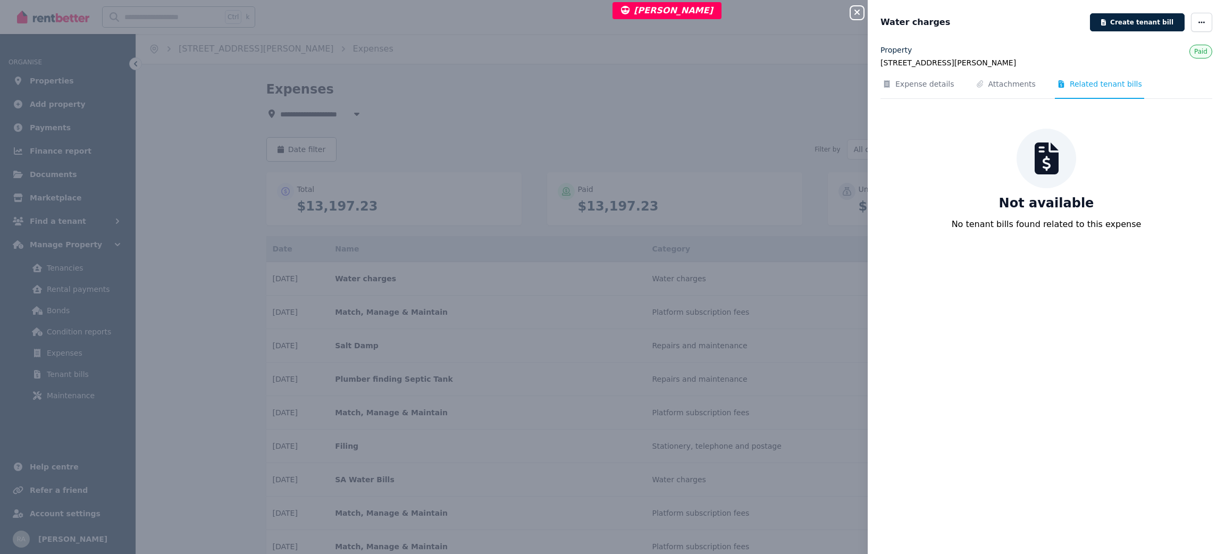
click at [1027, 158] on div at bounding box center [1047, 159] width 60 height 60
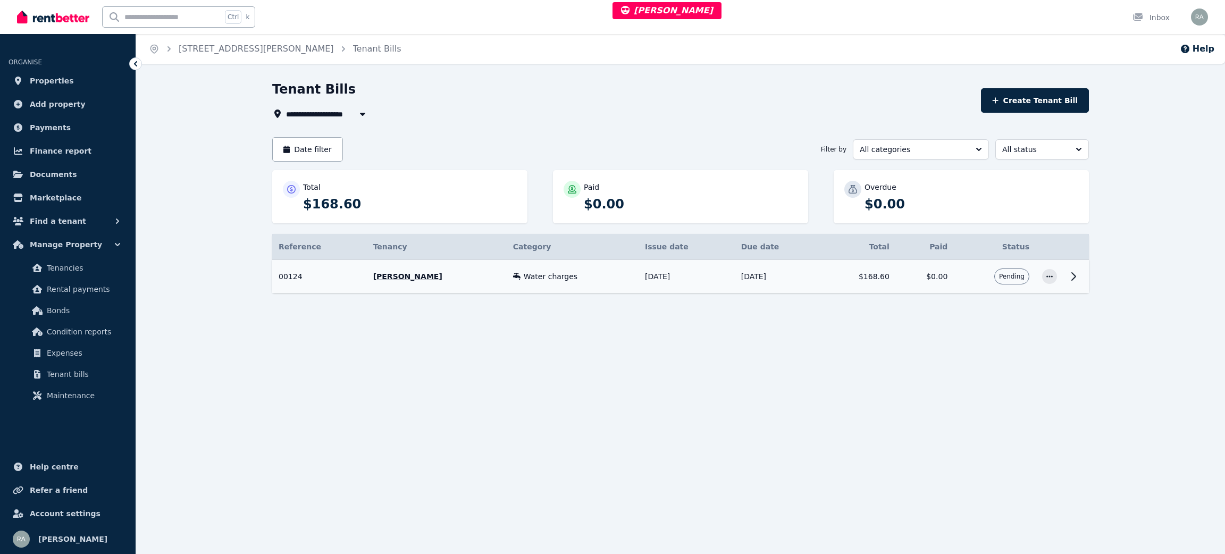
click at [610, 280] on div "Water charges" at bounding box center [572, 276] width 119 height 11
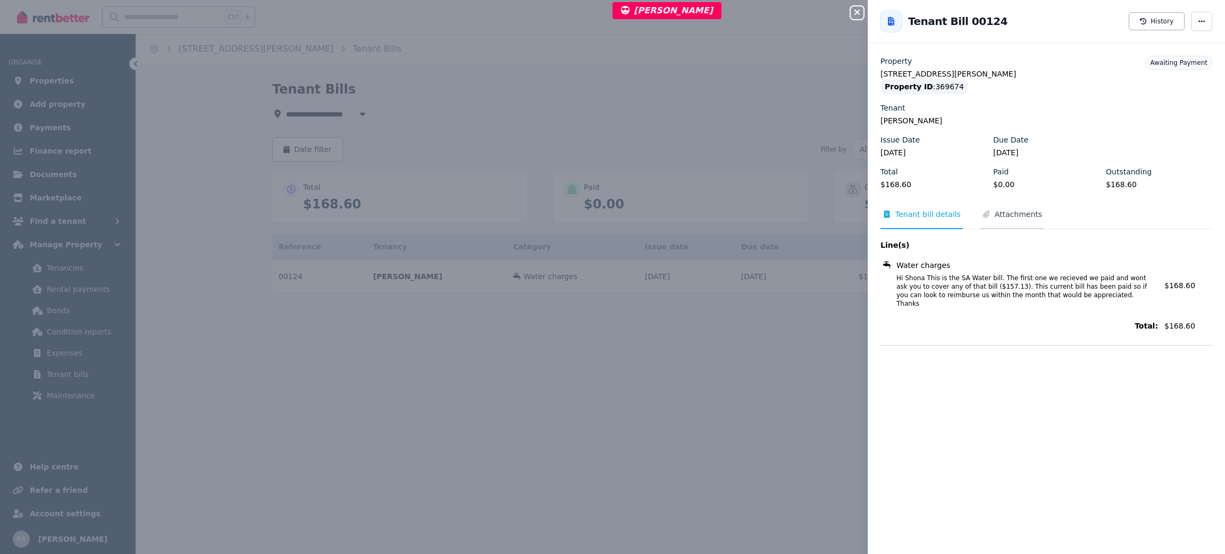
click at [1006, 211] on span "Attachments" at bounding box center [1018, 214] width 47 height 11
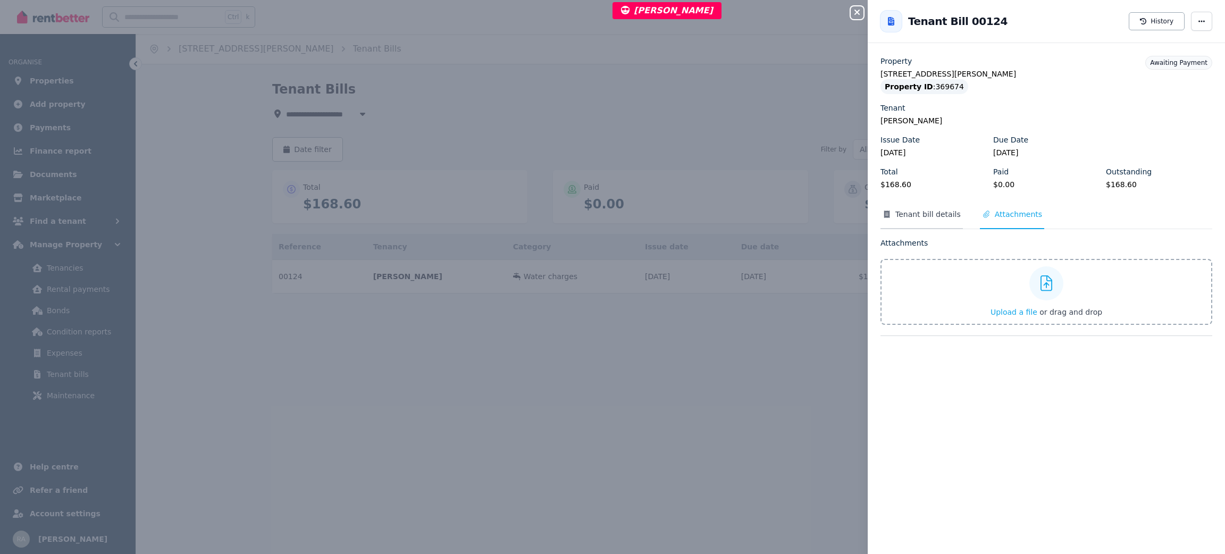
click at [925, 213] on span "Tenant bill details" at bounding box center [927, 214] width 65 height 11
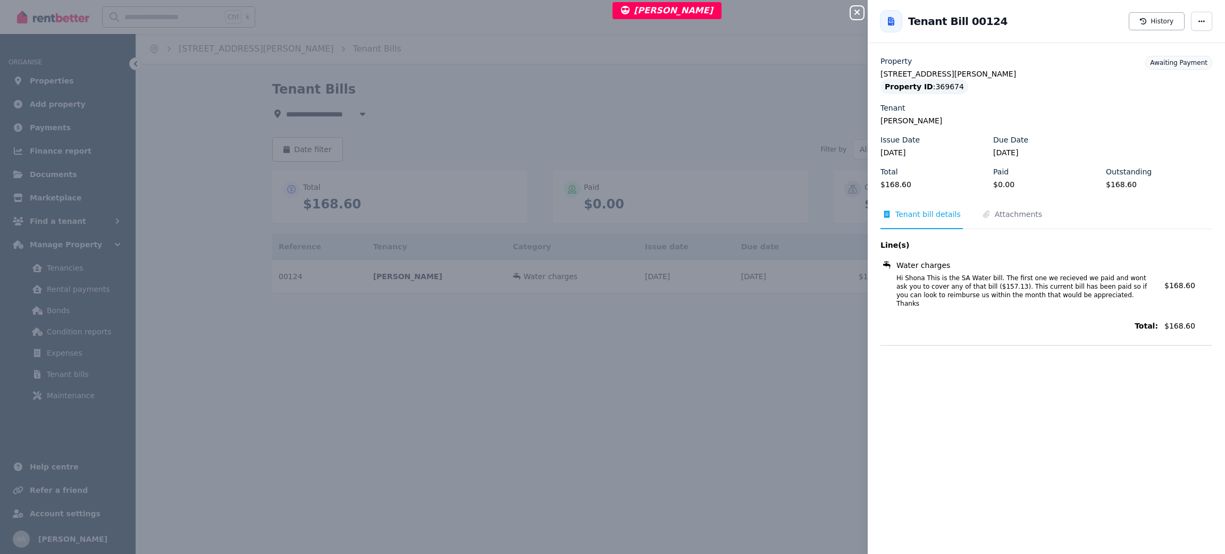
click at [411, 47] on div "Close panel Back to Tenant Bill 00124 History Property 16 Forster St, Kadina Pr…" at bounding box center [612, 277] width 1225 height 554
click at [409, 47] on div "Close panel Back to Tenant Bill 00124 History Property 16 Forster St, Kadina Pr…" at bounding box center [612, 277] width 1225 height 554
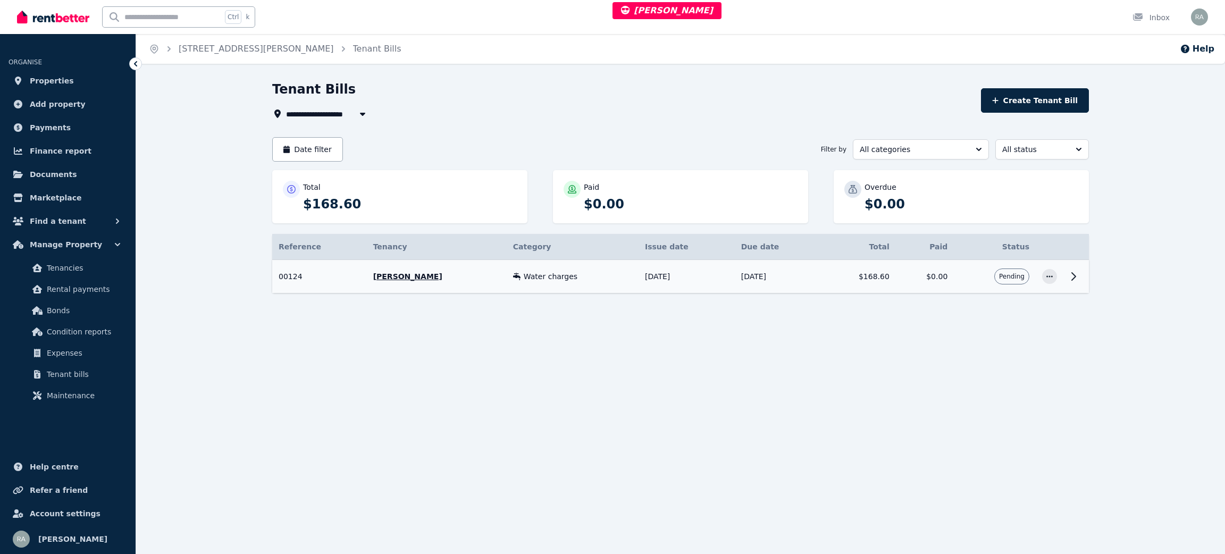
click at [735, 278] on td "[DATE]" at bounding box center [778, 276] width 87 height 33
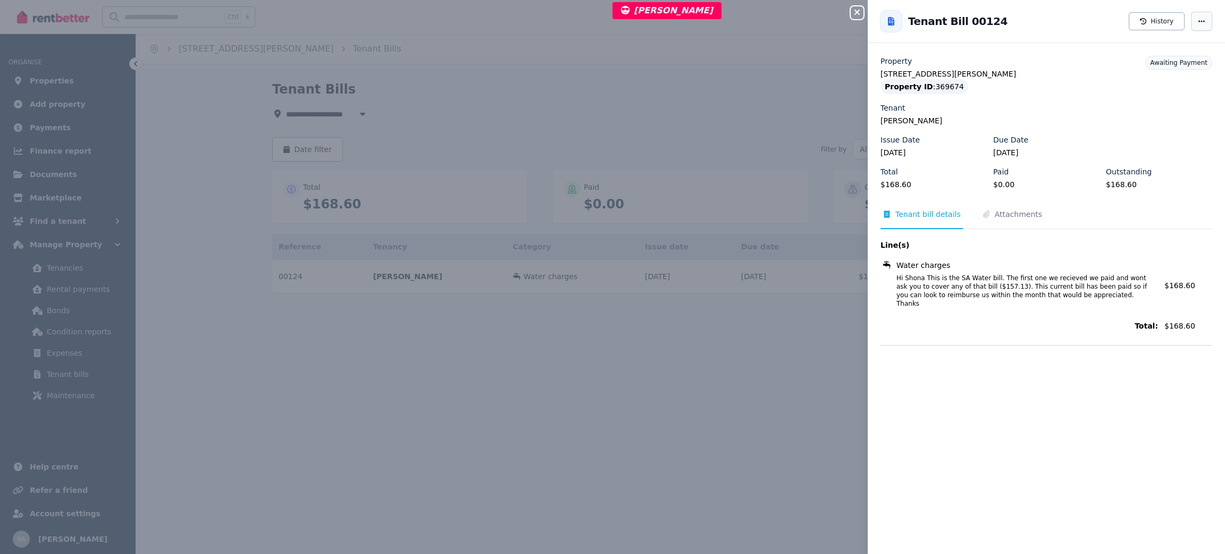
click at [1192, 26] on span "button" at bounding box center [1201, 21] width 21 height 19
click at [1167, 114] on span "Edit tenant bill" at bounding box center [1170, 116] width 68 height 13
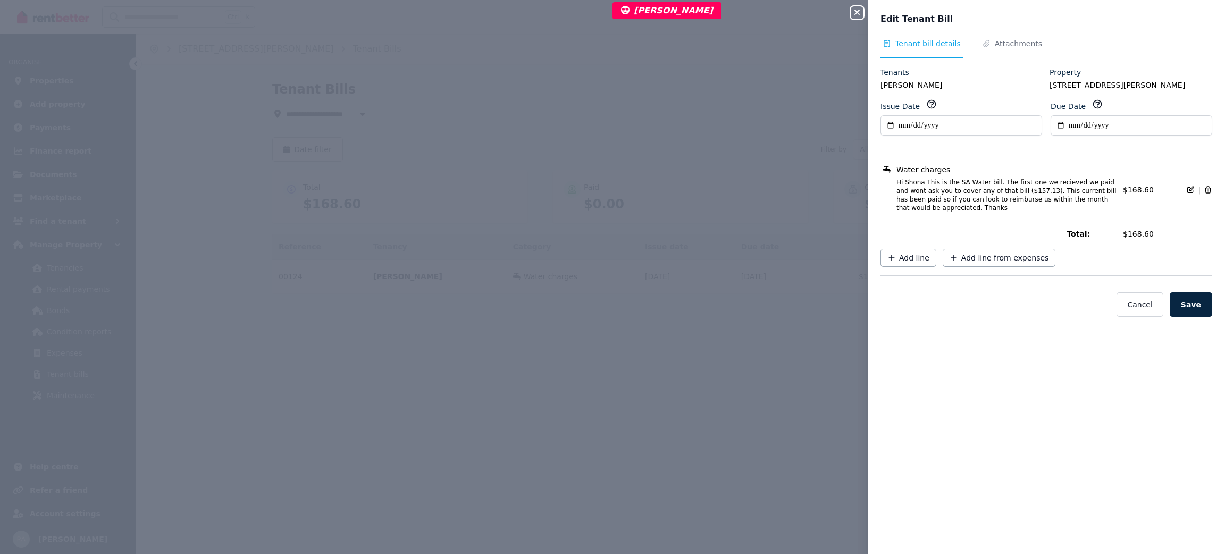
click at [859, 11] on icon "button" at bounding box center [857, 12] width 13 height 9
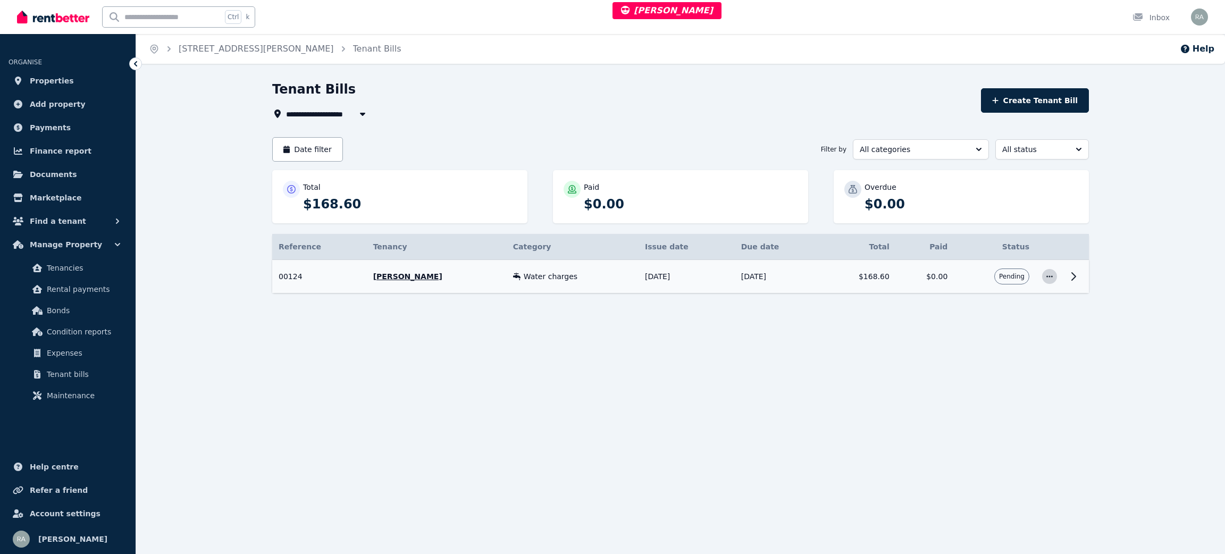
click at [1048, 277] on icon "button" at bounding box center [1049, 276] width 9 height 7
click at [1003, 366] on span "Edit tenant bill" at bounding box center [1015, 369] width 68 height 13
